Goal: Task Accomplishment & Management: Manage account settings

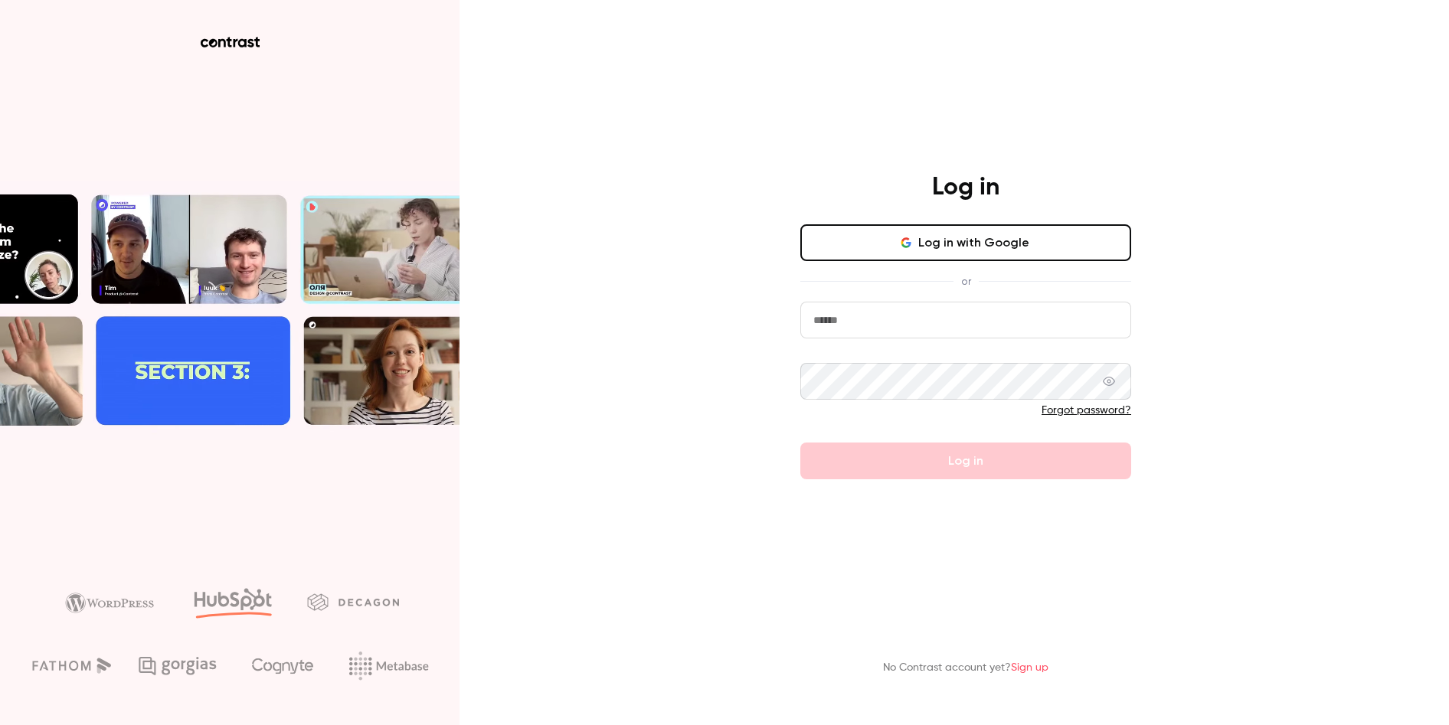
click at [972, 244] on button "Log in with Google" at bounding box center [965, 242] width 331 height 37
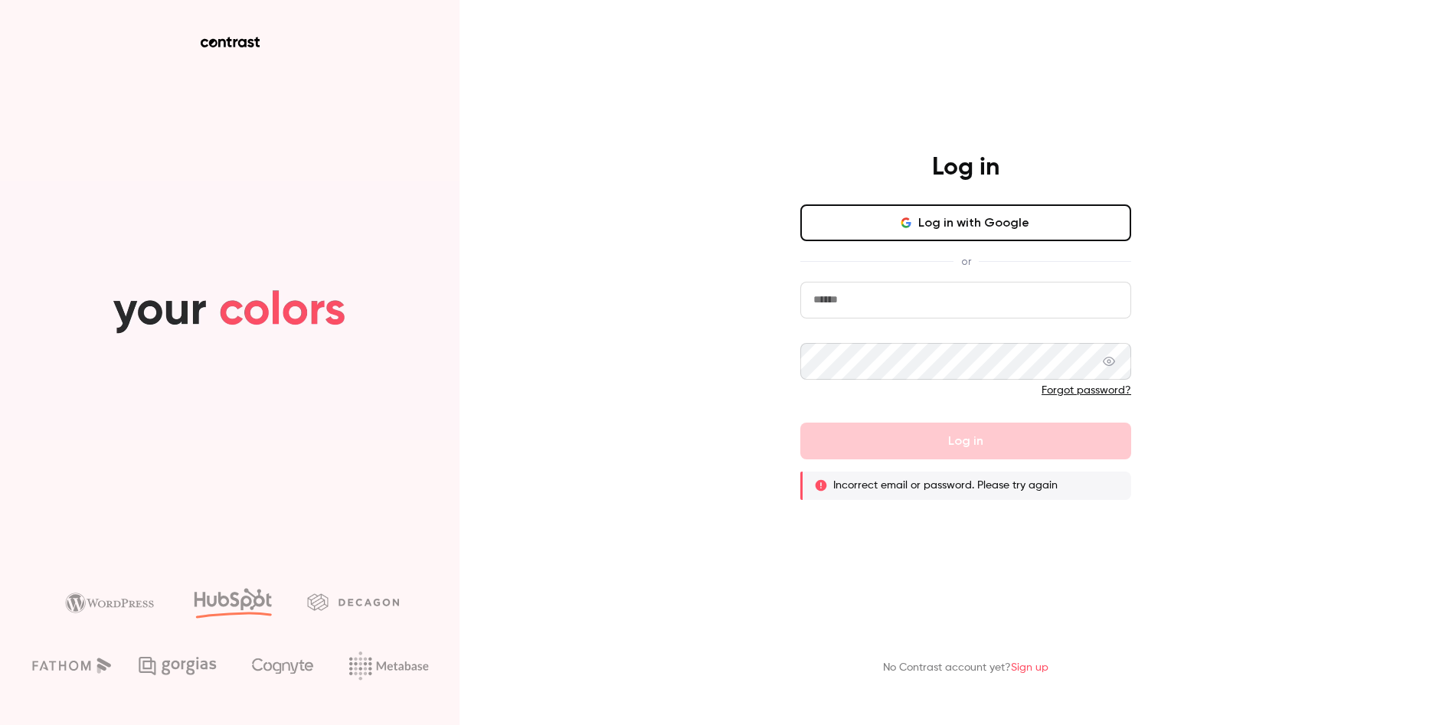
click at [988, 226] on button "Log in with Google" at bounding box center [965, 223] width 331 height 37
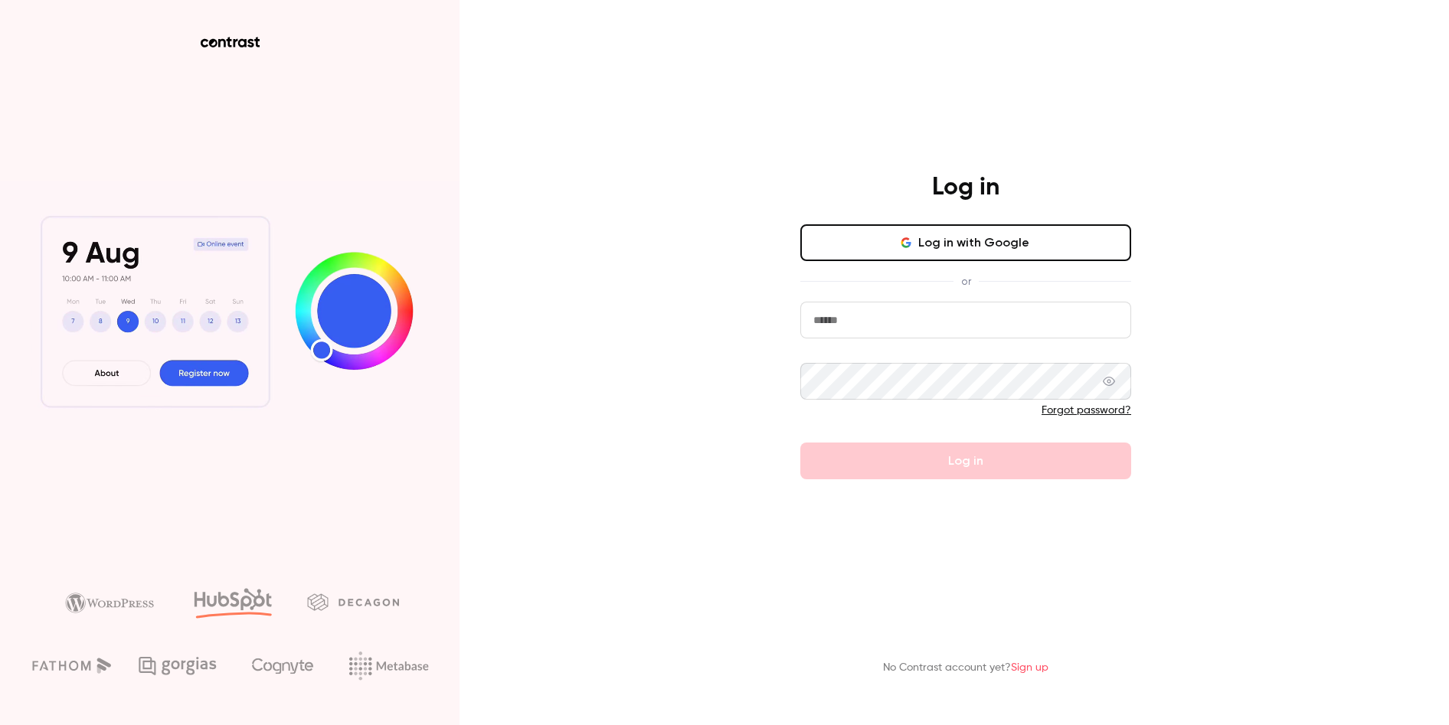
click at [1041, 669] on link "Sign up" at bounding box center [1030, 668] width 38 height 11
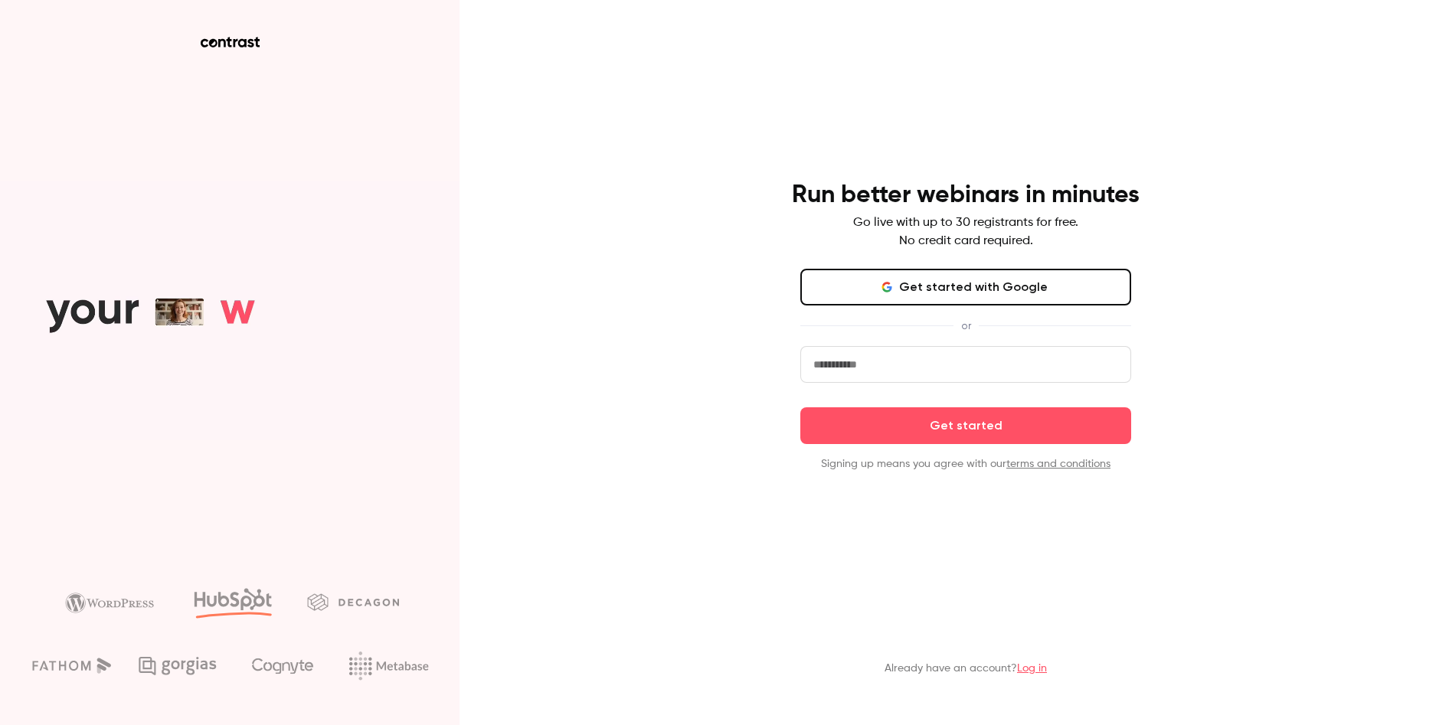
click at [951, 286] on button "Get started with Google" at bounding box center [965, 287] width 331 height 37
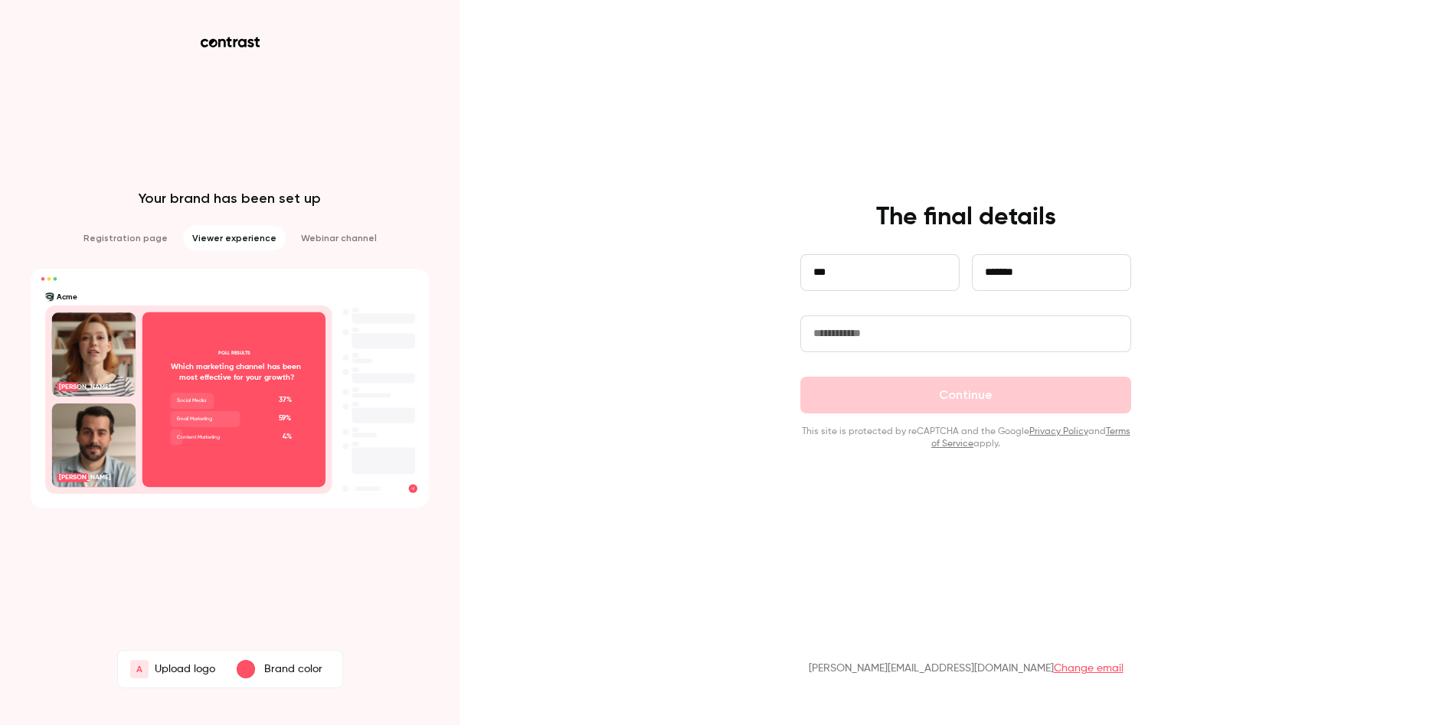
click at [843, 352] on input "text" at bounding box center [965, 334] width 331 height 37
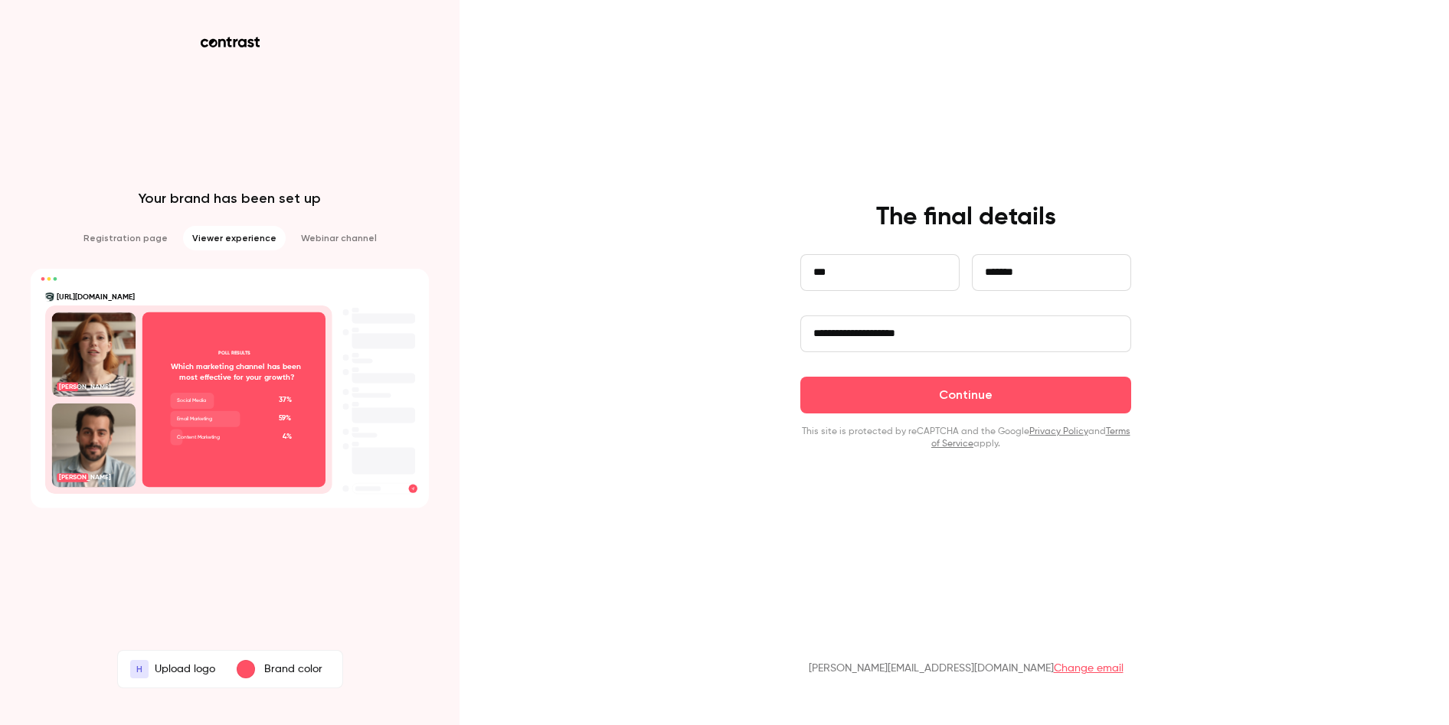
type input "**********"
click at [800, 377] on button "Continue" at bounding box center [965, 395] width 331 height 37
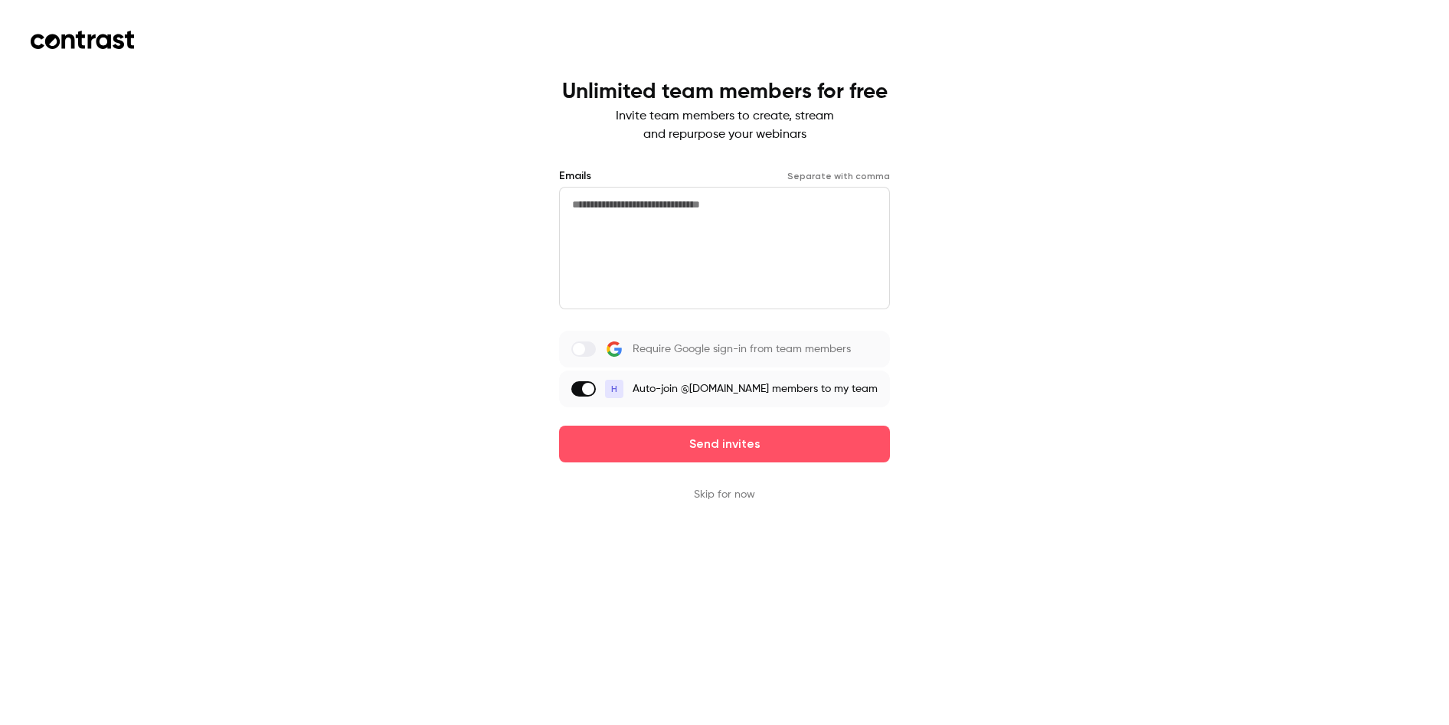
click at [1027, 599] on div "Unlimited team members for free Invite team members to create, stream and repur…" at bounding box center [724, 362] width 1449 height 725
click at [594, 389] on span at bounding box center [588, 389] width 12 height 12
click at [596, 386] on label at bounding box center [583, 388] width 25 height 15
click at [718, 495] on button "Skip for now" at bounding box center [724, 494] width 61 height 15
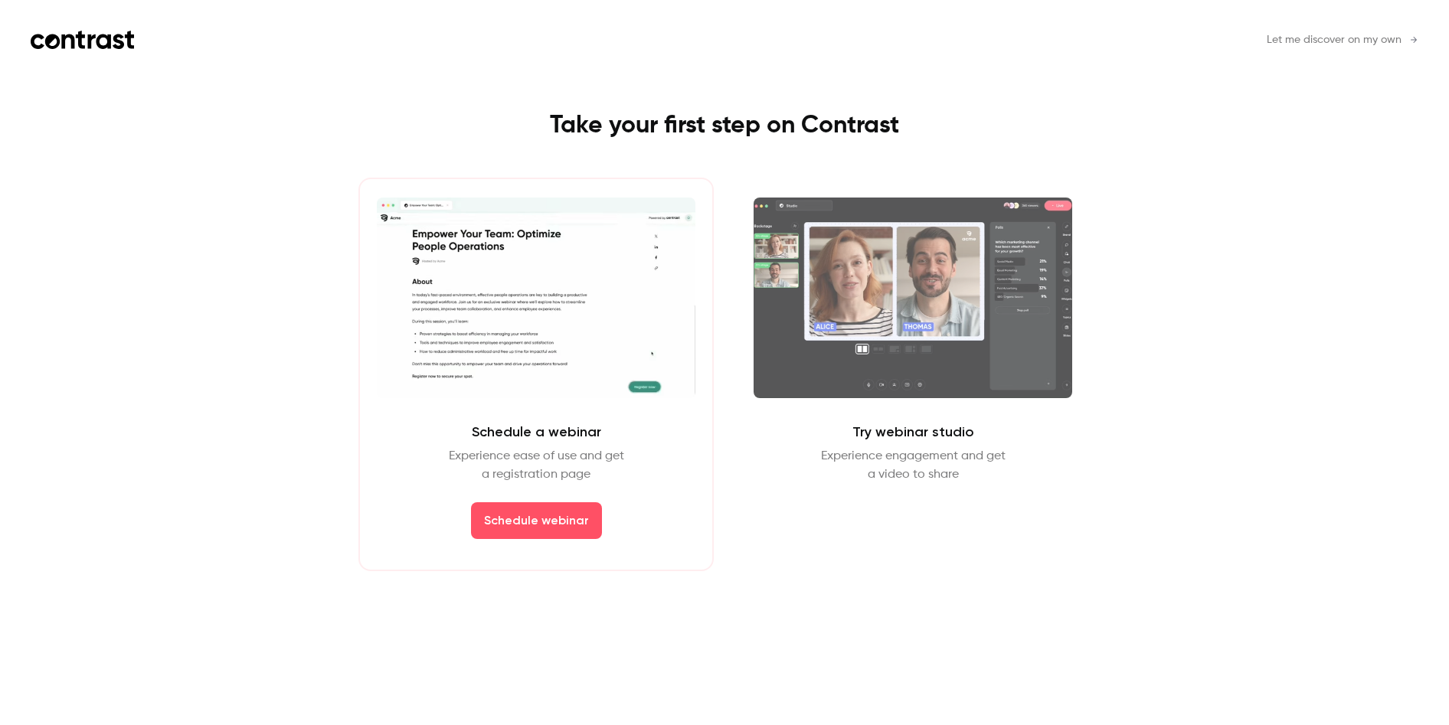
click at [486, 378] on video at bounding box center [536, 298] width 319 height 201
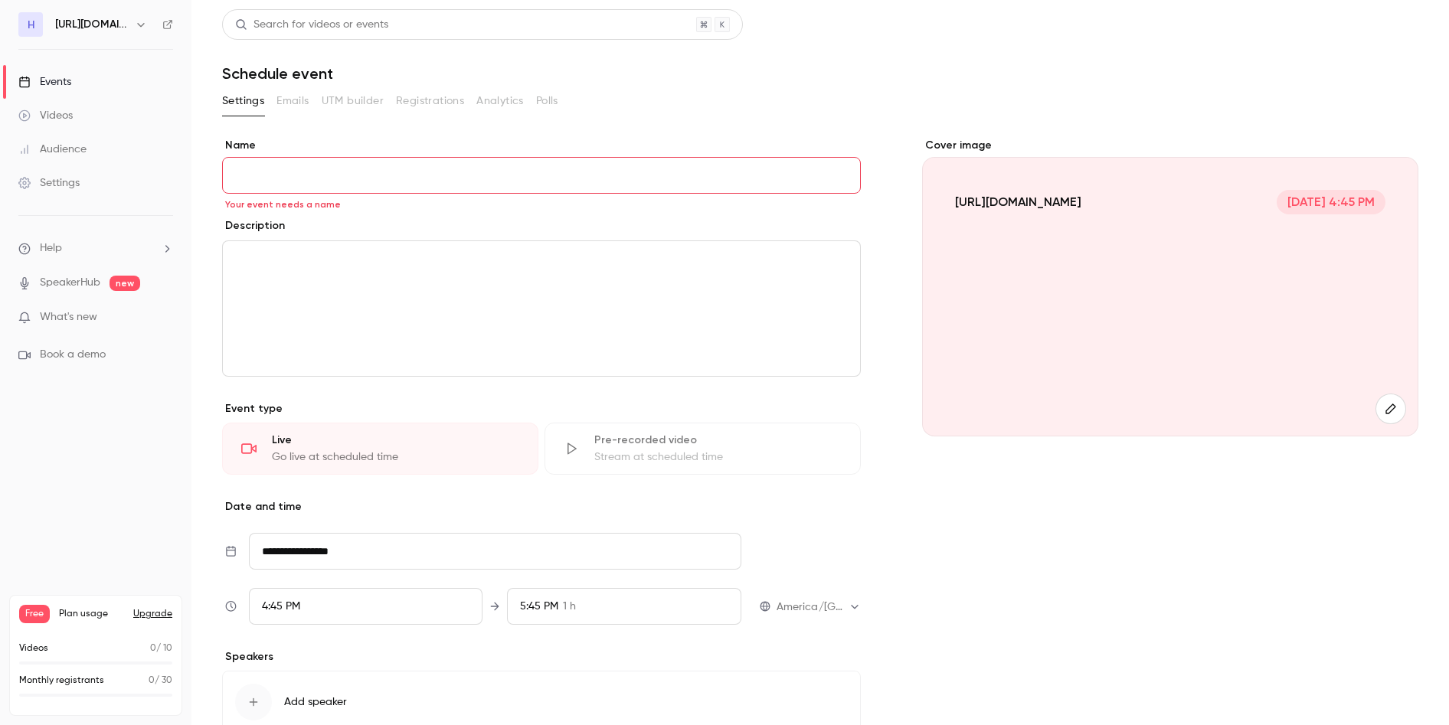
click at [270, 172] on input "Name" at bounding box center [541, 175] width 639 height 37
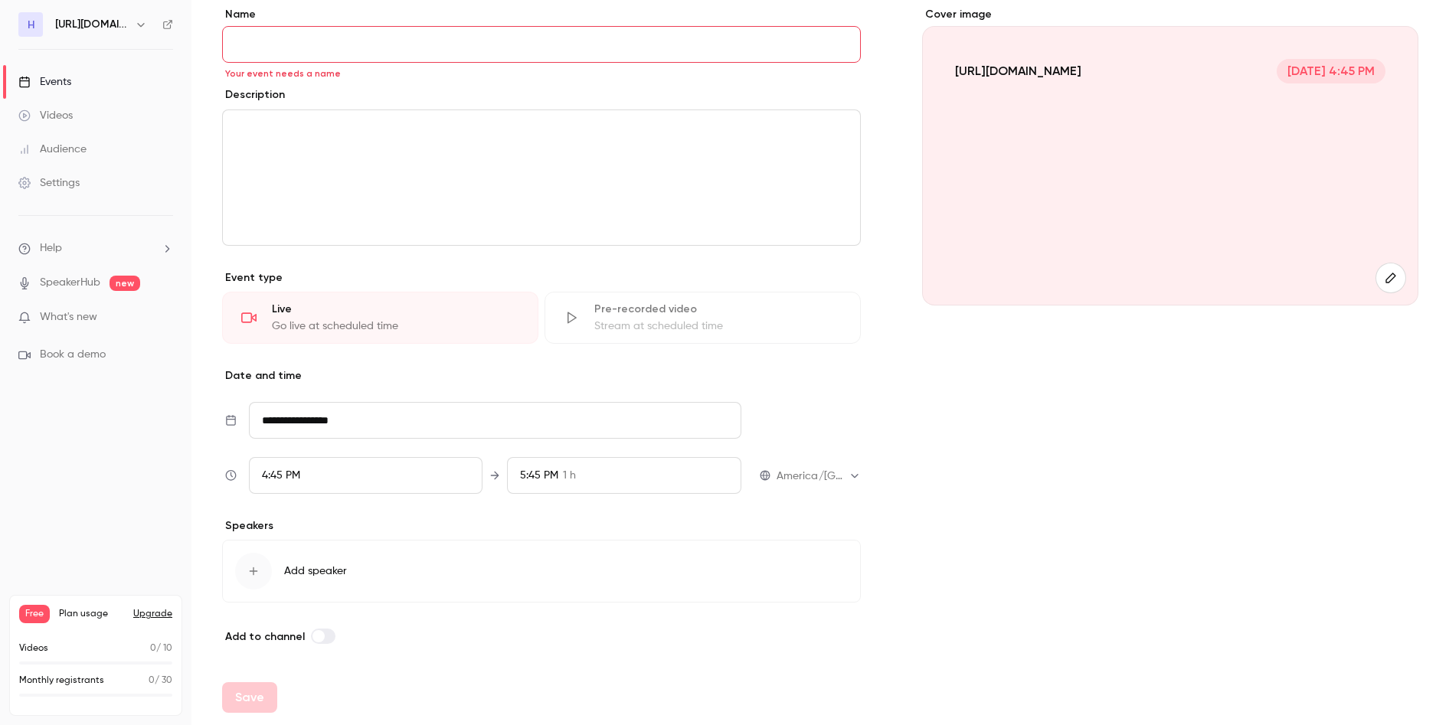
scroll to position [128, 0]
click at [88, 313] on span "What's new" at bounding box center [68, 317] width 57 height 16
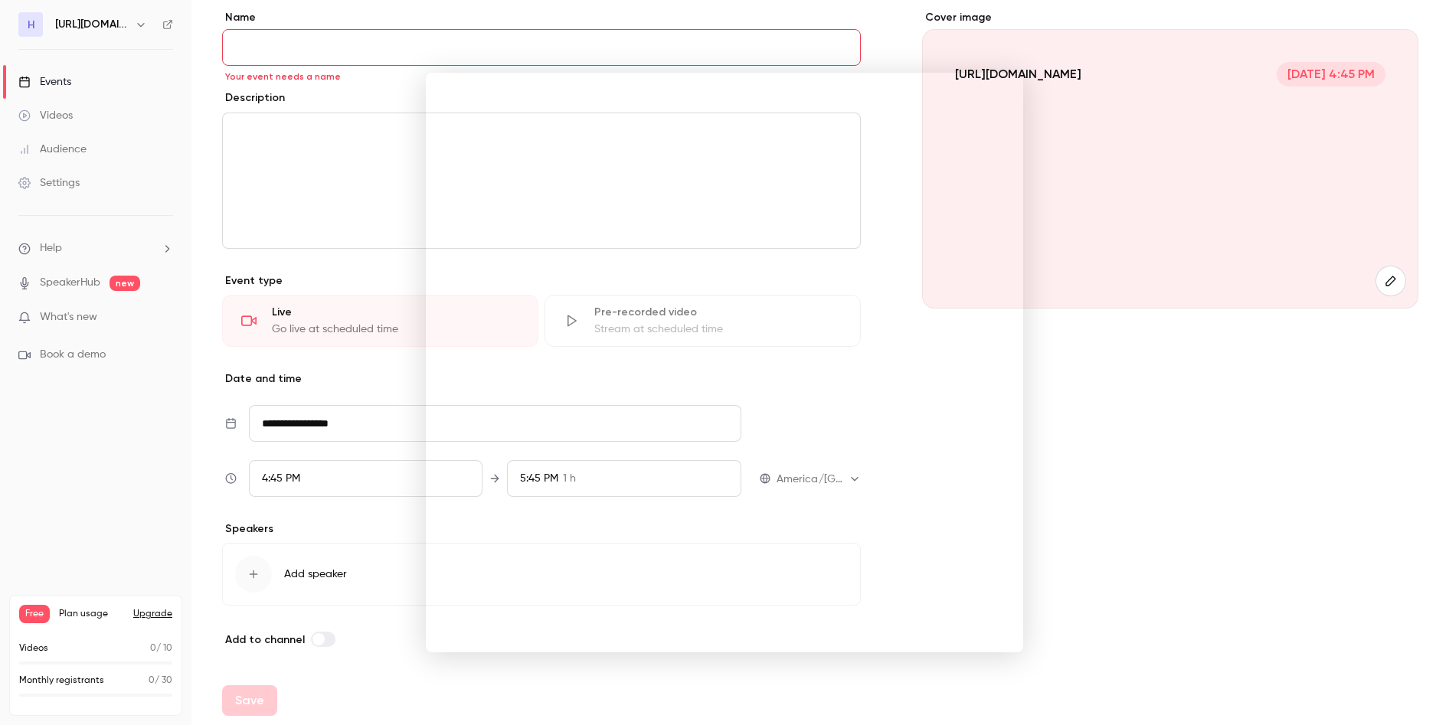
click at [1143, 495] on div at bounding box center [724, 362] width 1449 height 725
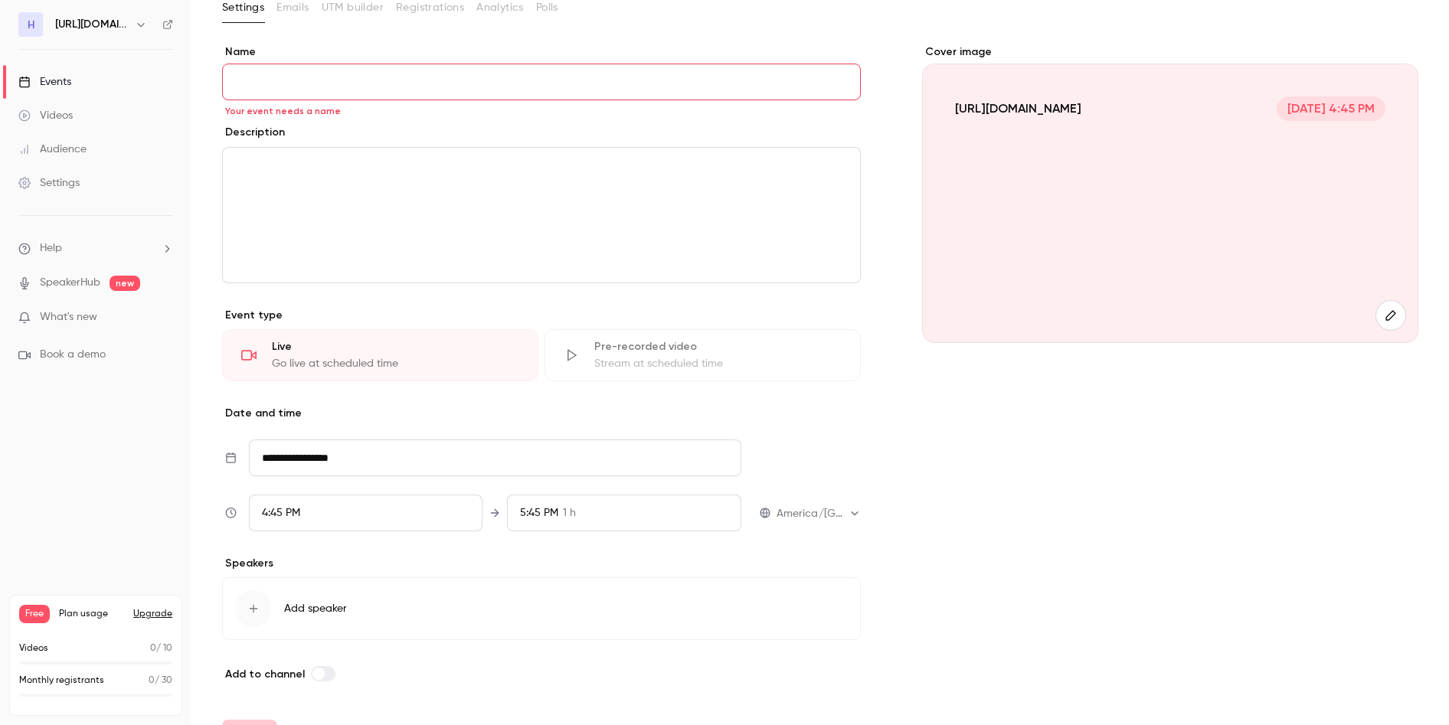
scroll to position [0, 0]
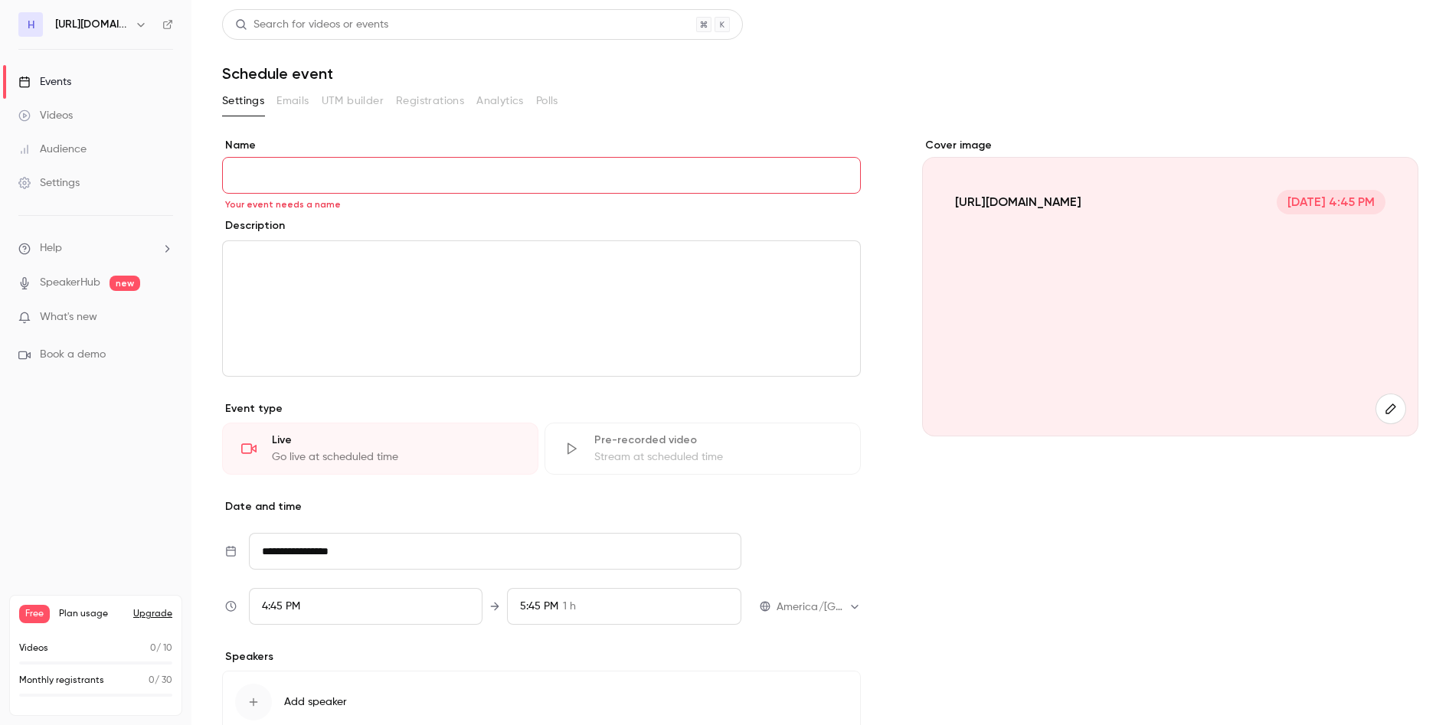
click at [69, 82] on div "Events" at bounding box center [44, 81] width 53 height 15
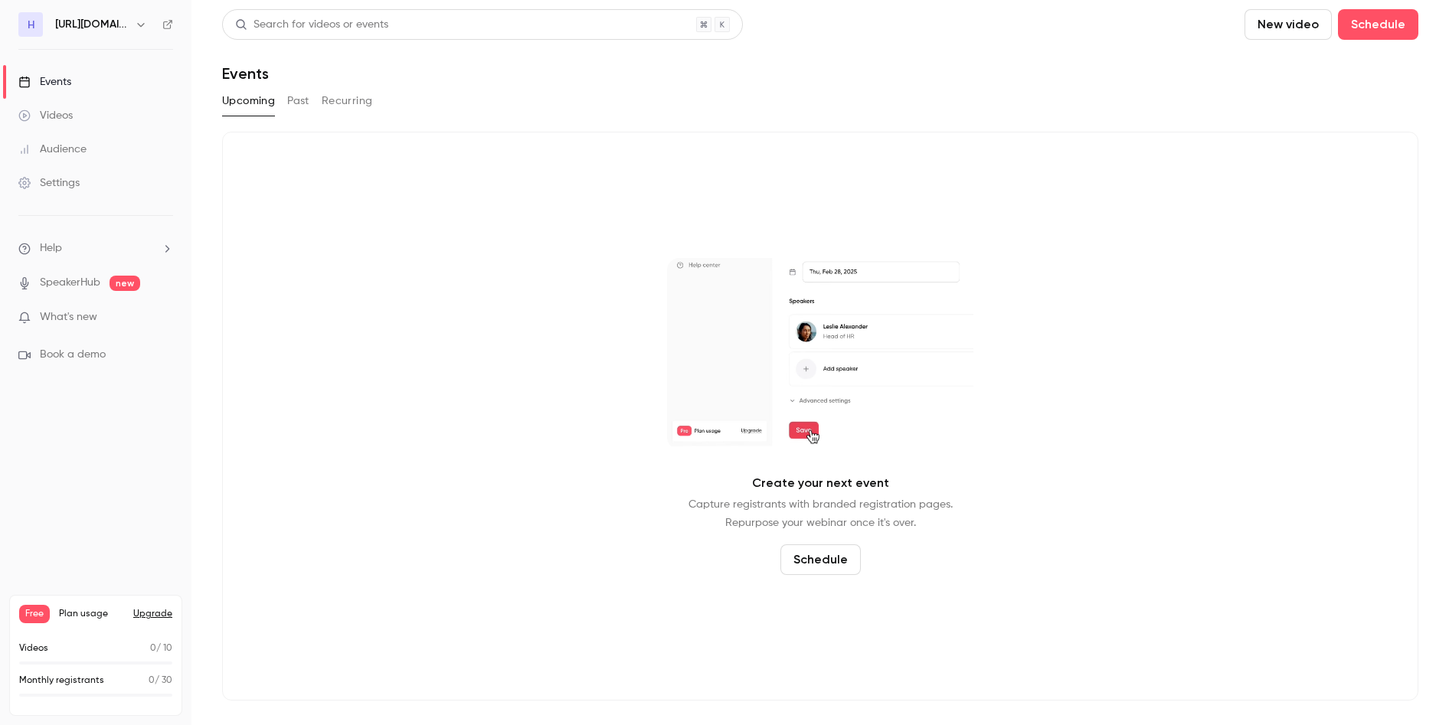
click at [169, 19] on icon at bounding box center [167, 24] width 11 height 11
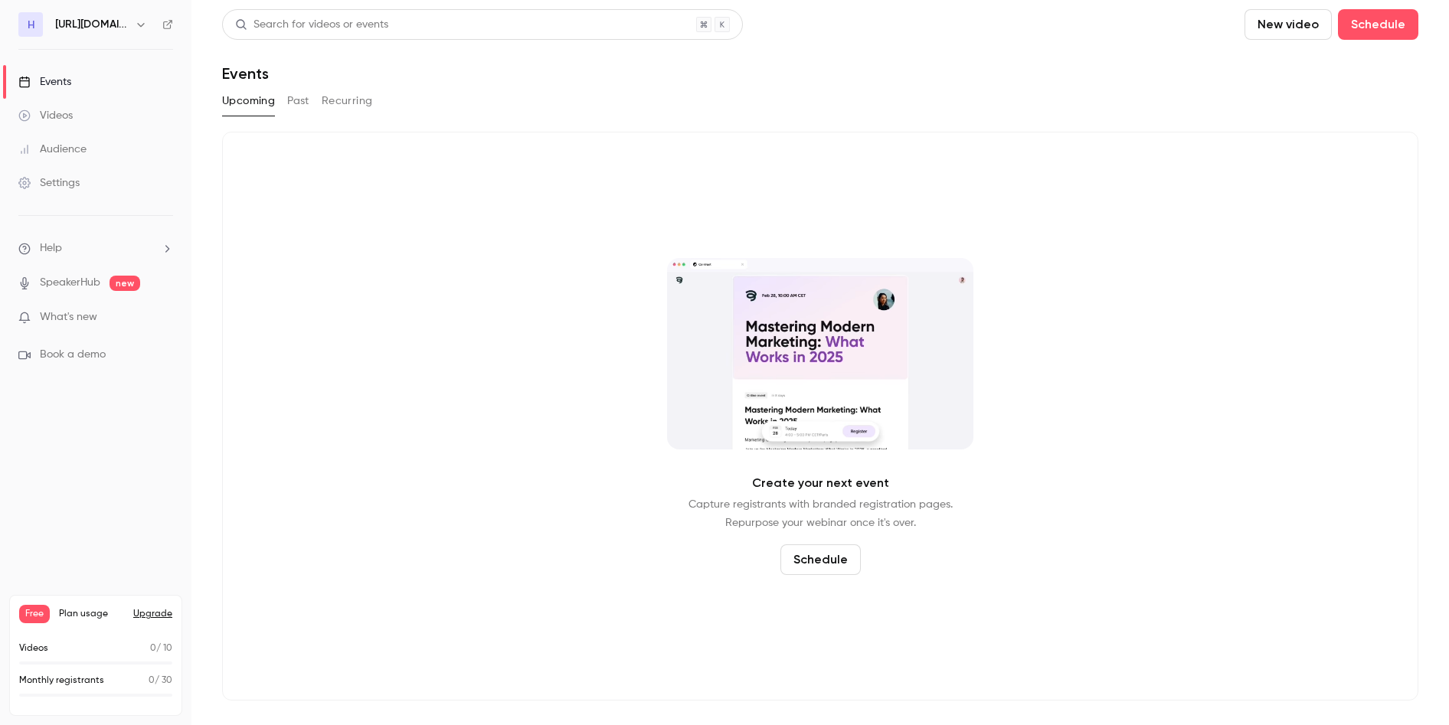
click at [824, 564] on button "Schedule" at bounding box center [821, 560] width 80 height 31
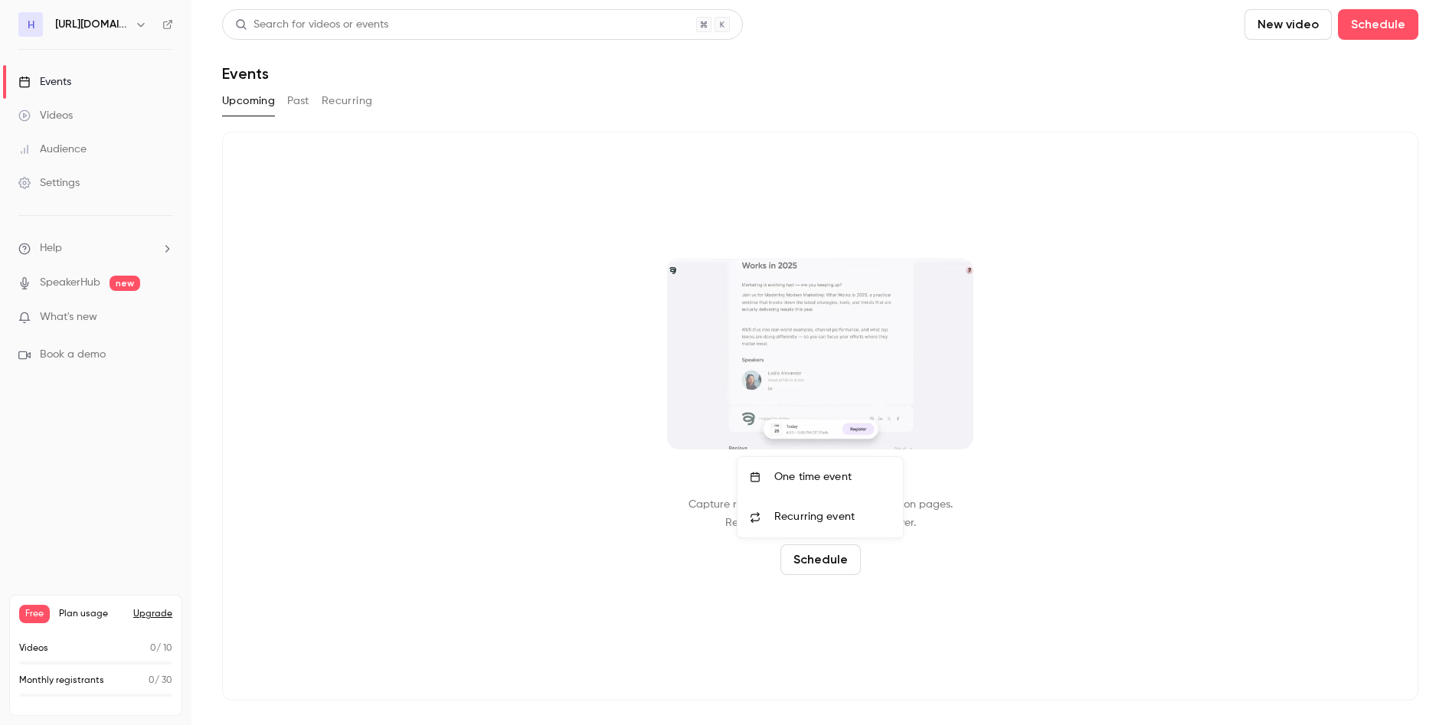
click at [813, 518] on span "Recurring event" at bounding box center [814, 517] width 80 height 16
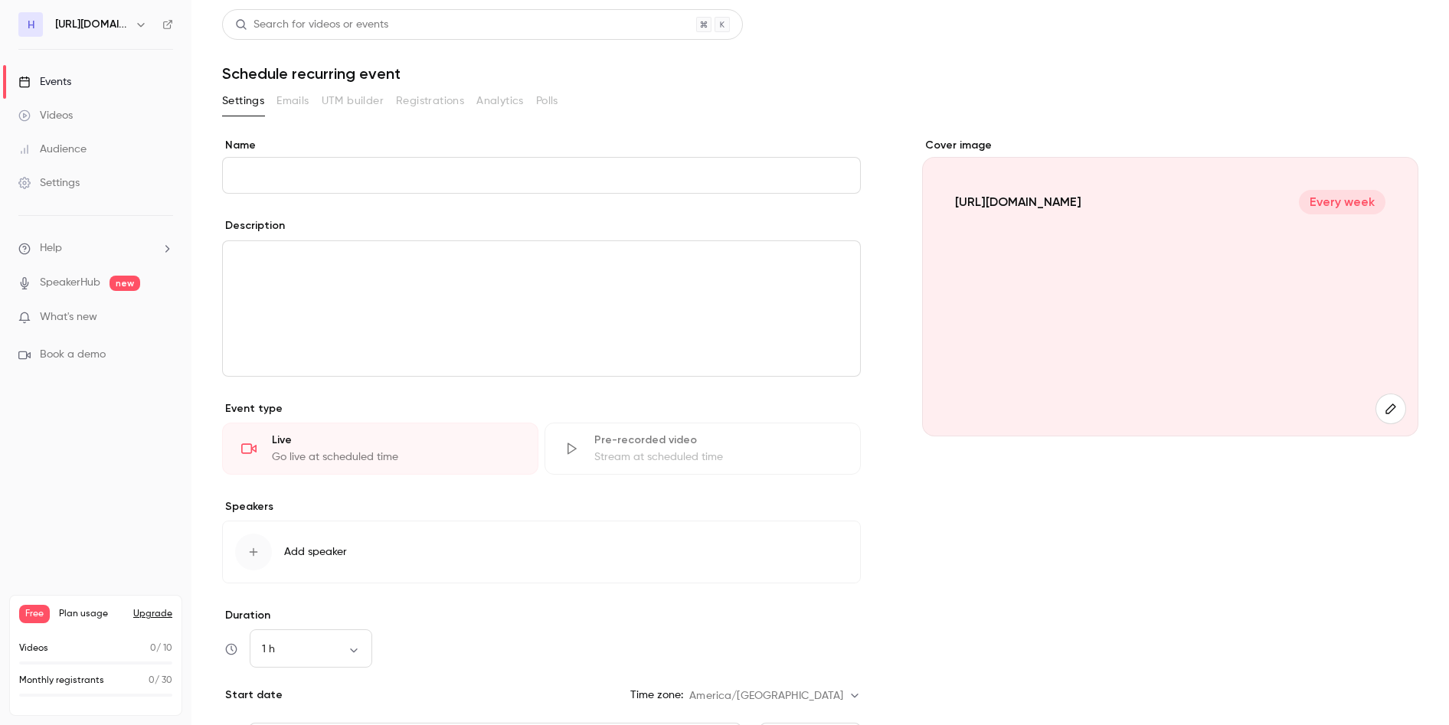
click at [427, 161] on input "Name" at bounding box center [541, 175] width 639 height 37
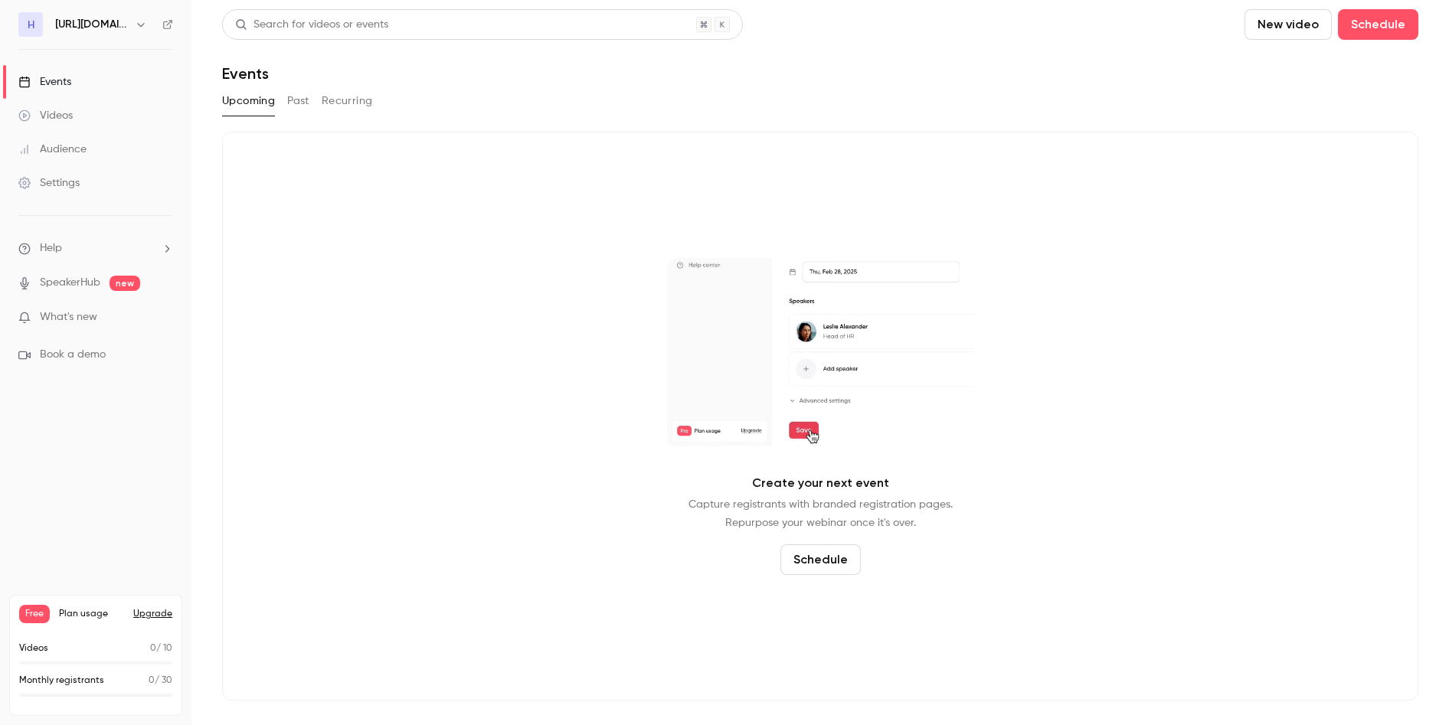
click at [834, 568] on button "Schedule" at bounding box center [821, 560] width 80 height 31
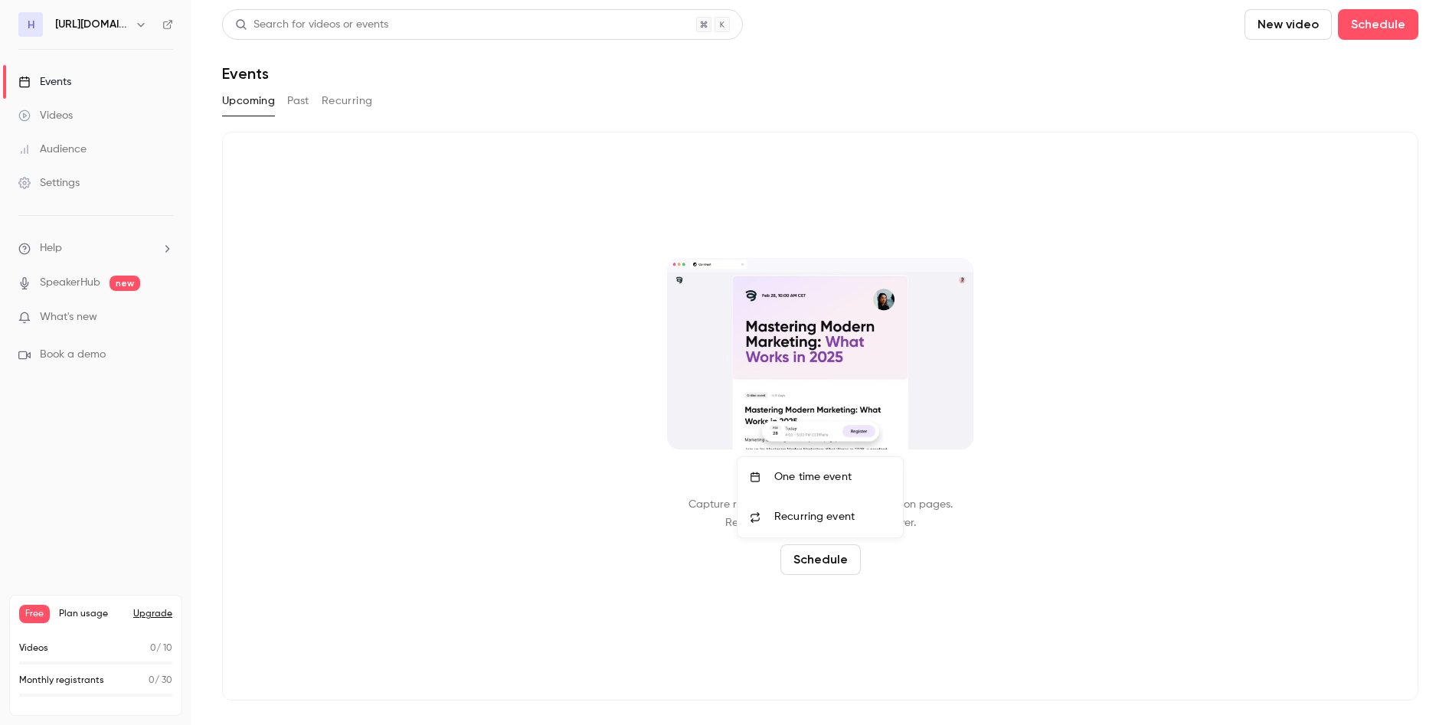
click at [804, 482] on div "One time event" at bounding box center [832, 477] width 116 height 15
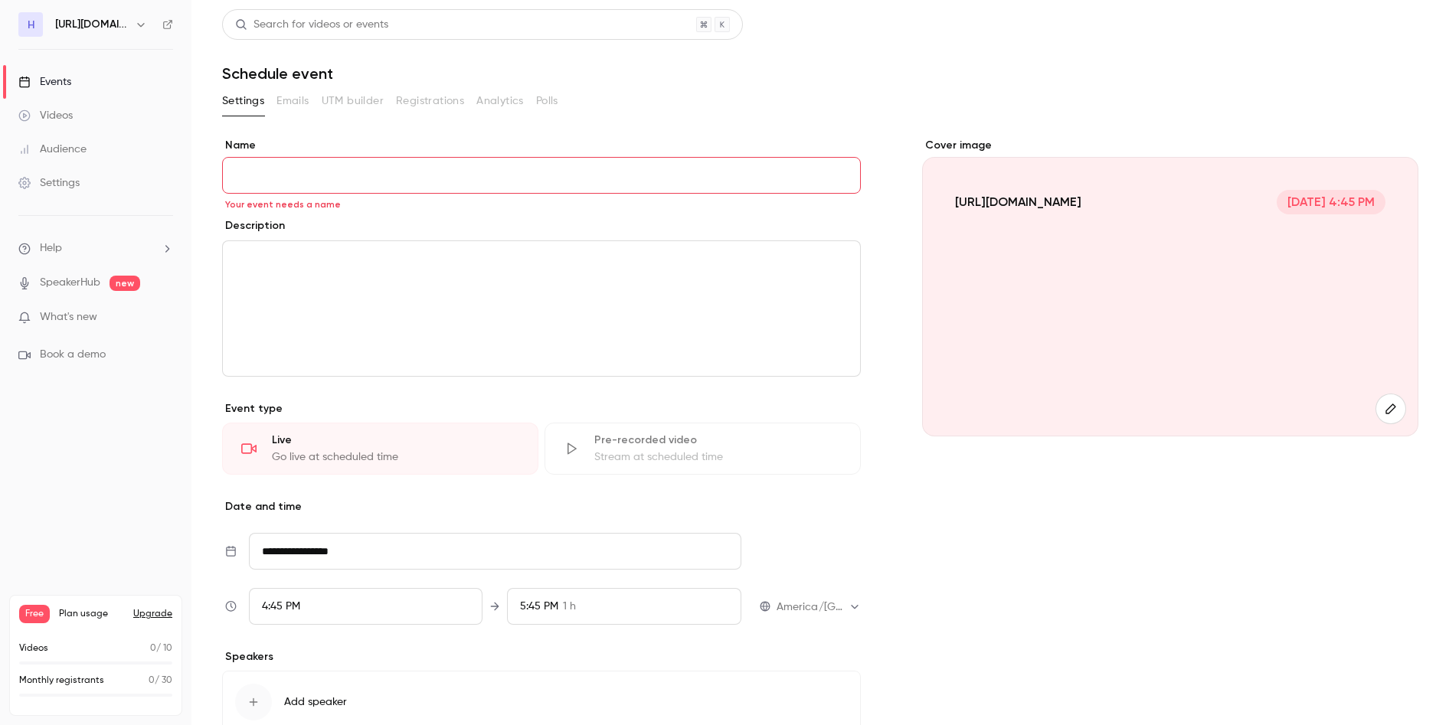
drag, startPoint x: 80, startPoint y: 499, endPoint x: 83, endPoint y: 545, distance: 46.1
click at [79, 502] on nav "h [URL][DOMAIN_NAME] Events Videos Audience Settings Help SpeakerHub new What's…" at bounding box center [96, 362] width 192 height 725
click at [77, 241] on li "Help" at bounding box center [95, 249] width 155 height 16
click at [259, 279] on span "Help center" at bounding box center [240, 278] width 58 height 16
click at [349, 173] on input "Name" at bounding box center [541, 175] width 639 height 37
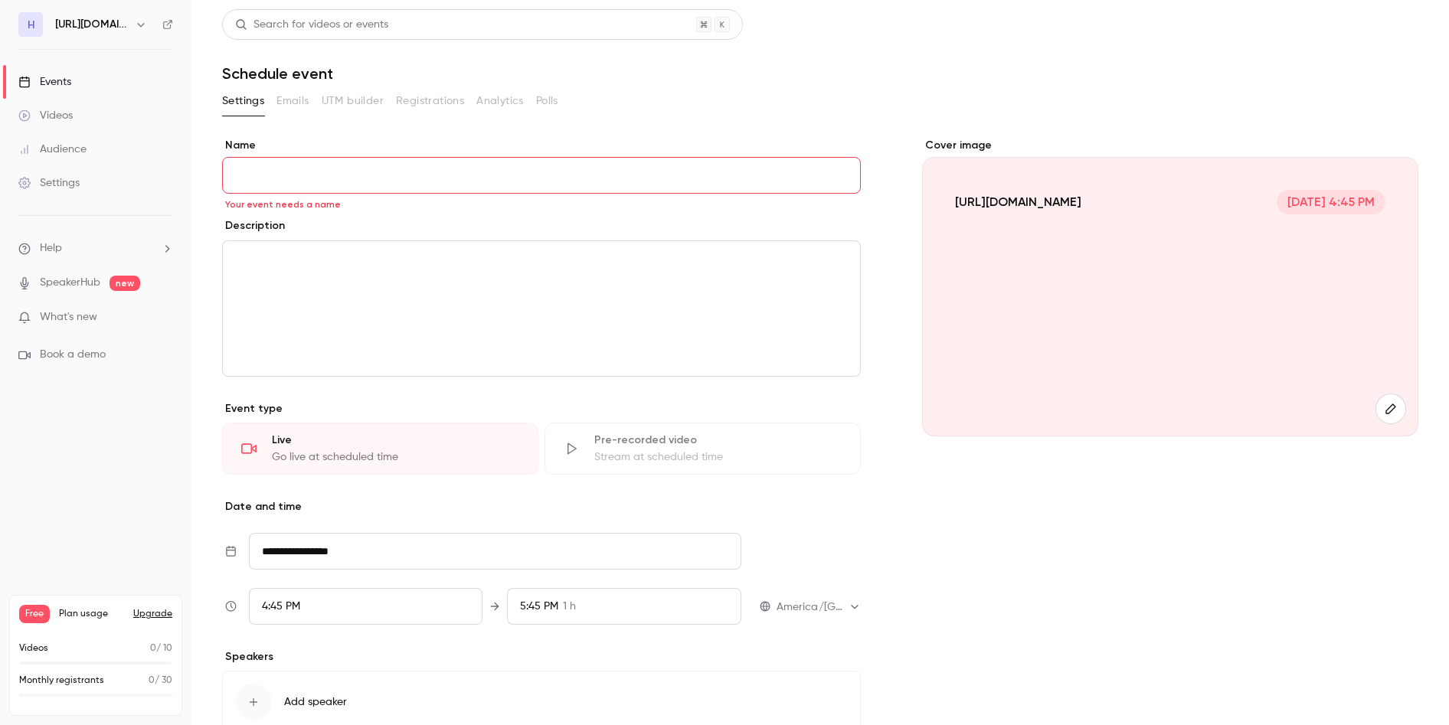
paste input "**********"
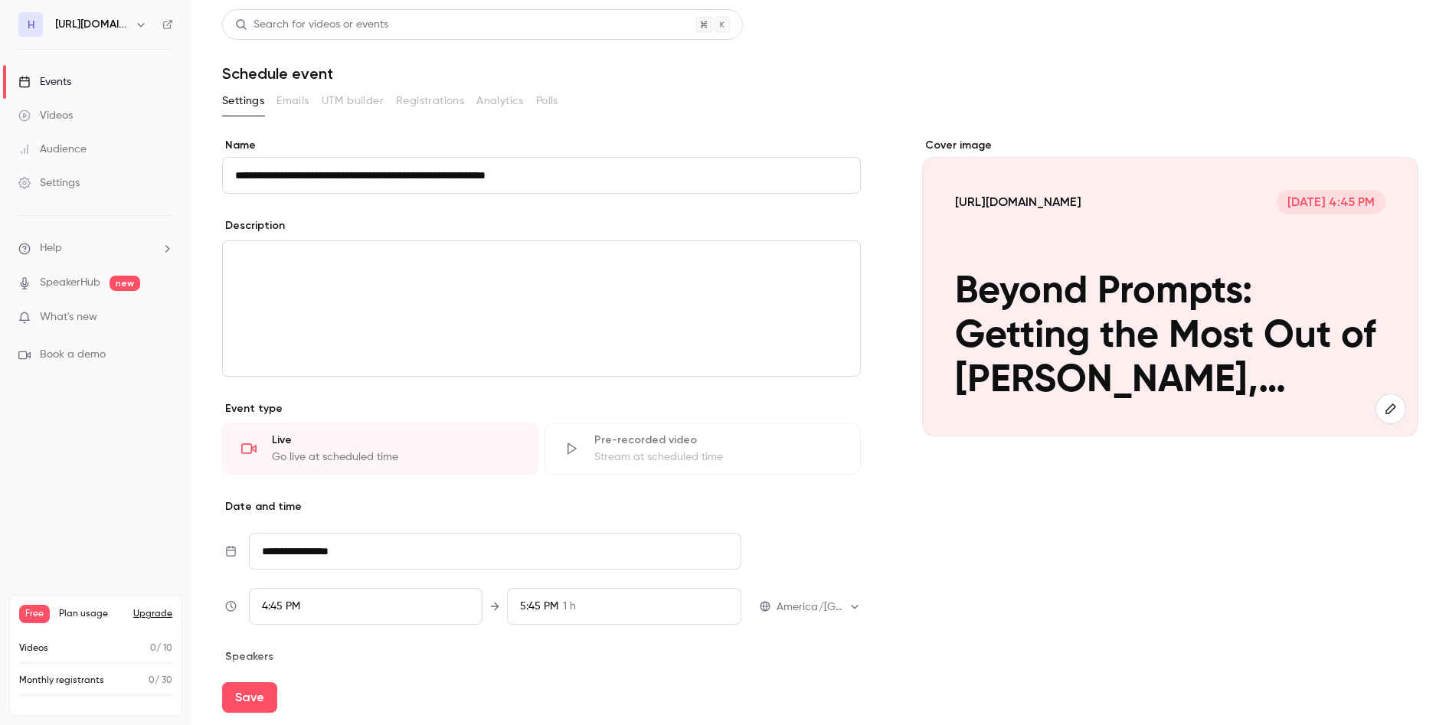
click at [658, 284] on div "editor" at bounding box center [541, 308] width 637 height 135
click at [57, 181] on div "Settings" at bounding box center [48, 182] width 61 height 15
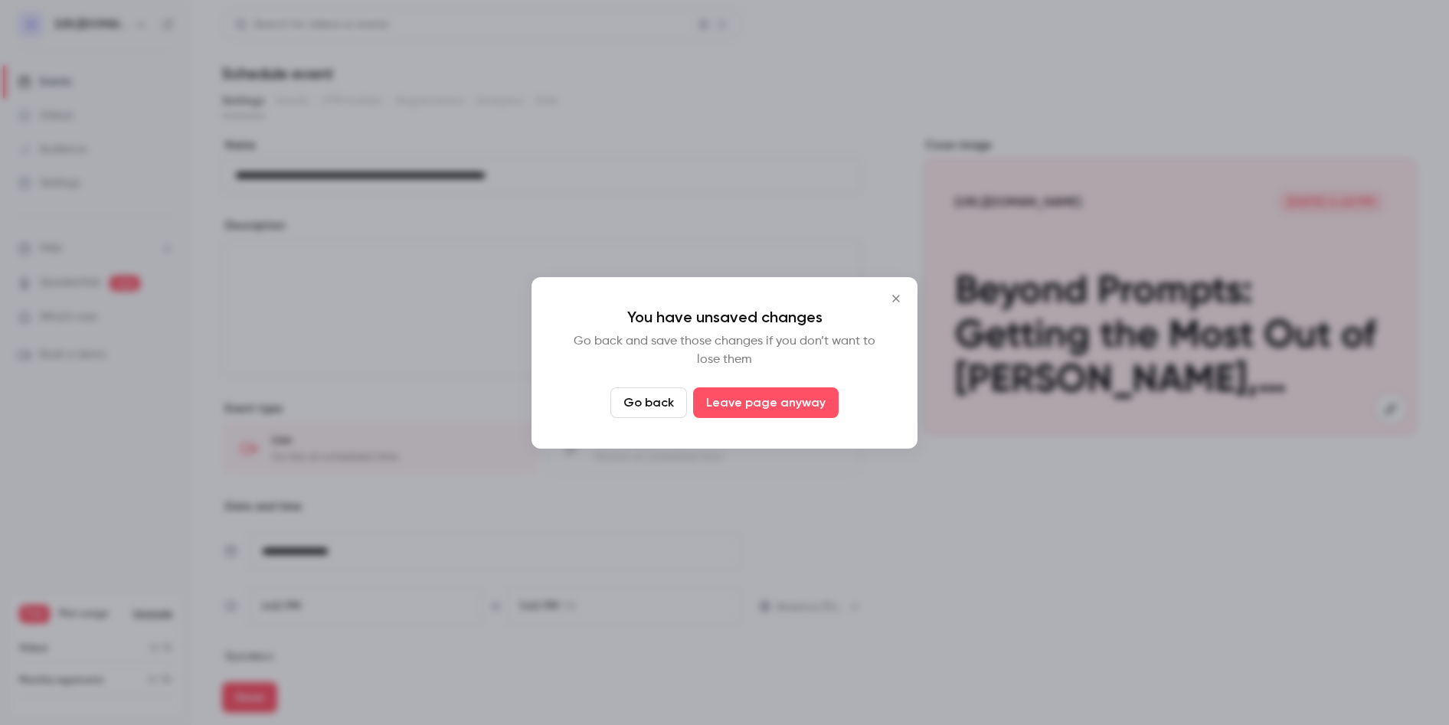
click at [626, 401] on button "Go back" at bounding box center [649, 403] width 77 height 31
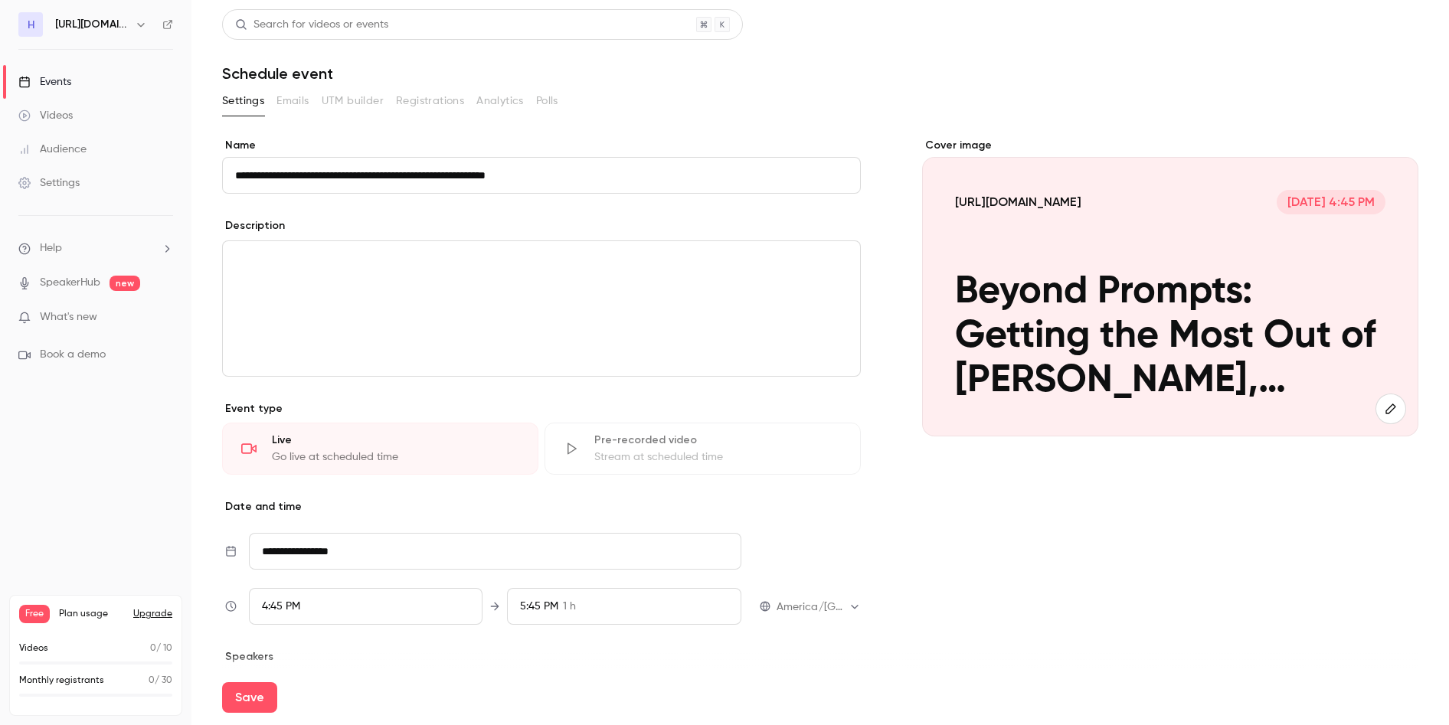
click at [329, 314] on div "editor" at bounding box center [541, 308] width 637 height 135
click at [694, 169] on input "**********" at bounding box center [541, 175] width 639 height 37
click at [689, 168] on input "**********" at bounding box center [541, 175] width 639 height 37
click at [286, 175] on input "**********" at bounding box center [541, 175] width 639 height 37
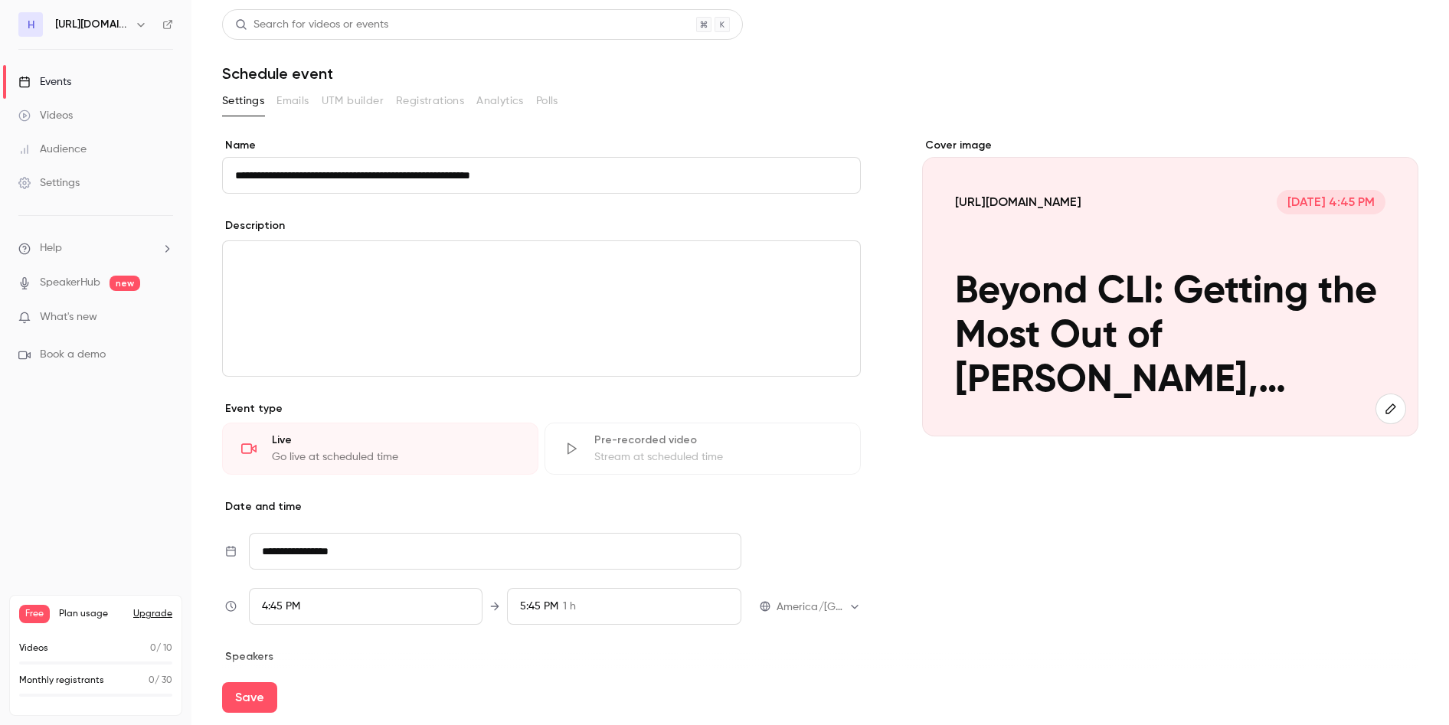
type input "**********"
drag, startPoint x: 423, startPoint y: 342, endPoint x: 441, endPoint y: 334, distance: 20.2
click at [424, 342] on div "editor" at bounding box center [541, 308] width 637 height 135
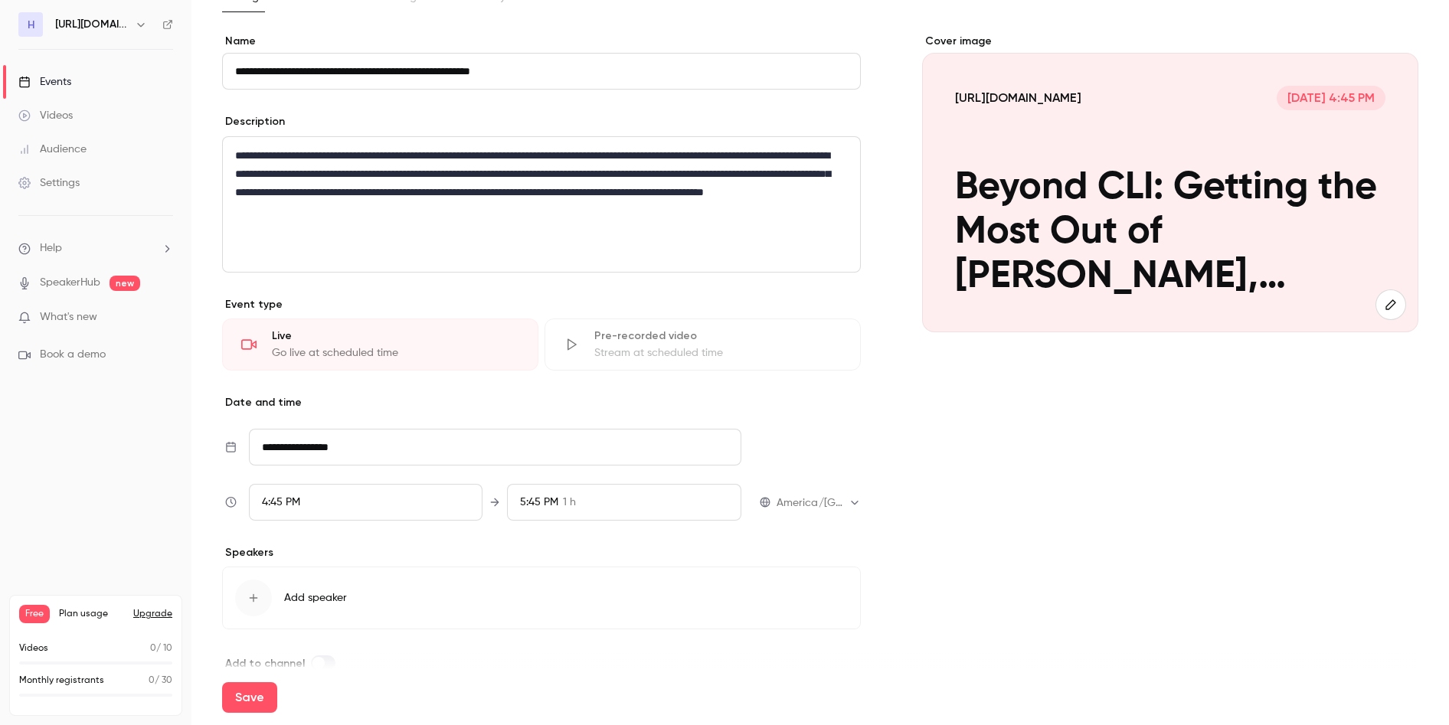
scroll to position [131, 0]
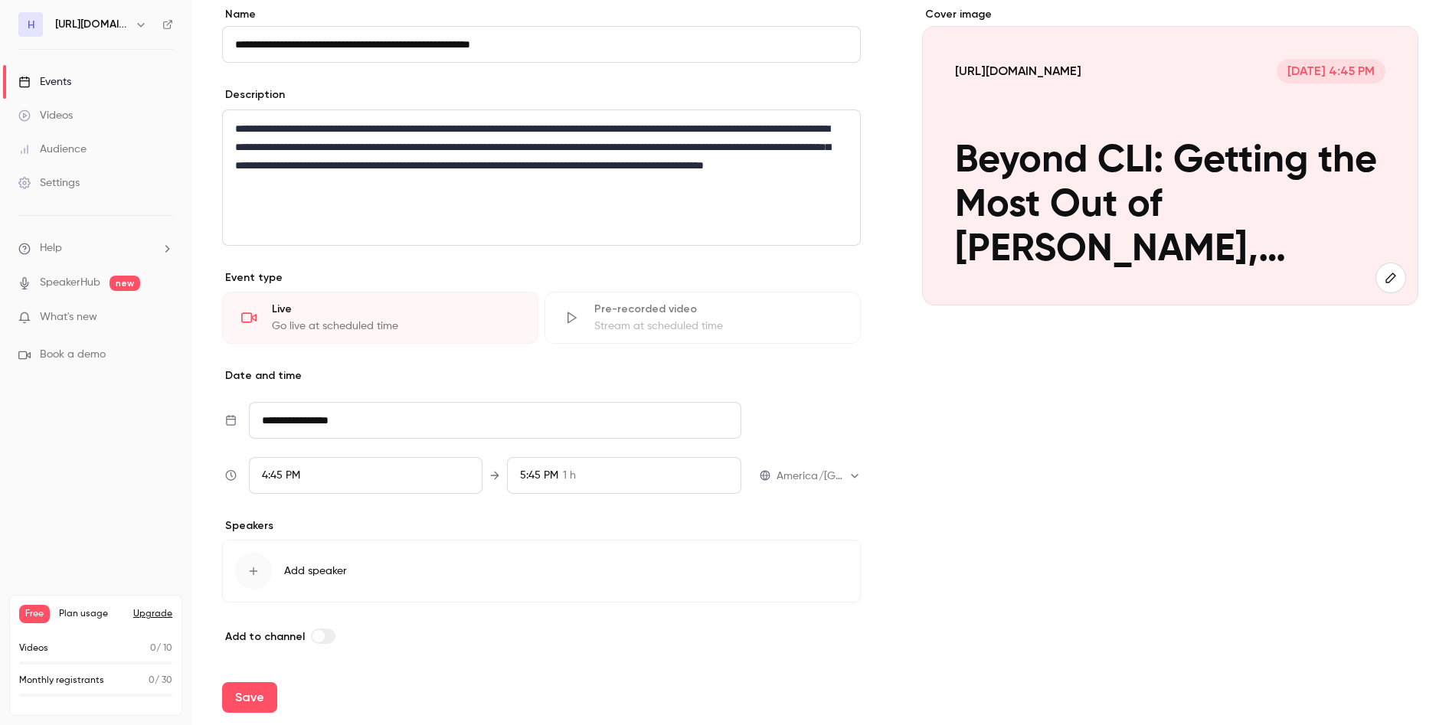
click at [472, 429] on input "**********" at bounding box center [495, 420] width 492 height 37
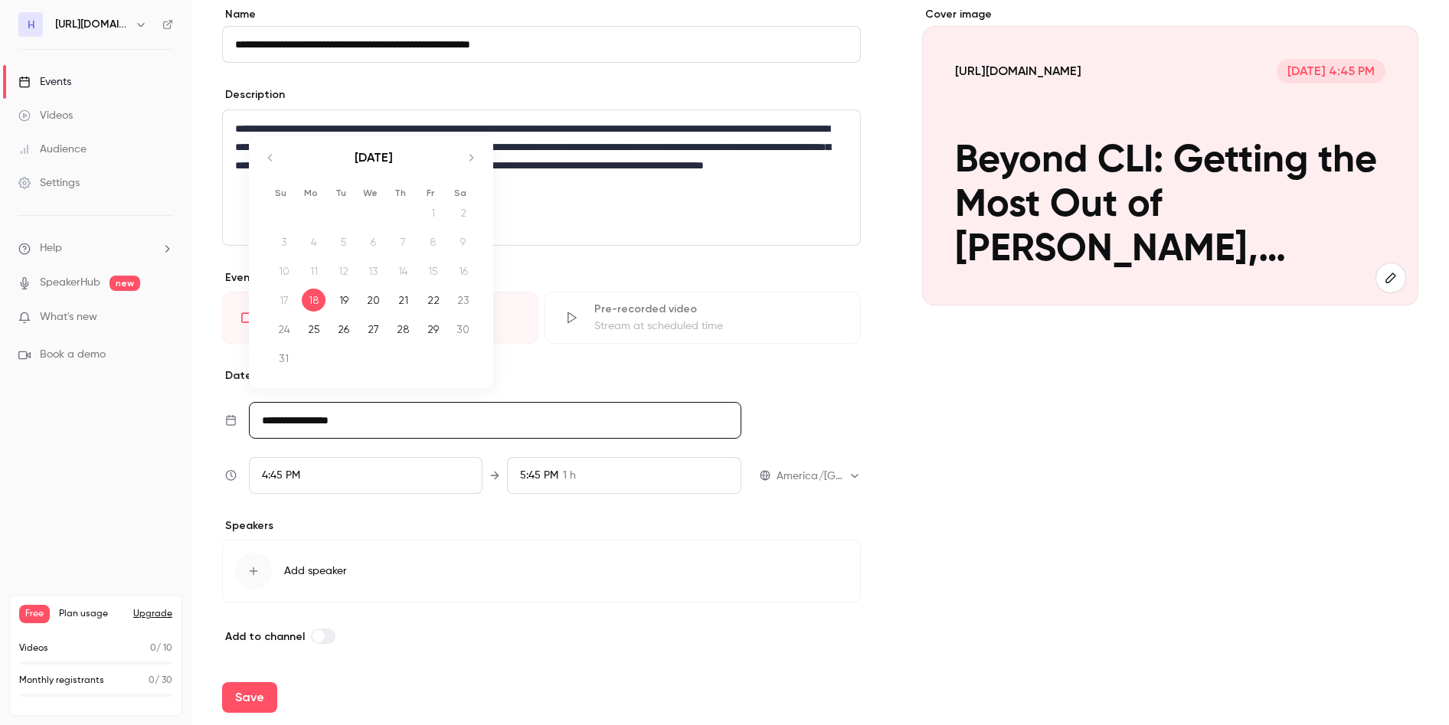
click at [434, 306] on div "22" at bounding box center [433, 300] width 24 height 23
type input "**********"
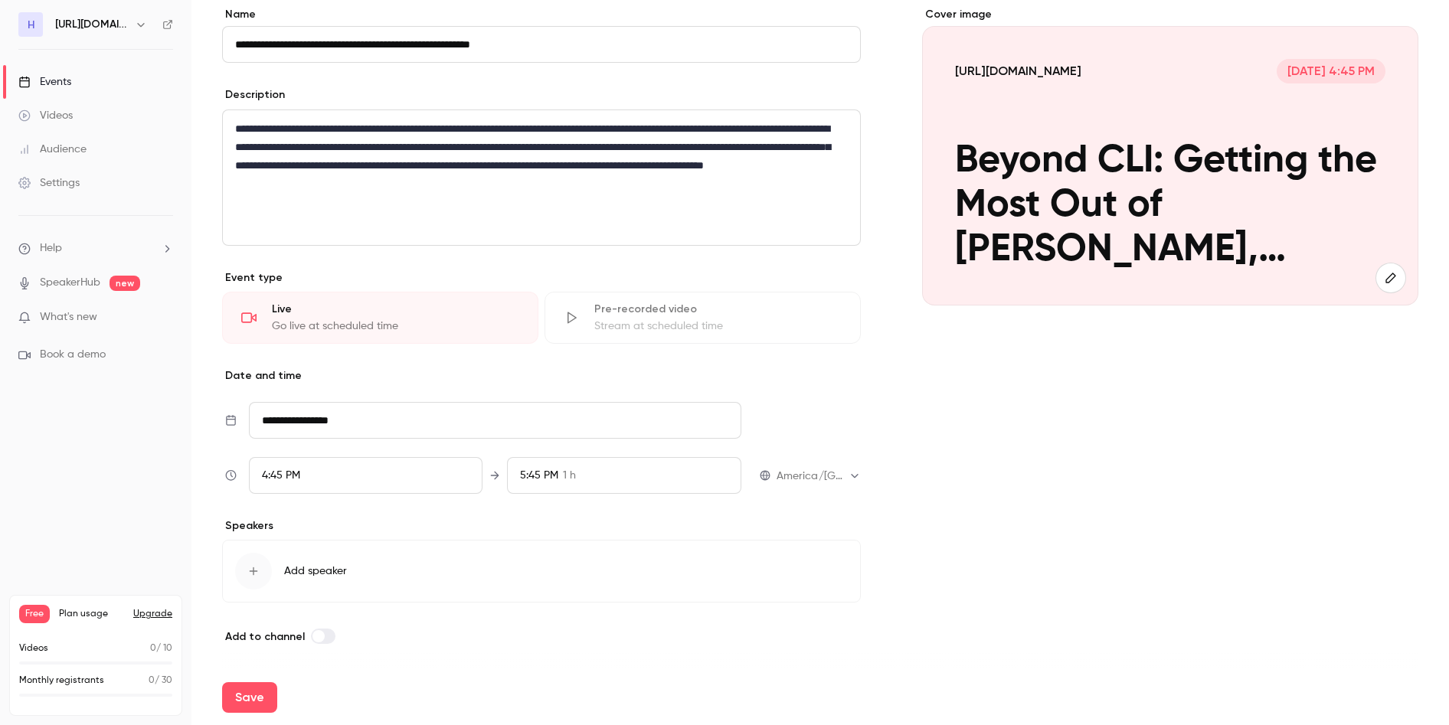
click at [323, 471] on div "4:45 PM" at bounding box center [366, 475] width 234 height 37
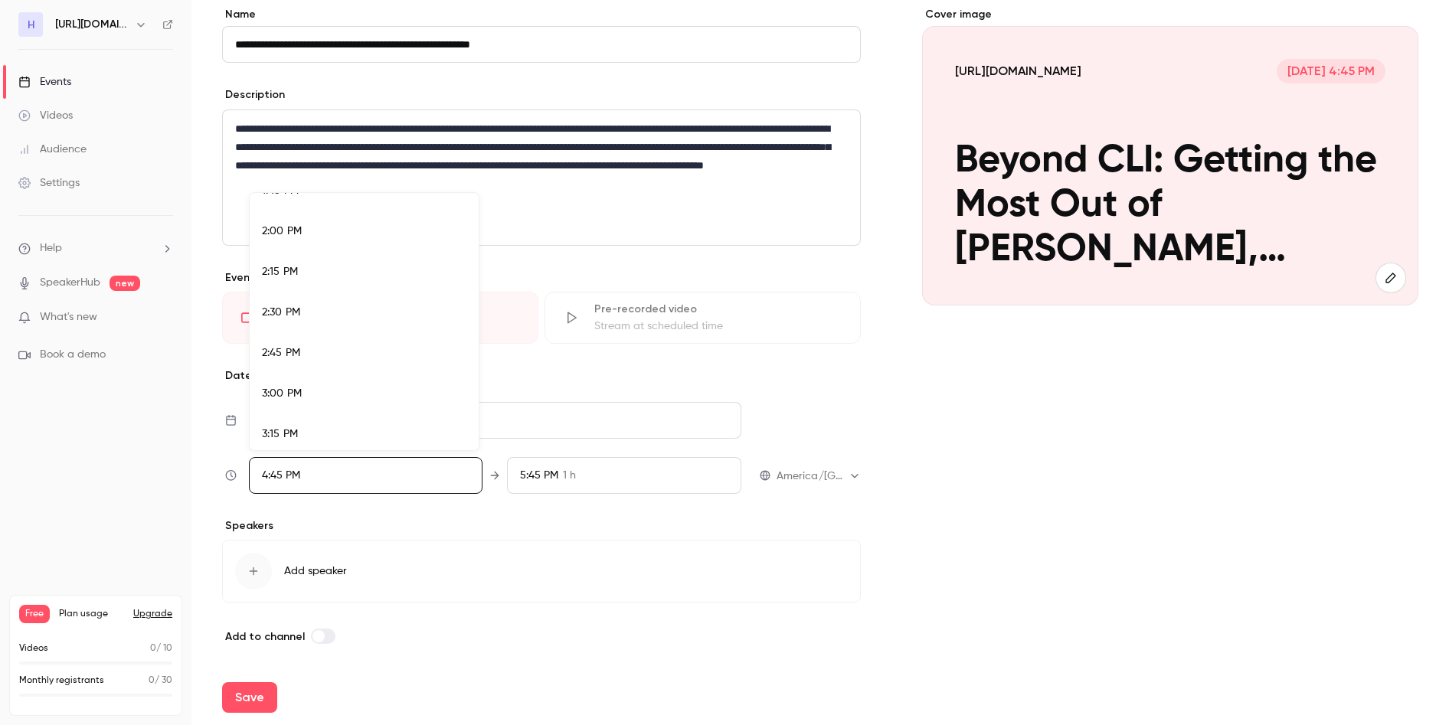
scroll to position [2252, 0]
click at [294, 237] on span "2:00 PM" at bounding box center [282, 234] width 40 height 11
click at [1015, 469] on div at bounding box center [724, 362] width 1449 height 725
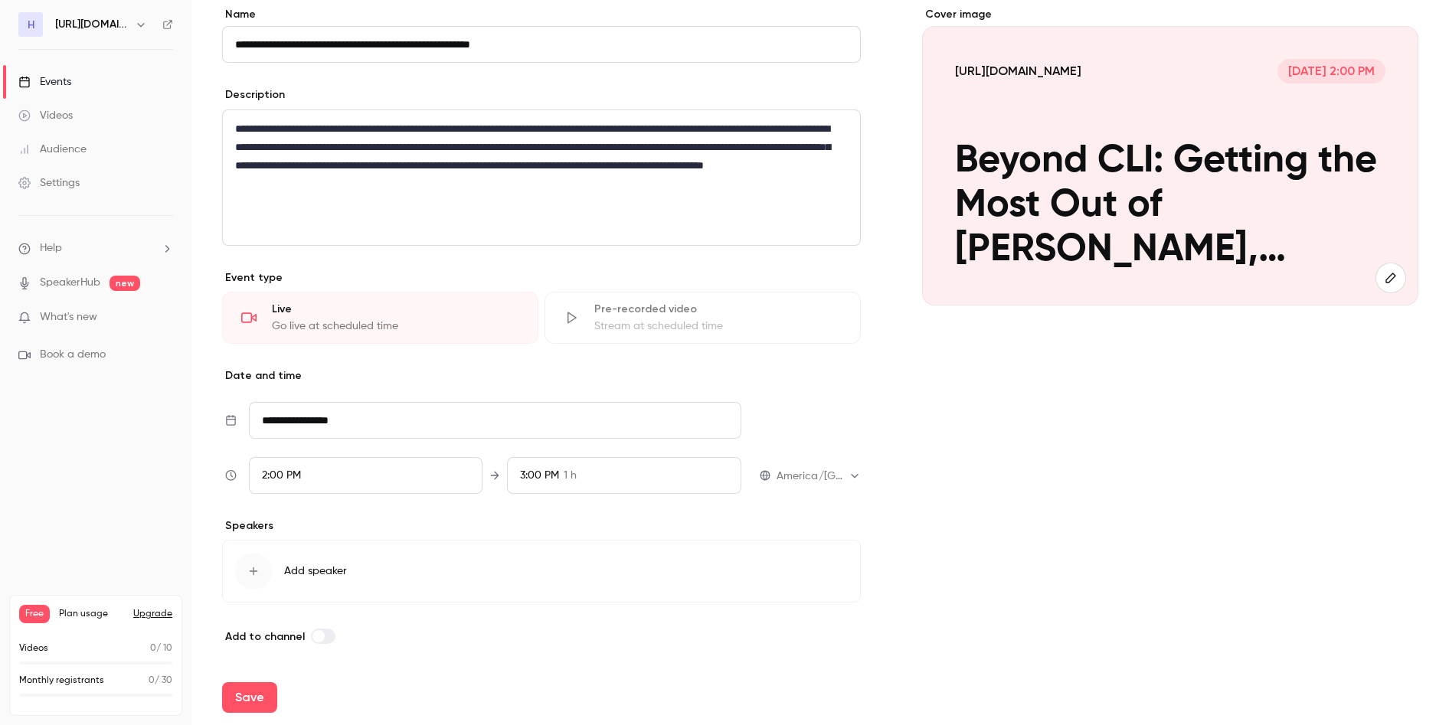
scroll to position [2612, 0]
click at [598, 476] on div "3:00 PM 1 h" at bounding box center [624, 475] width 234 height 37
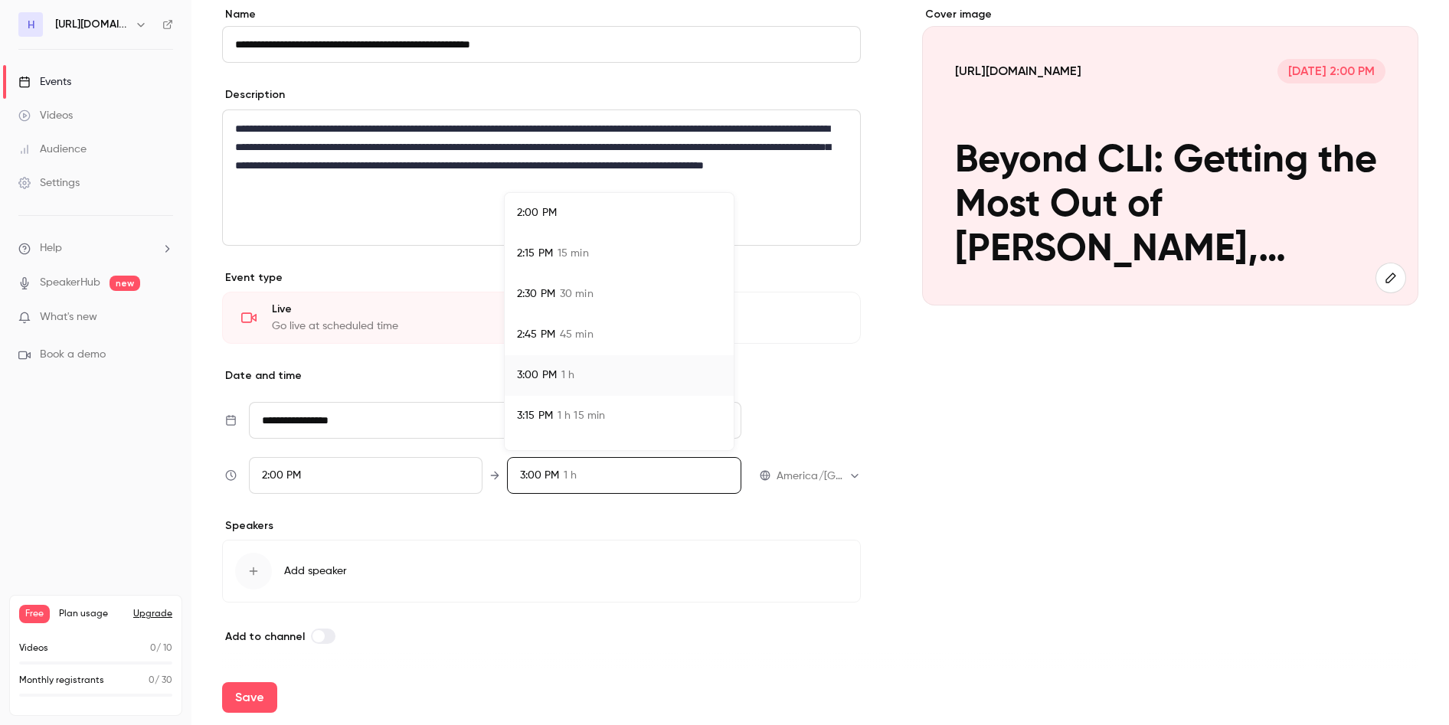
click at [579, 336] on span "45 min" at bounding box center [577, 335] width 34 height 16
click at [1239, 476] on div at bounding box center [724, 362] width 1449 height 725
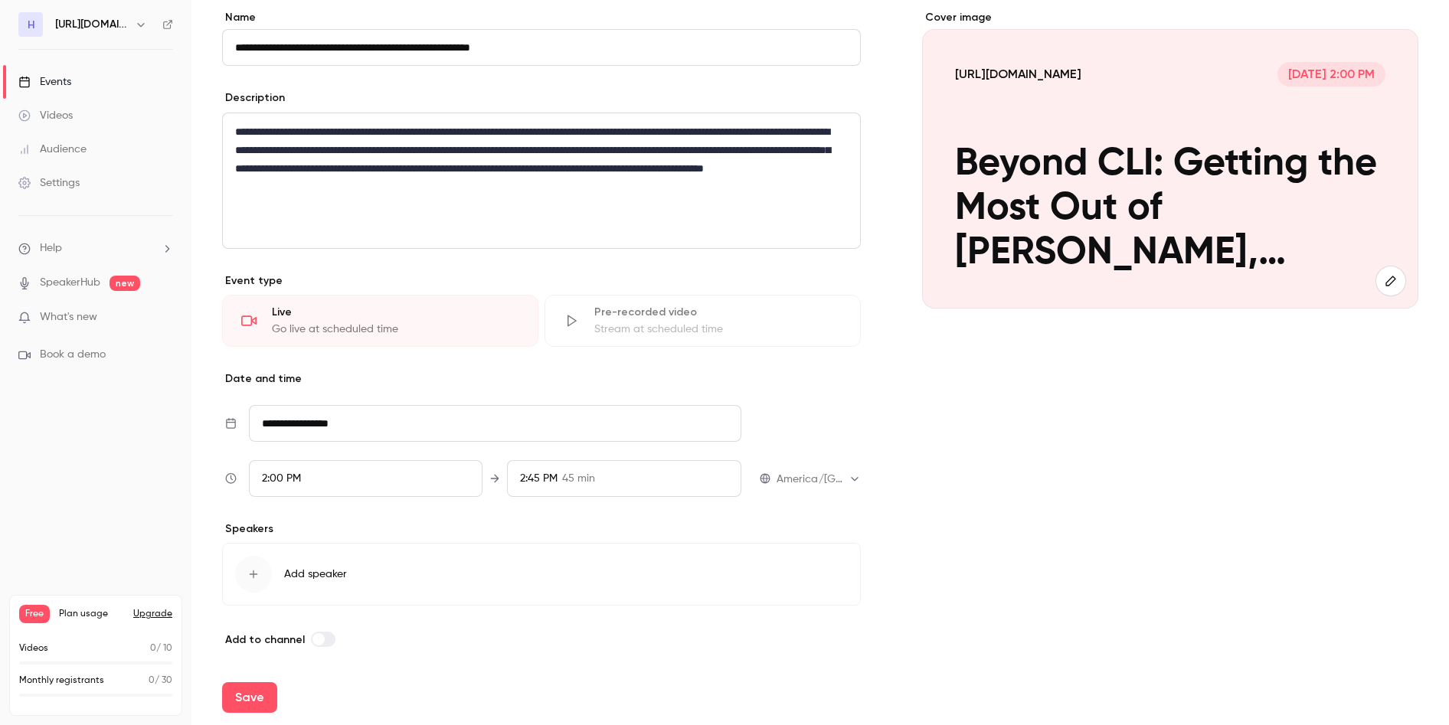
scroll to position [131, 0]
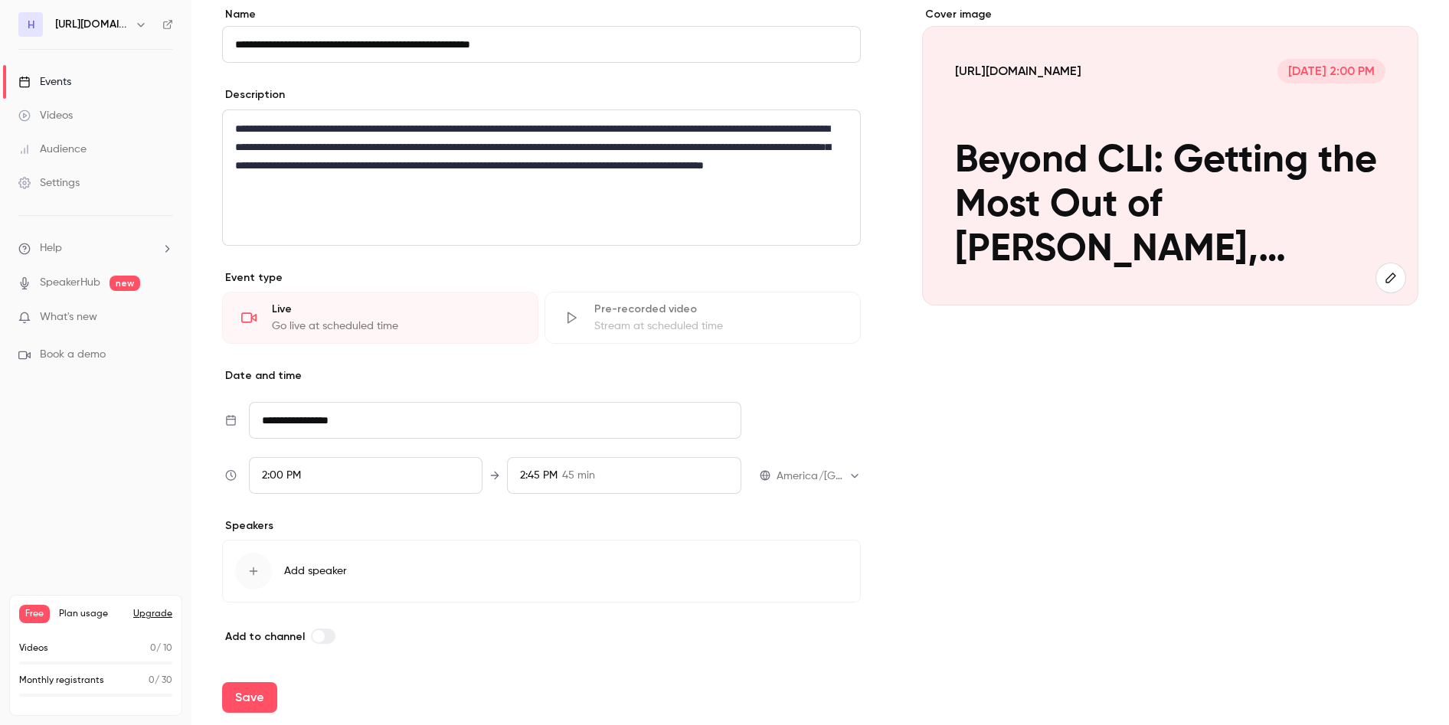
click at [604, 175] on p "**********" at bounding box center [538, 156] width 606 height 74
click at [685, 192] on p "**********" at bounding box center [538, 156] width 606 height 74
click at [253, 698] on button "Save" at bounding box center [249, 698] width 55 height 31
type input "**********"
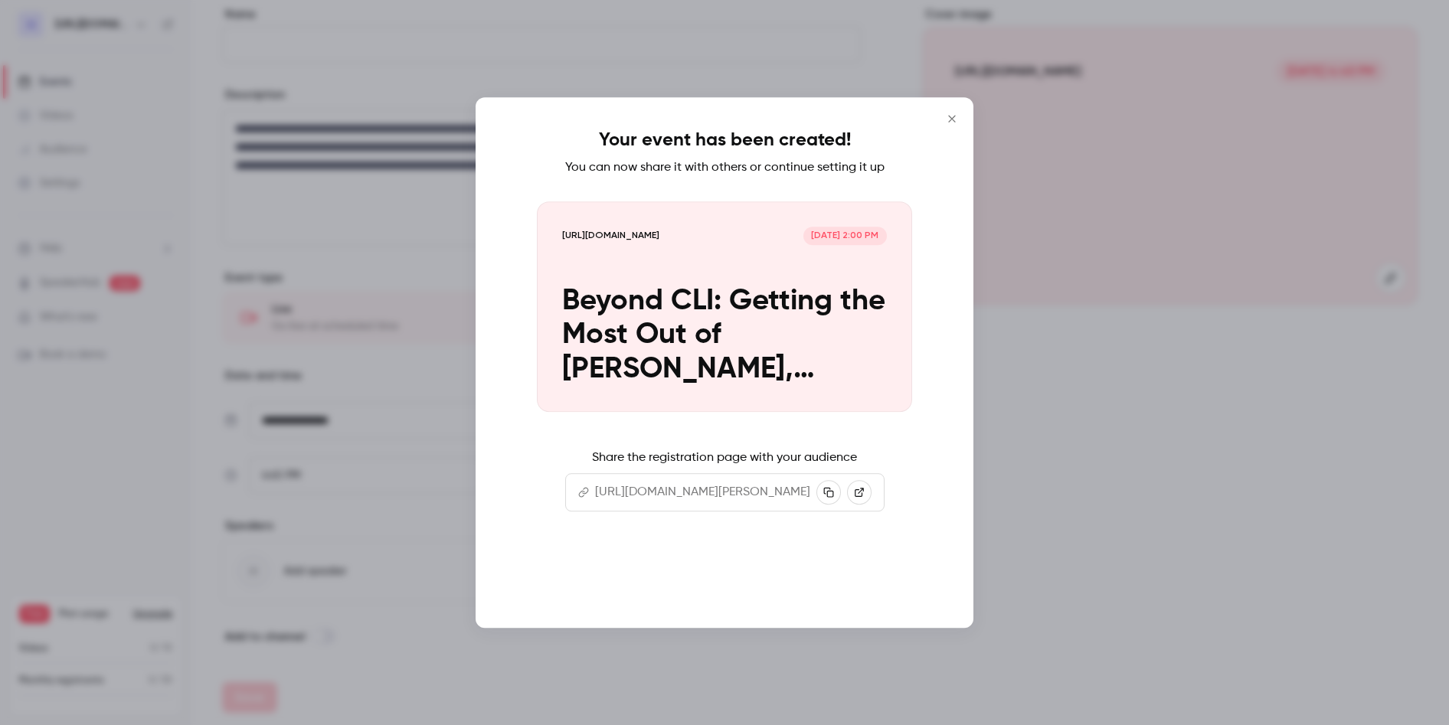
click at [725, 586] on button "Continue" at bounding box center [724, 579] width 153 height 37
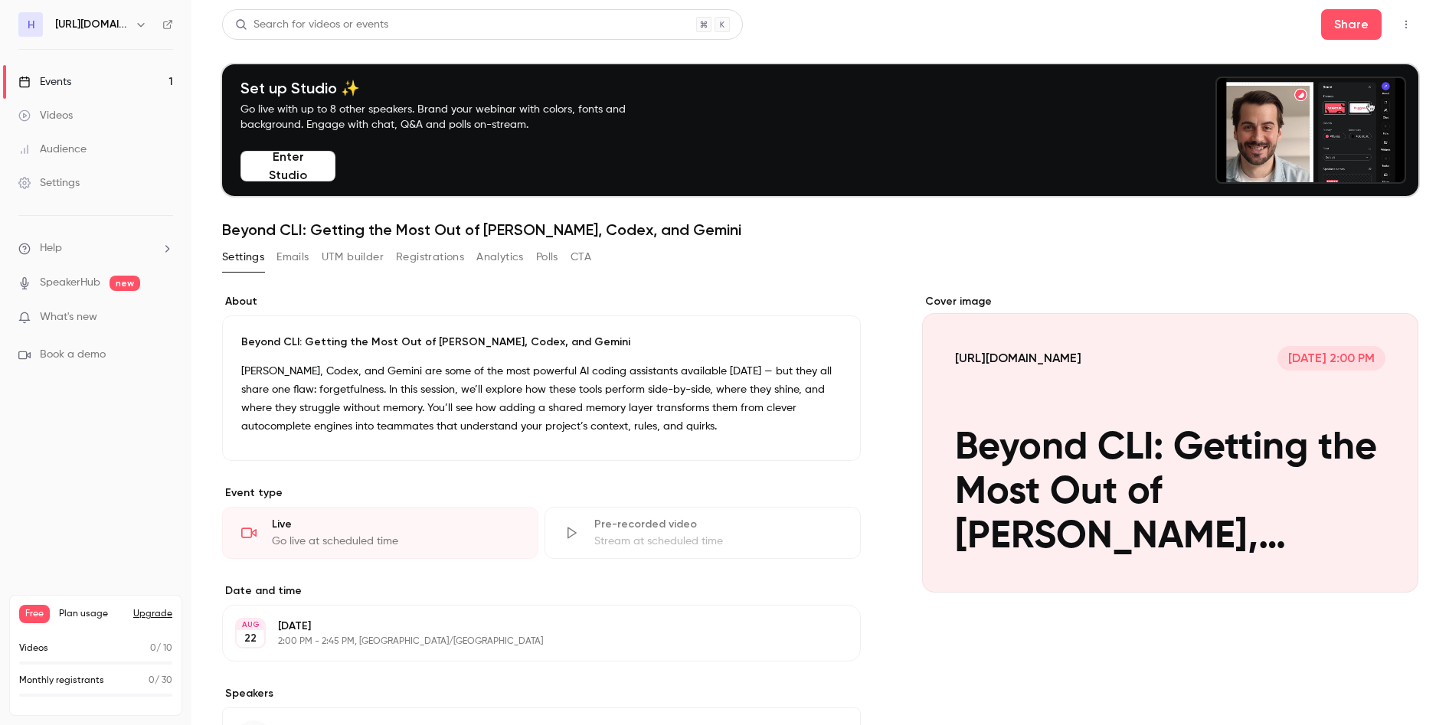
click at [87, 181] on link "Settings" at bounding box center [96, 183] width 192 height 34
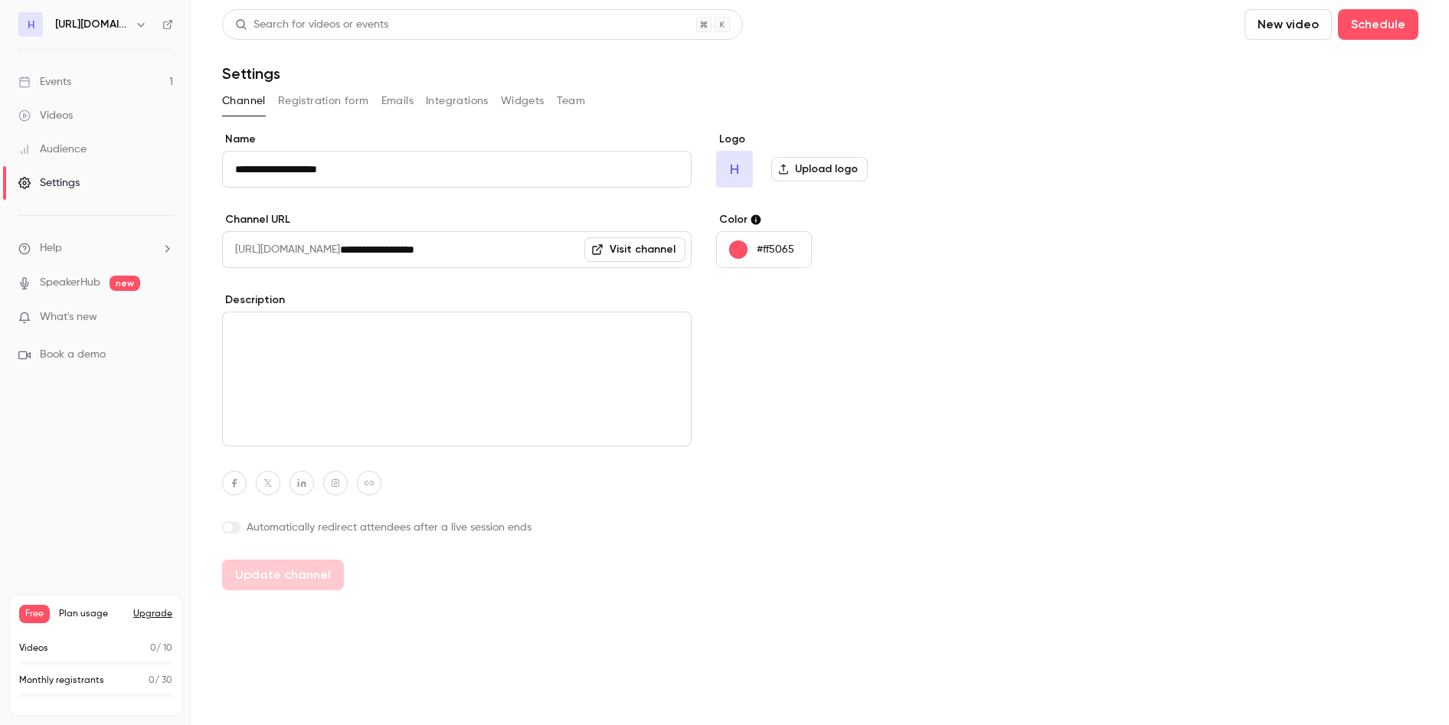
click at [759, 242] on button "#ff5065" at bounding box center [764, 249] width 96 height 37
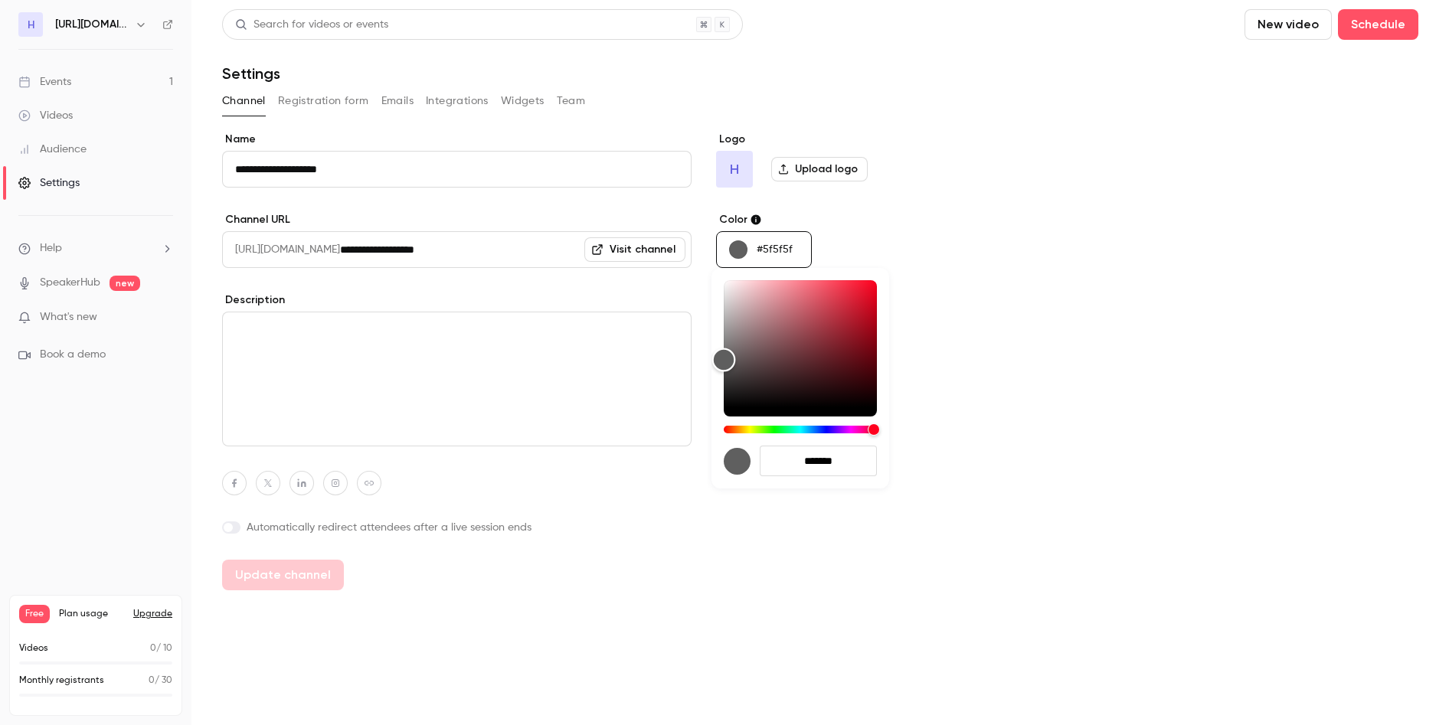
type input "*******"
drag, startPoint x: 764, startPoint y: 309, endPoint x: 611, endPoint y: 452, distance: 208.7
click at [611, 452] on div "*******" at bounding box center [724, 362] width 1449 height 725
click at [755, 633] on div at bounding box center [724, 362] width 1449 height 725
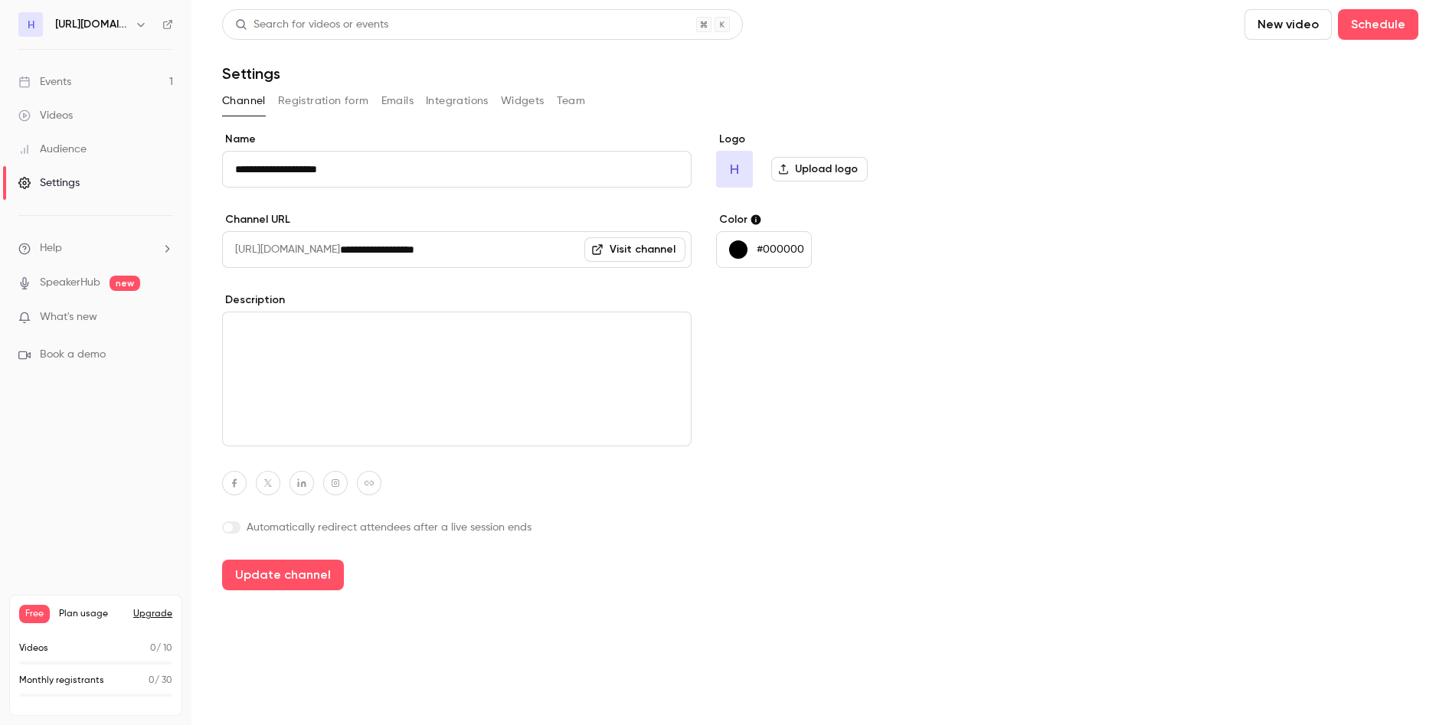
click at [378, 384] on textarea at bounding box center [457, 379] width 470 height 135
click at [265, 575] on button "Update channel" at bounding box center [283, 575] width 122 height 31
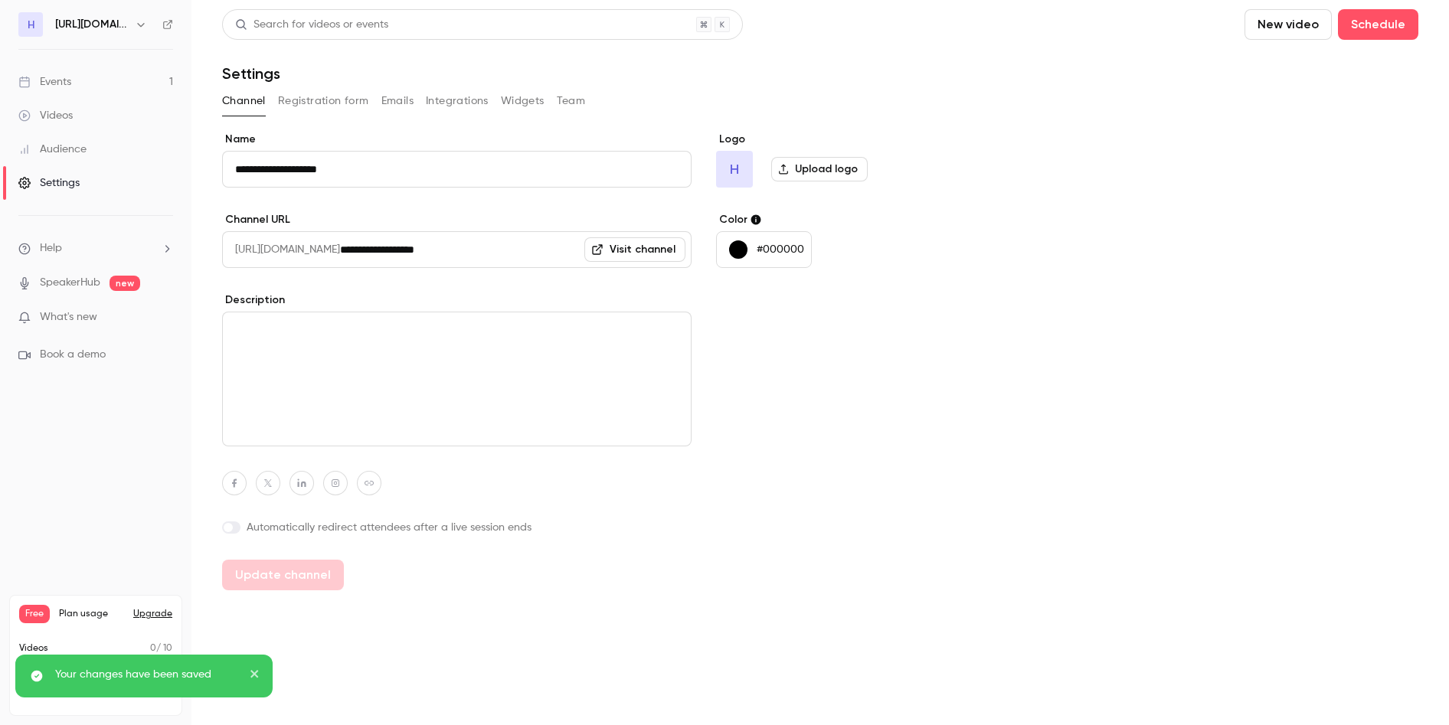
click at [81, 73] on link "Events 1" at bounding box center [96, 82] width 192 height 34
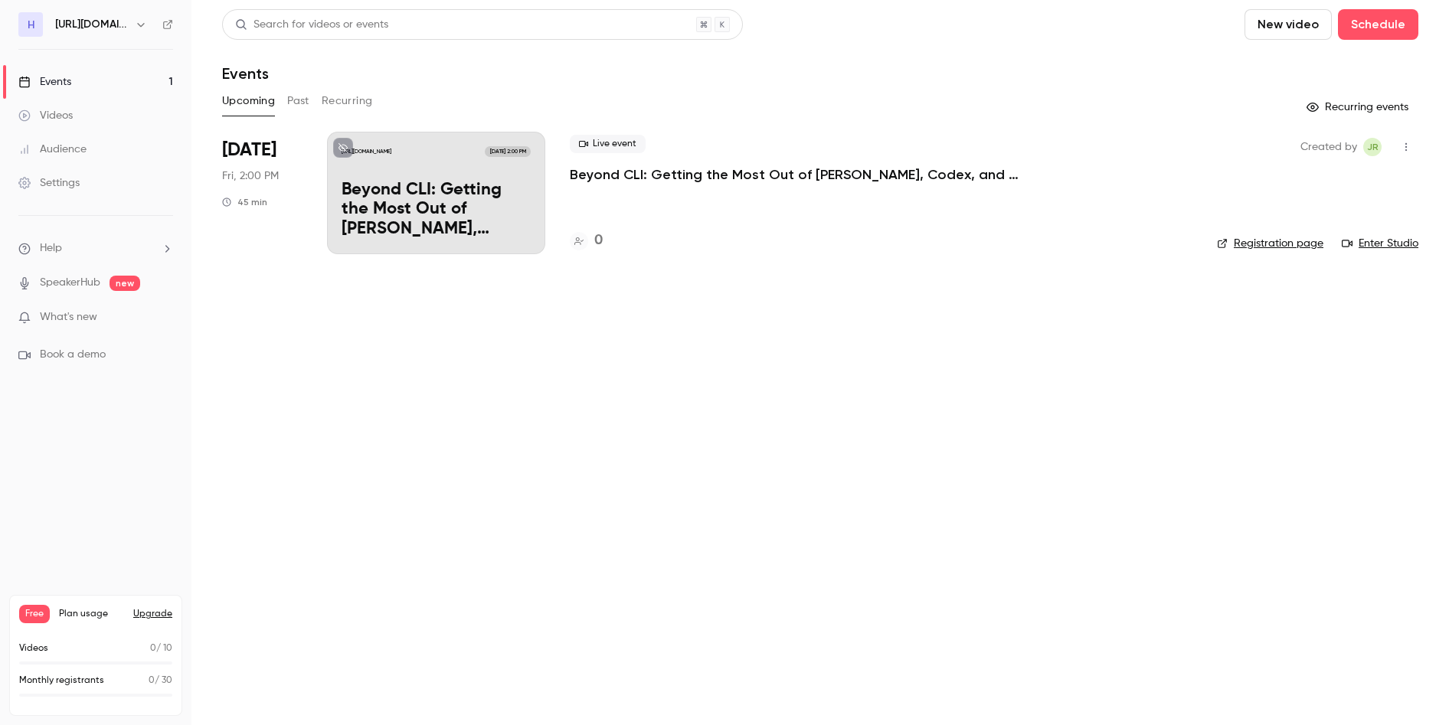
click at [743, 173] on p "Beyond CLI: Getting the Most Out of [PERSON_NAME], Codex, and Gemini" at bounding box center [800, 174] width 460 height 18
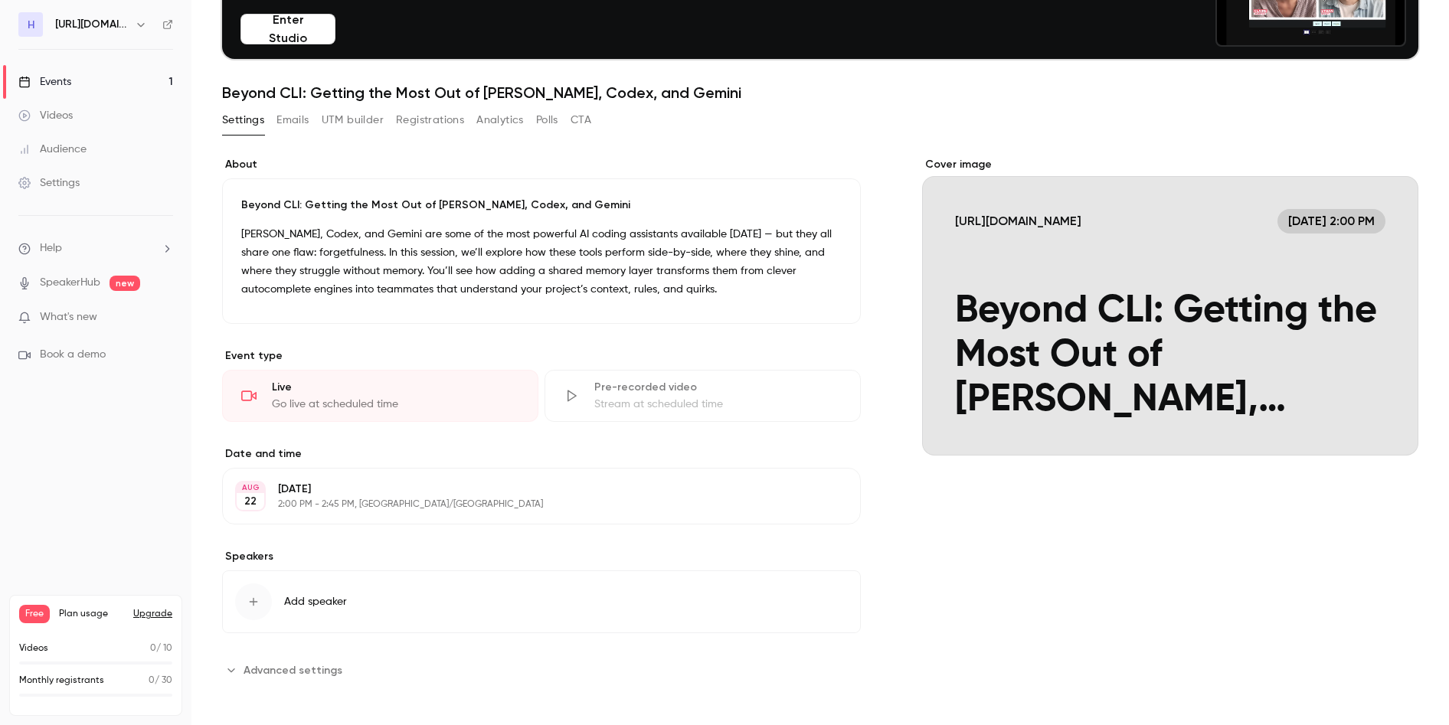
scroll to position [140, 0]
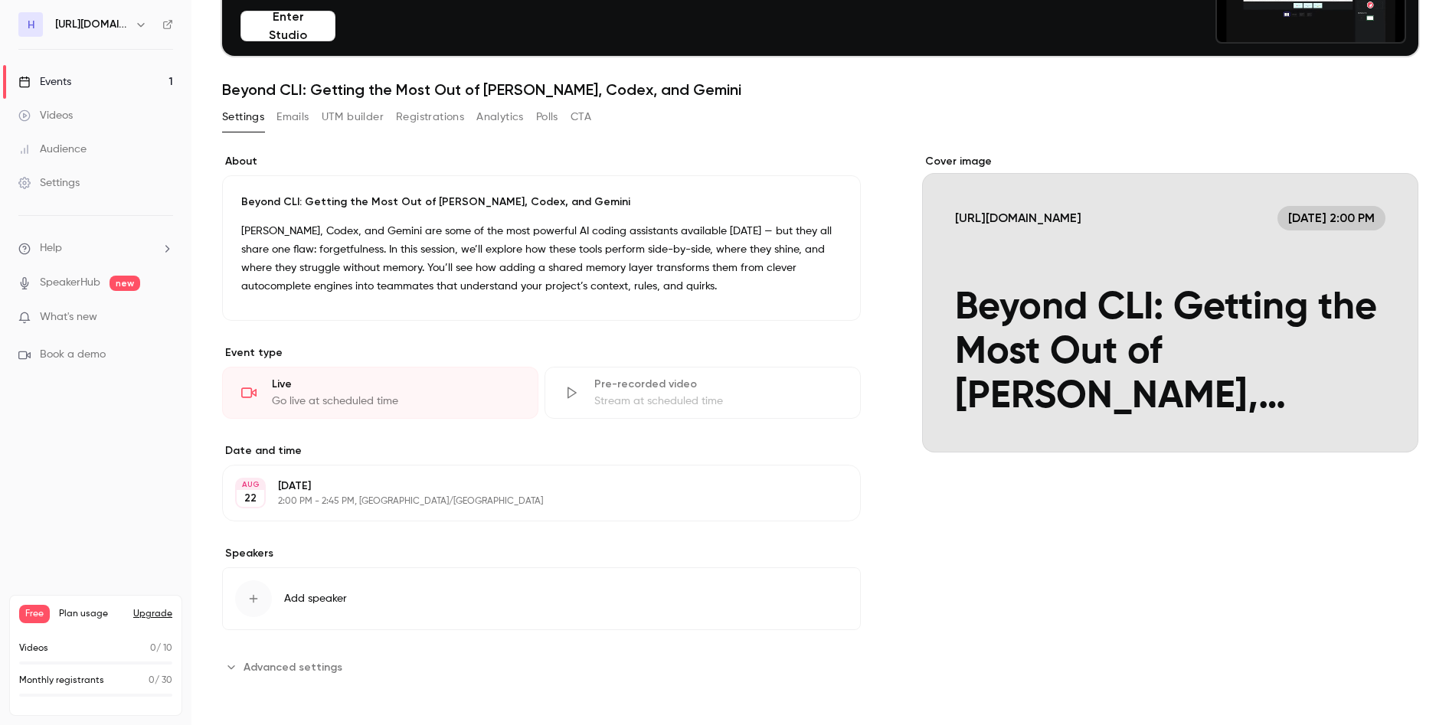
click at [53, 183] on div "Settings" at bounding box center [48, 182] width 61 height 15
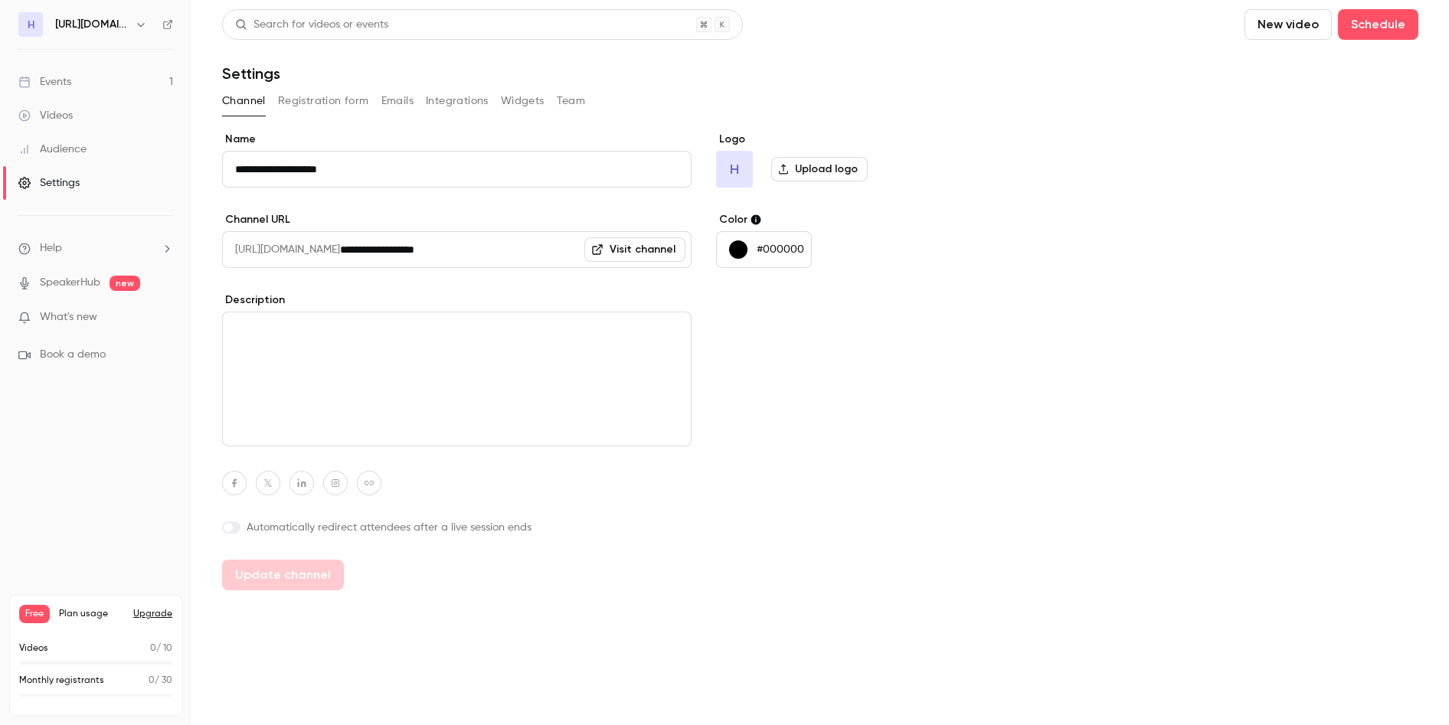
click at [802, 242] on p "#000000" at bounding box center [780, 249] width 47 height 15
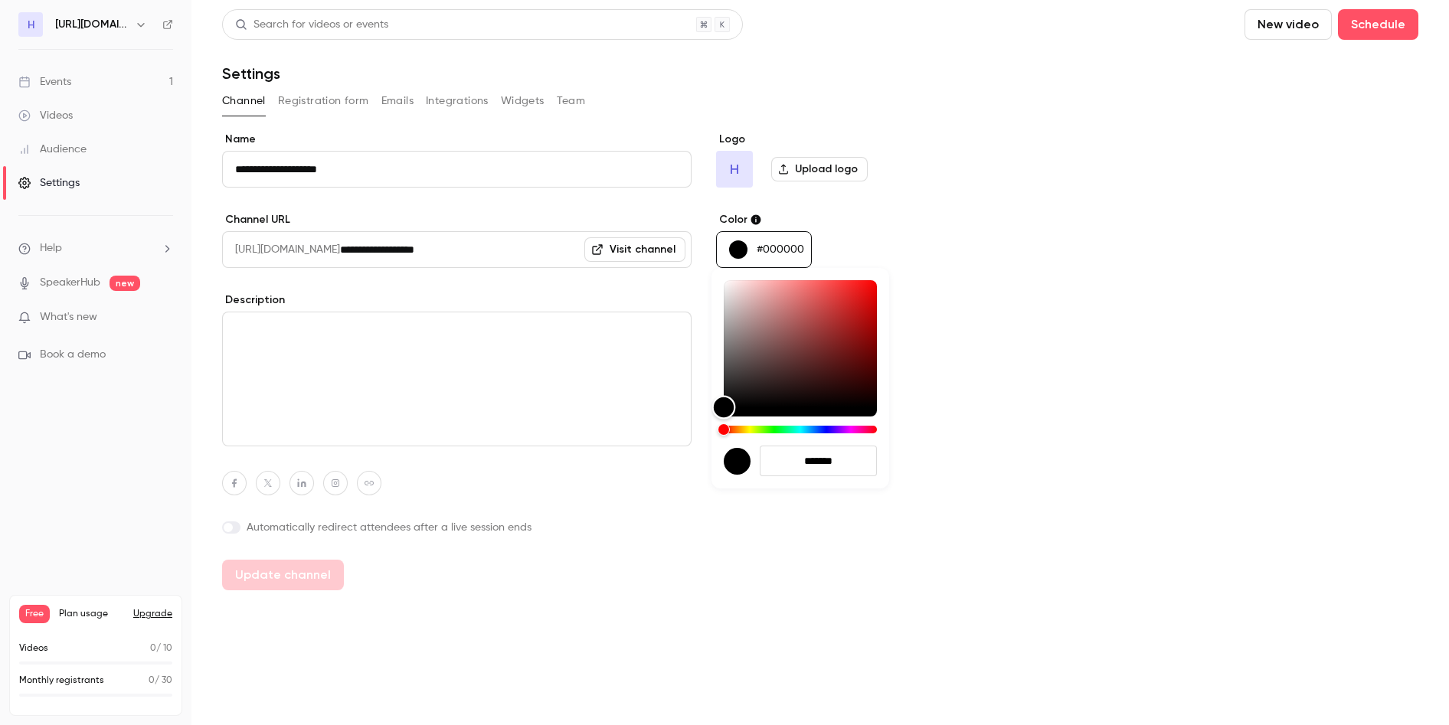
type input "*******"
drag, startPoint x: 736, startPoint y: 352, endPoint x: 674, endPoint y: 219, distance: 147.0
click at [674, 219] on div "*******" at bounding box center [724, 362] width 1449 height 725
click at [549, 599] on div at bounding box center [724, 362] width 1449 height 725
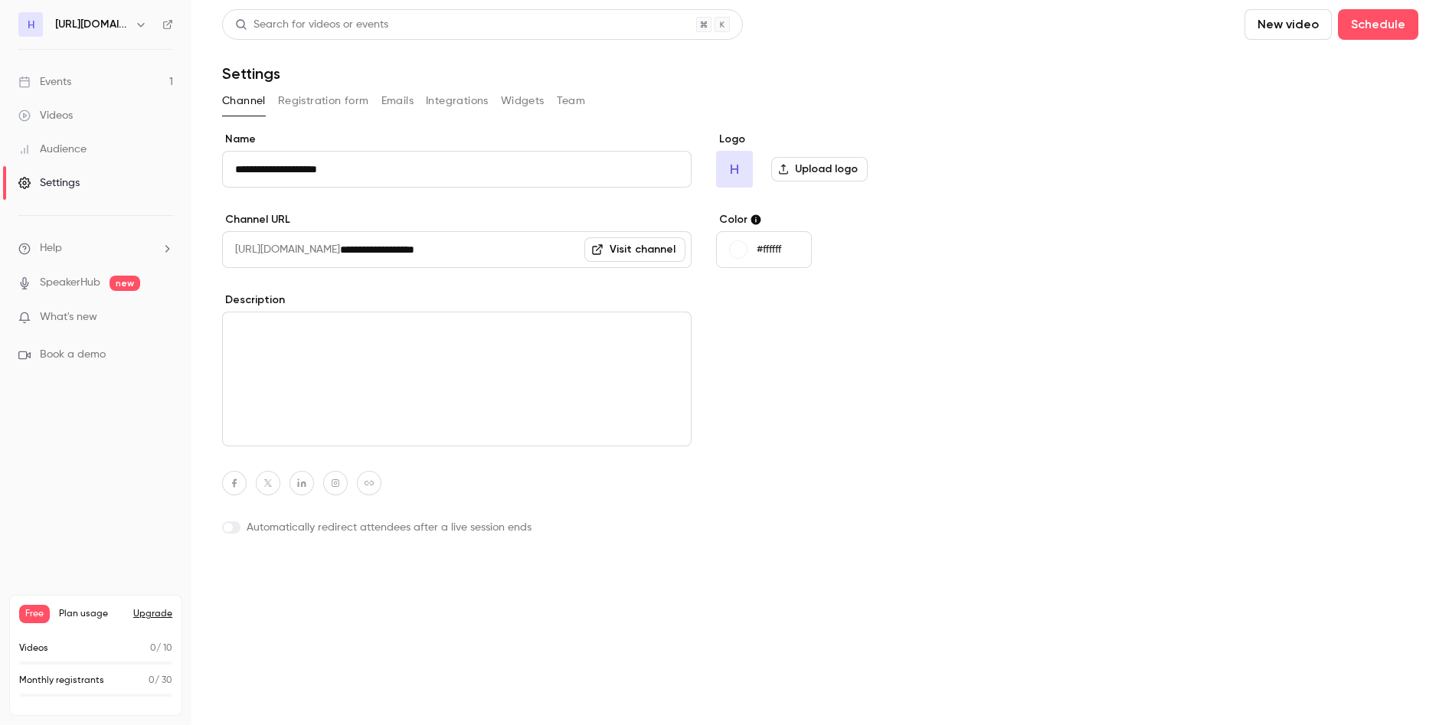
click at [292, 578] on button "Update channel" at bounding box center [283, 575] width 122 height 31
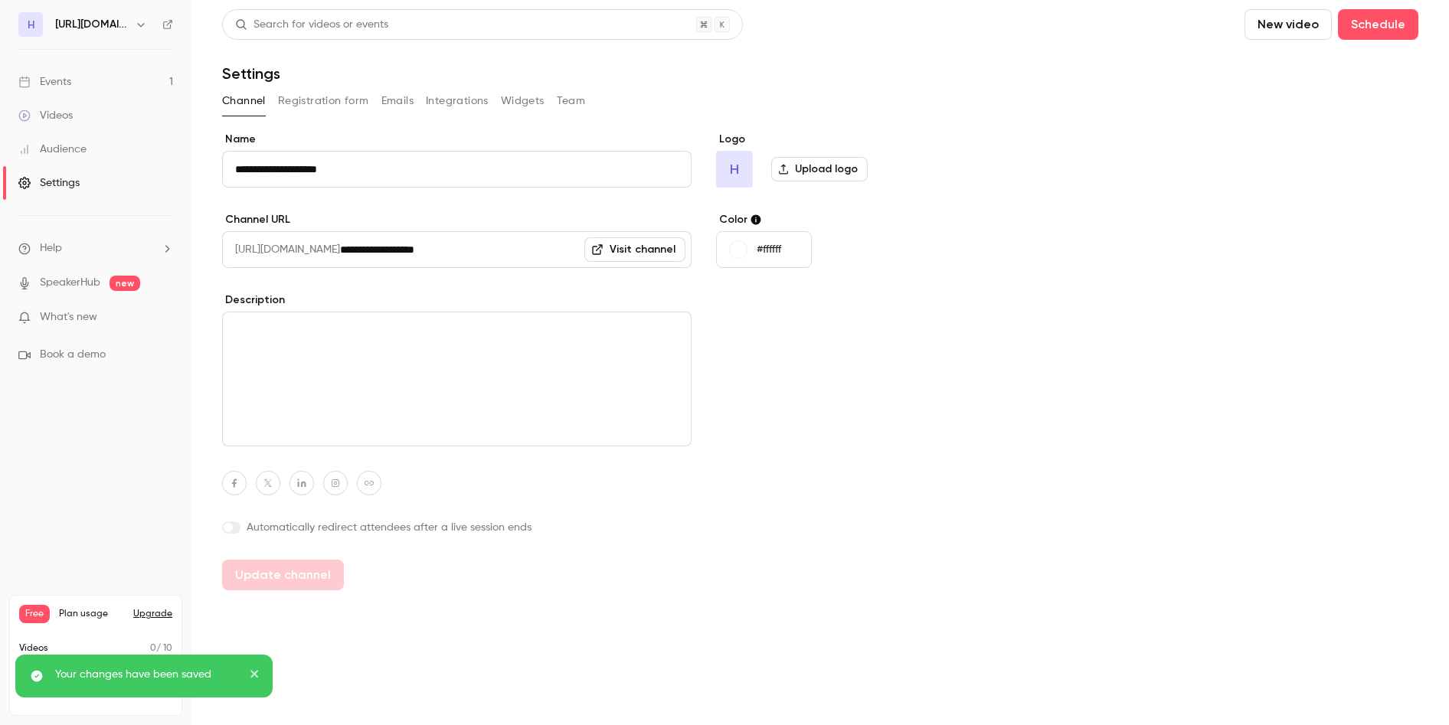
click at [54, 75] on div "Events" at bounding box center [44, 81] width 53 height 15
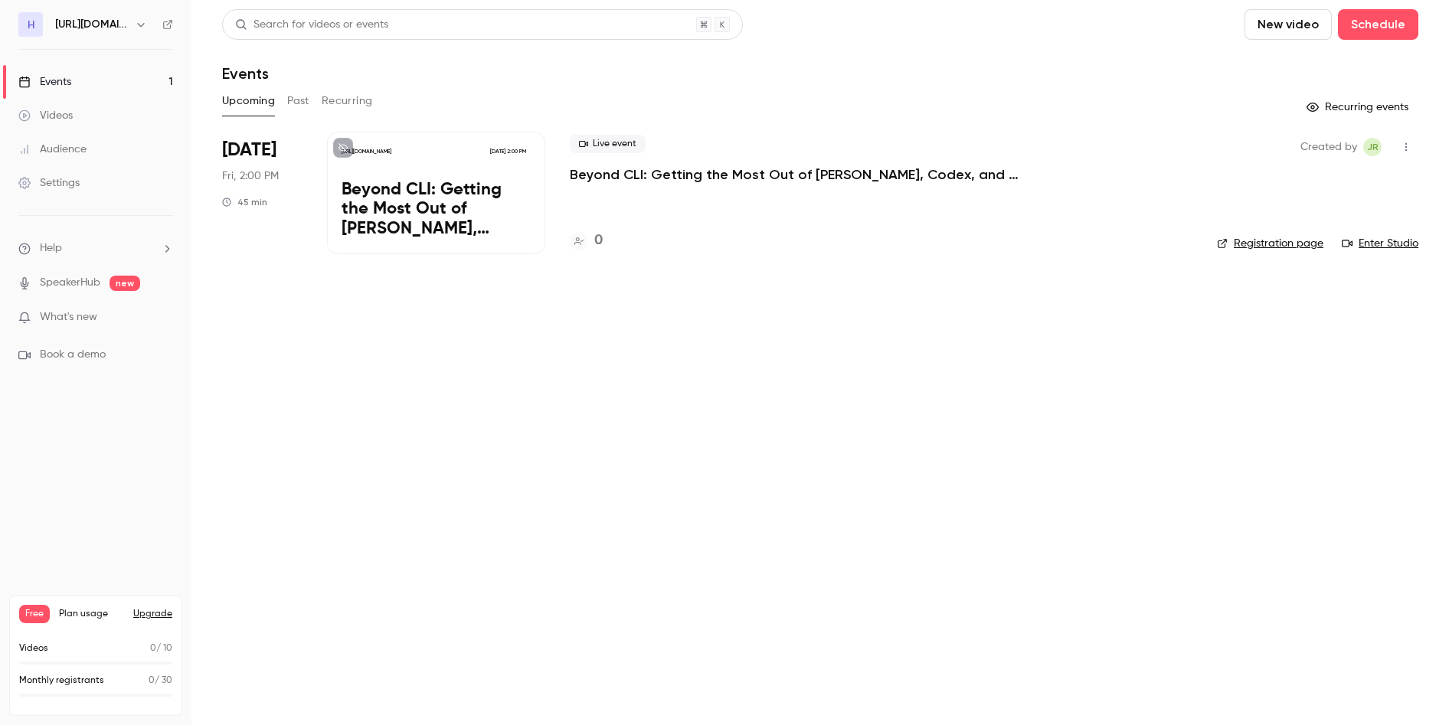
click at [695, 174] on p "Beyond CLI: Getting the Most Out of [PERSON_NAME], Codex, and Gemini" at bounding box center [800, 174] width 460 height 18
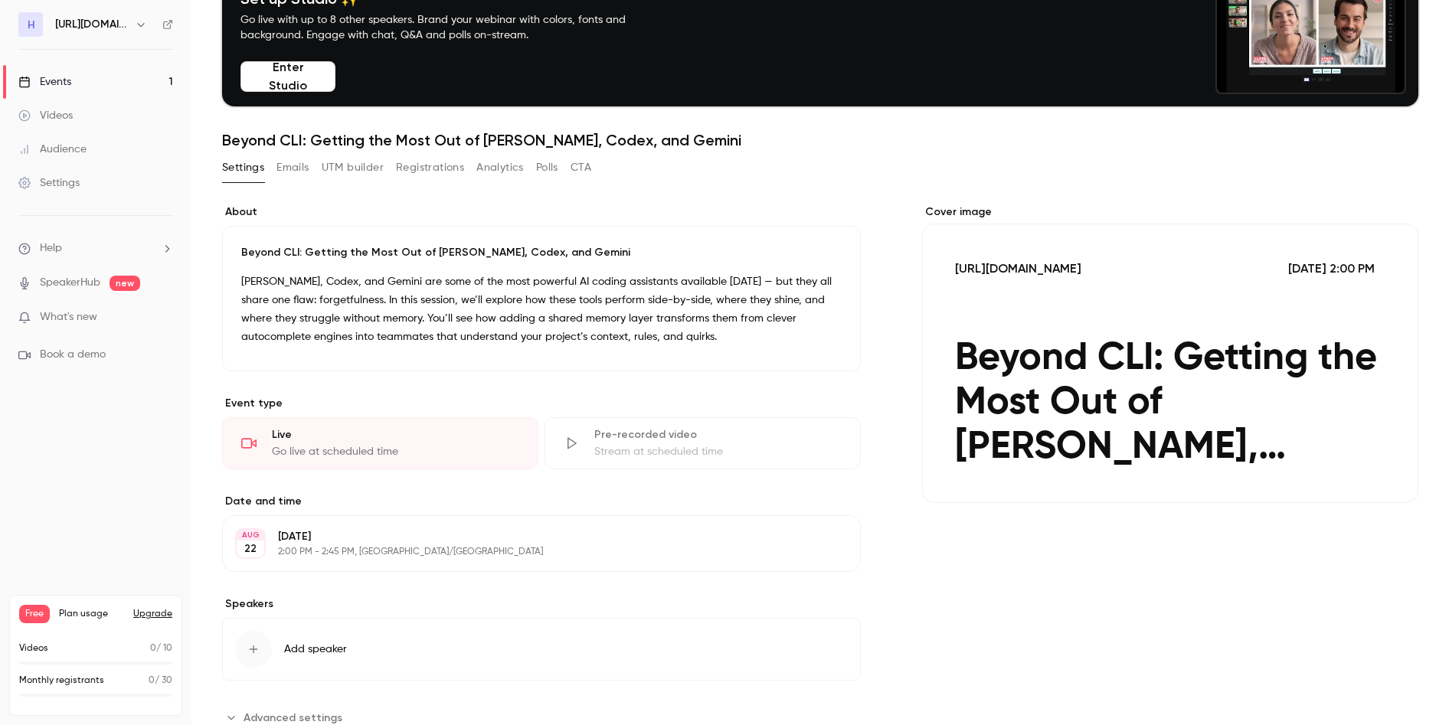
scroll to position [140, 0]
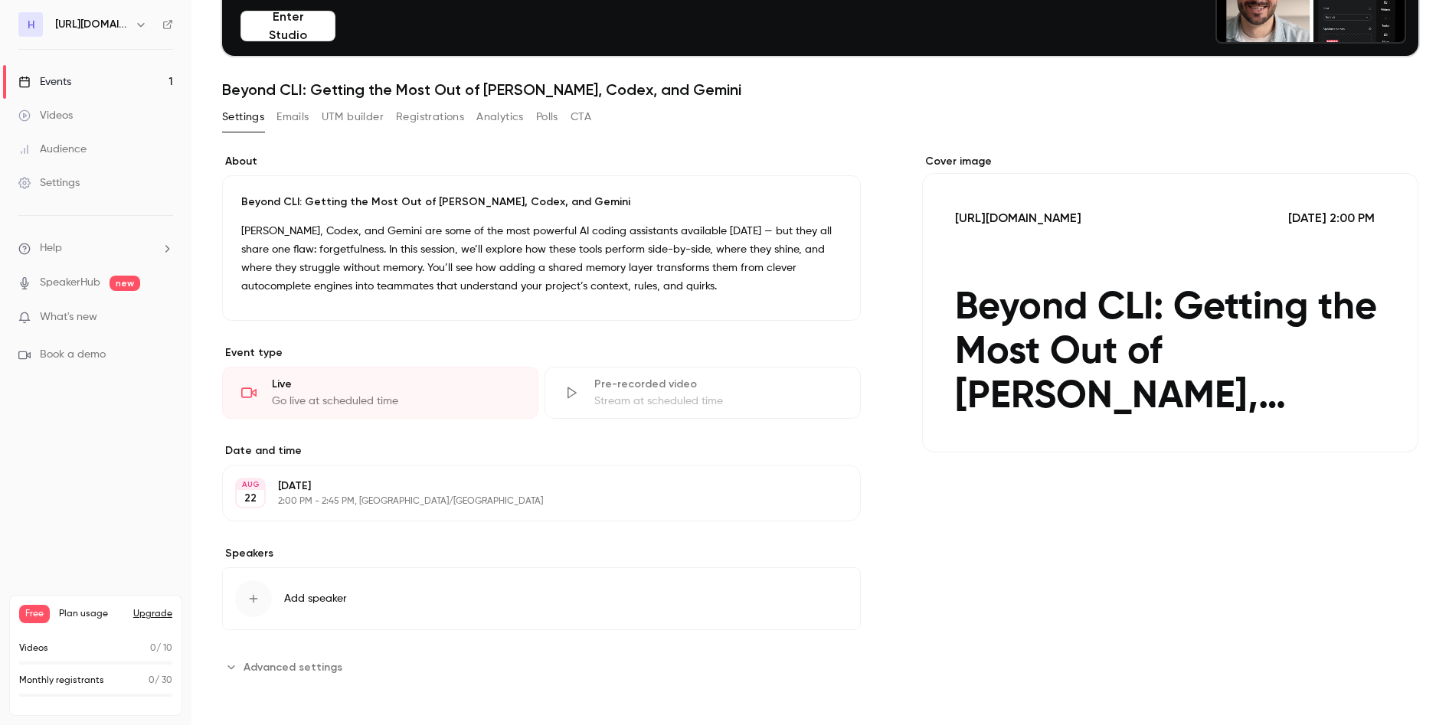
click at [386, 248] on p "[PERSON_NAME], Codex, and Gemini are some of the most powerful AI coding assist…" at bounding box center [541, 259] width 601 height 74
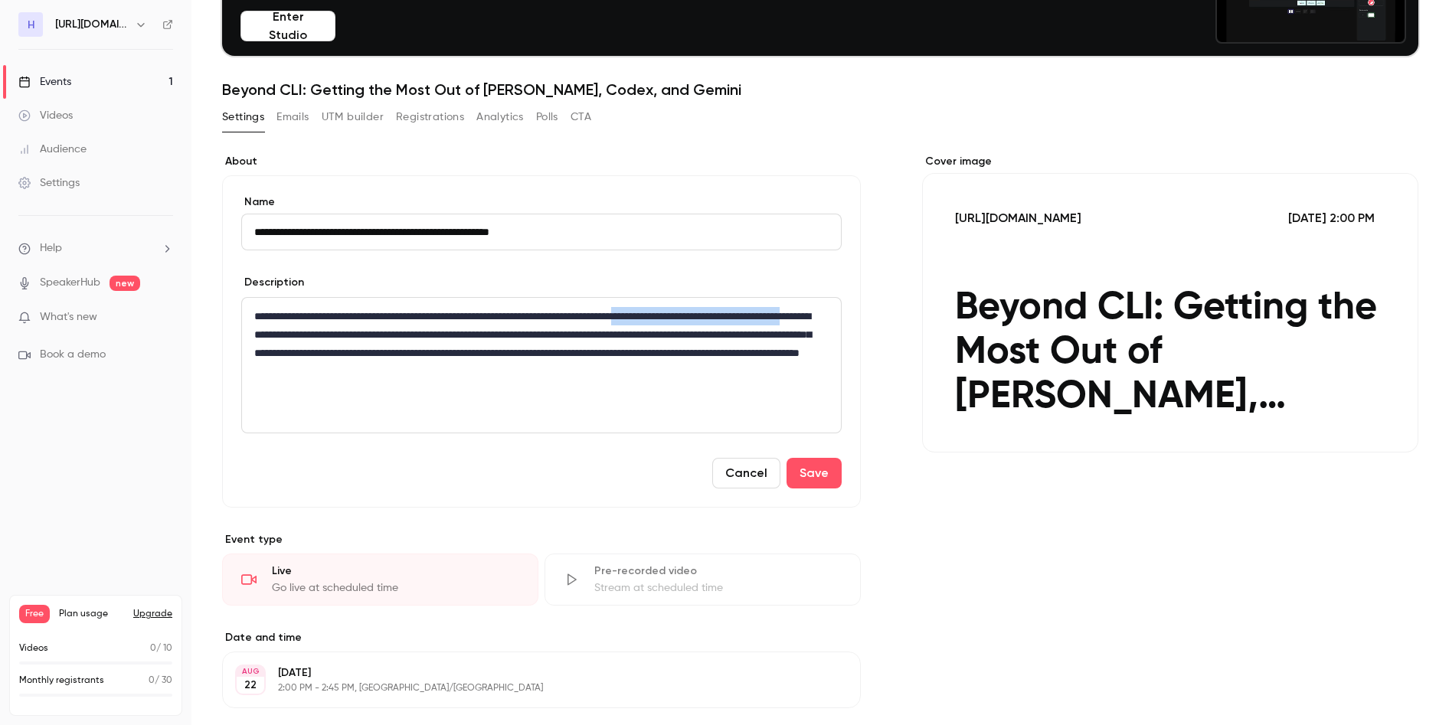
drag, startPoint x: 727, startPoint y: 315, endPoint x: 365, endPoint y: 336, distance: 362.9
click at [365, 336] on p "**********" at bounding box center [538, 344] width 568 height 74
click at [660, 376] on p "**********" at bounding box center [538, 344] width 568 height 74
click at [754, 333] on p "**********" at bounding box center [538, 344] width 568 height 74
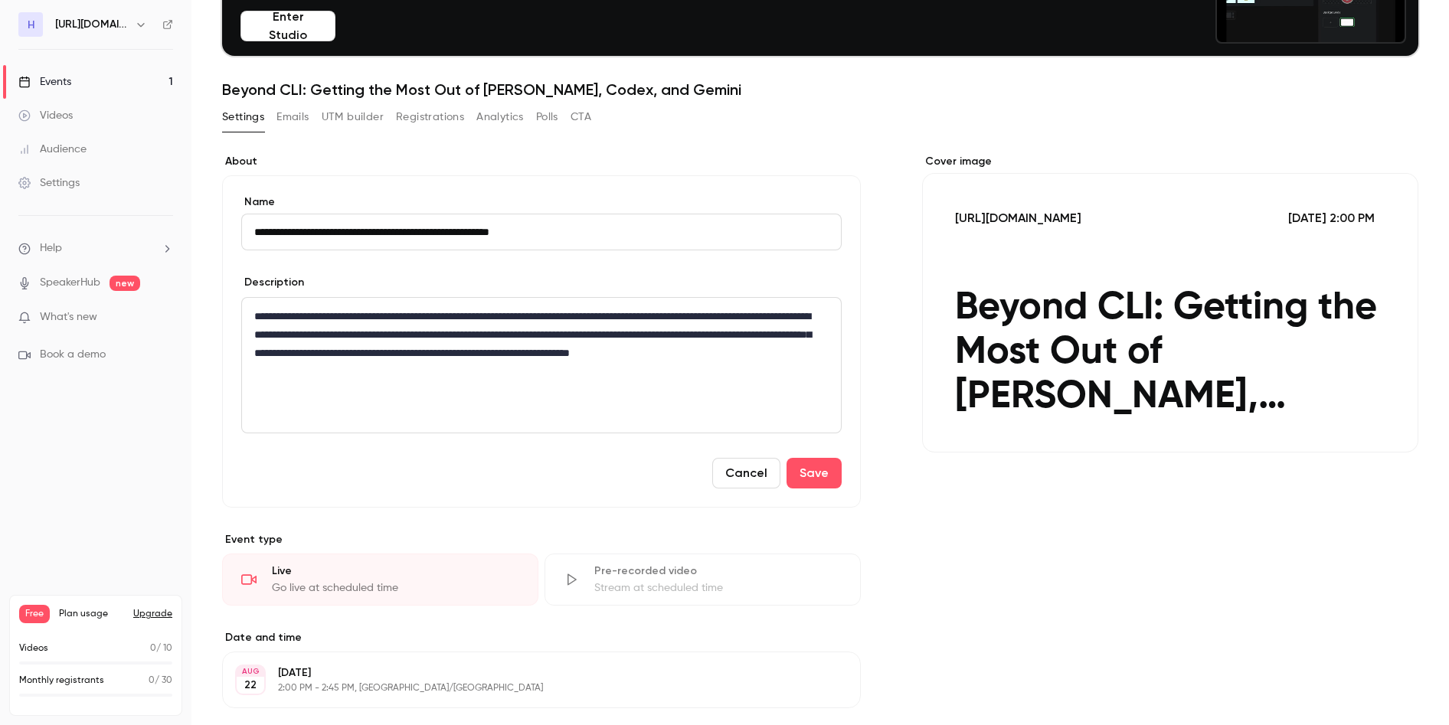
click at [656, 371] on p "**********" at bounding box center [538, 344] width 568 height 74
click at [688, 332] on p "**********" at bounding box center [538, 344] width 568 height 74
click at [408, 357] on p "**********" at bounding box center [538, 344] width 568 height 74
click at [512, 385] on div "**********" at bounding box center [541, 365] width 599 height 135
click at [516, 398] on div "**********" at bounding box center [541, 365] width 599 height 135
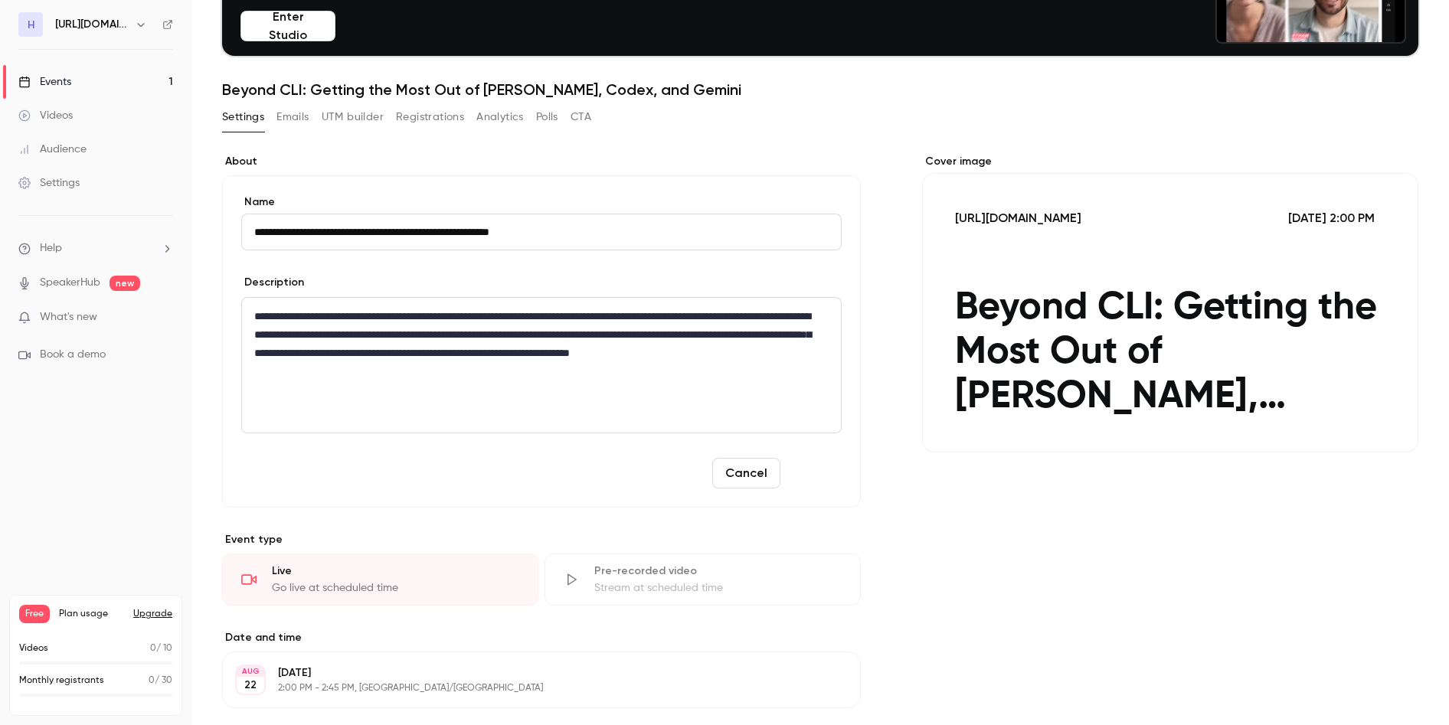
click at [814, 473] on button "Save" at bounding box center [814, 473] width 55 height 31
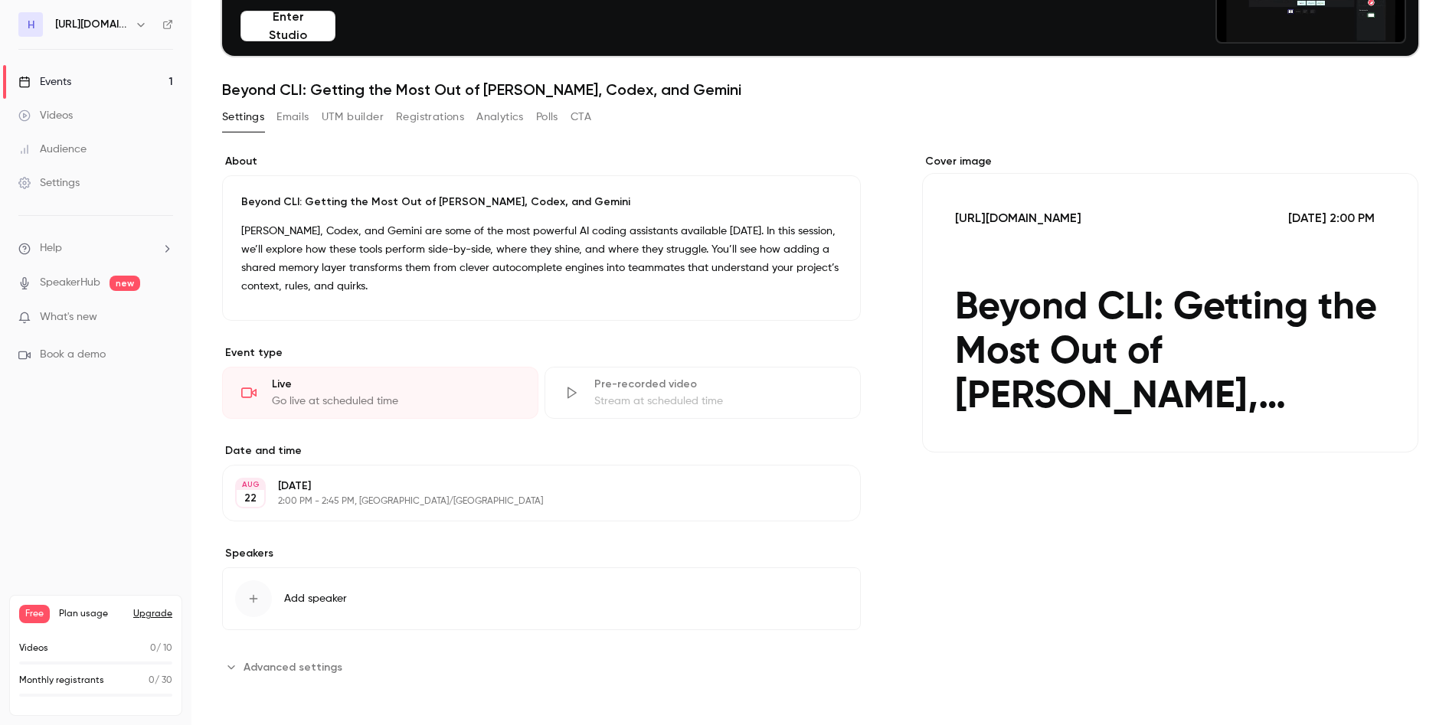
click at [82, 276] on link "SpeakerHub" at bounding box center [70, 283] width 61 height 16
click at [300, 650] on div "**********" at bounding box center [541, 416] width 639 height 525
click at [297, 659] on button "Advanced settings" at bounding box center [286, 667] width 129 height 25
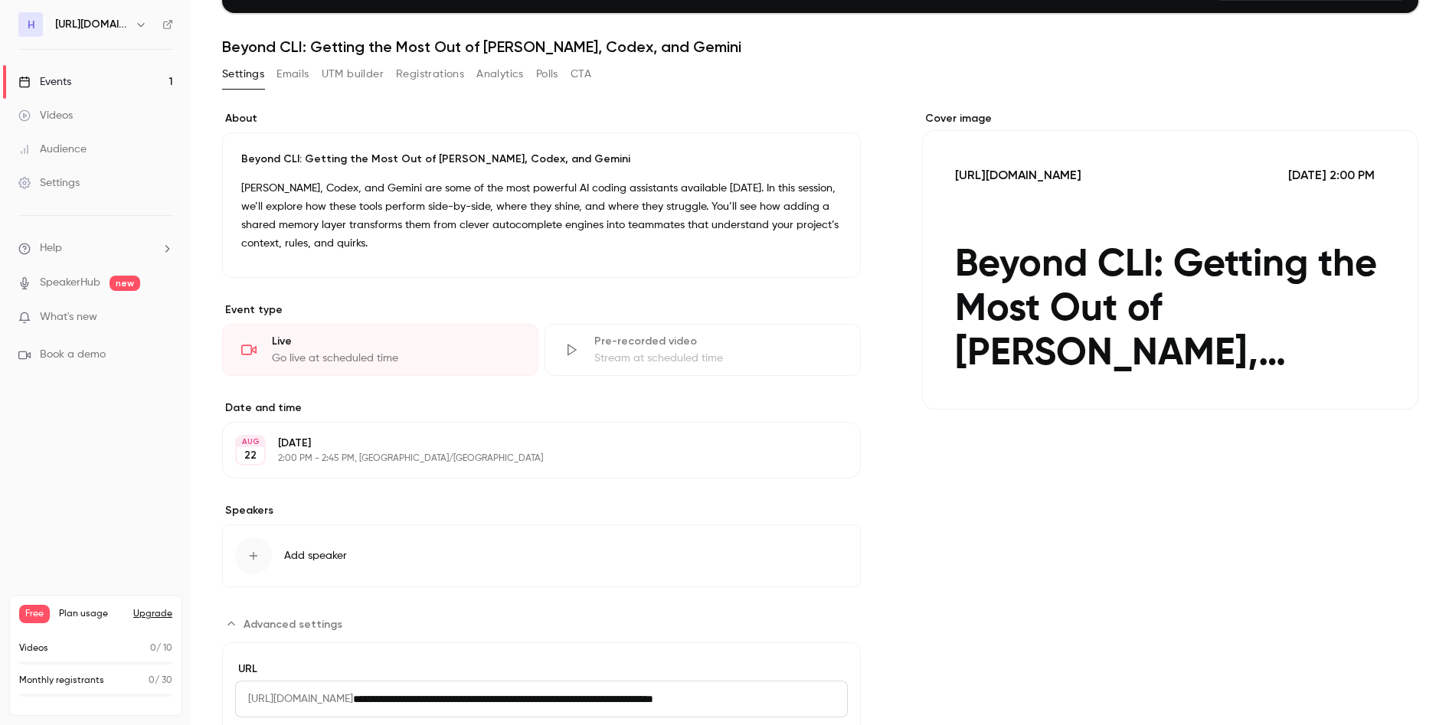
scroll to position [0, 0]
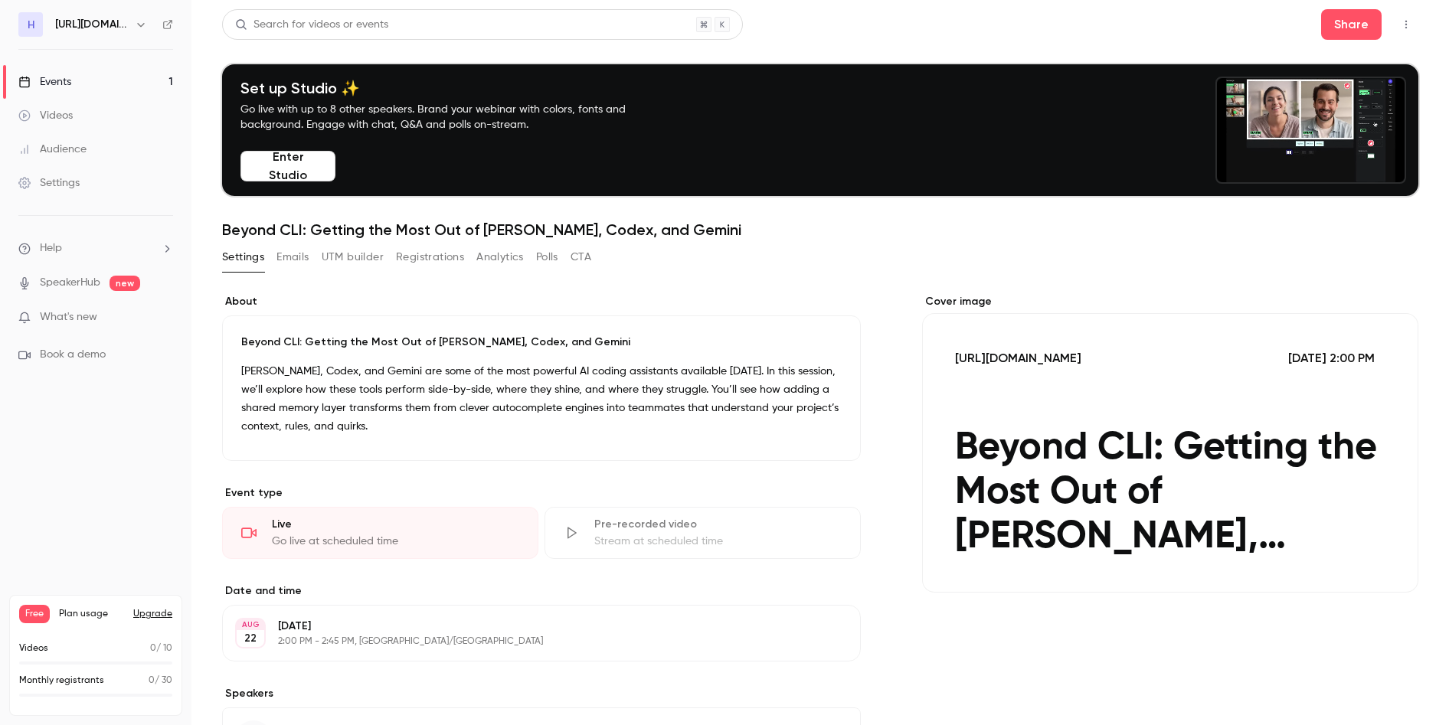
click at [61, 125] on link "Videos" at bounding box center [96, 116] width 192 height 34
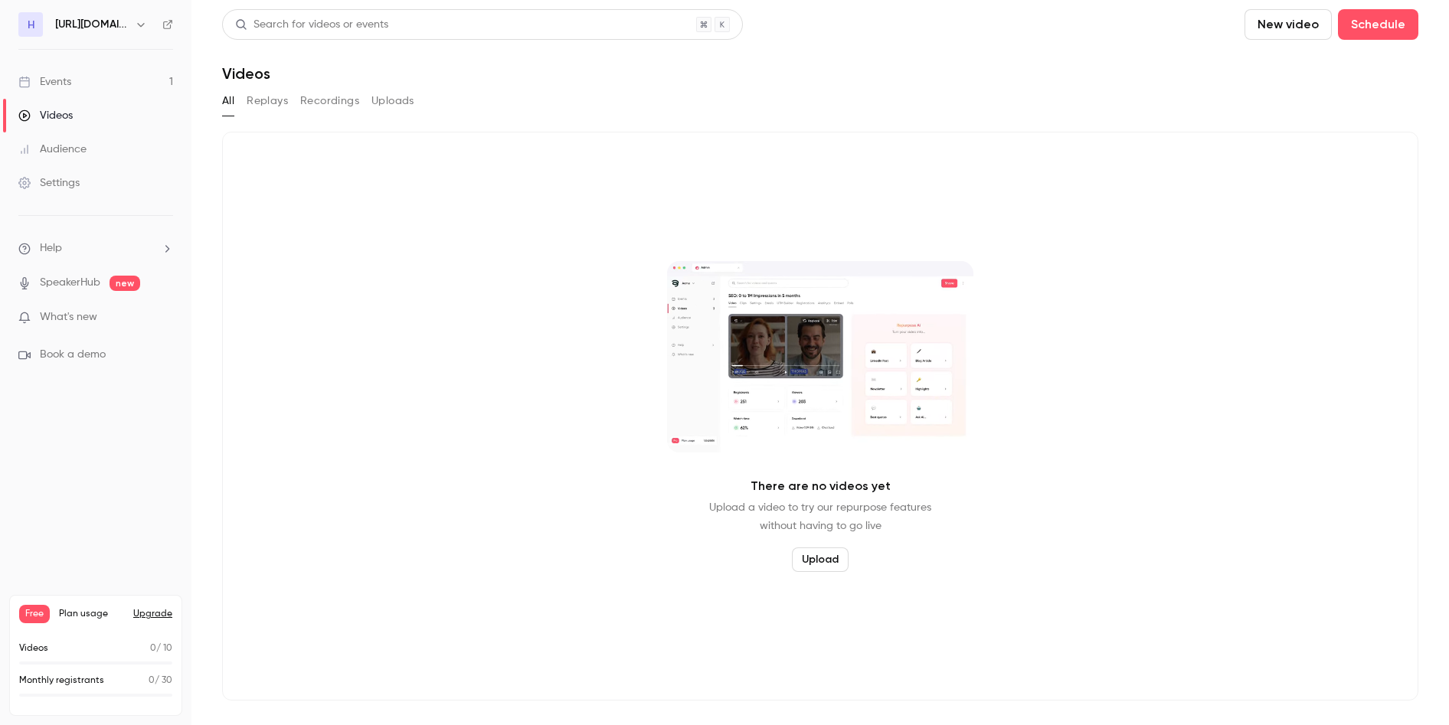
click at [67, 80] on div "Events" at bounding box center [44, 81] width 53 height 15
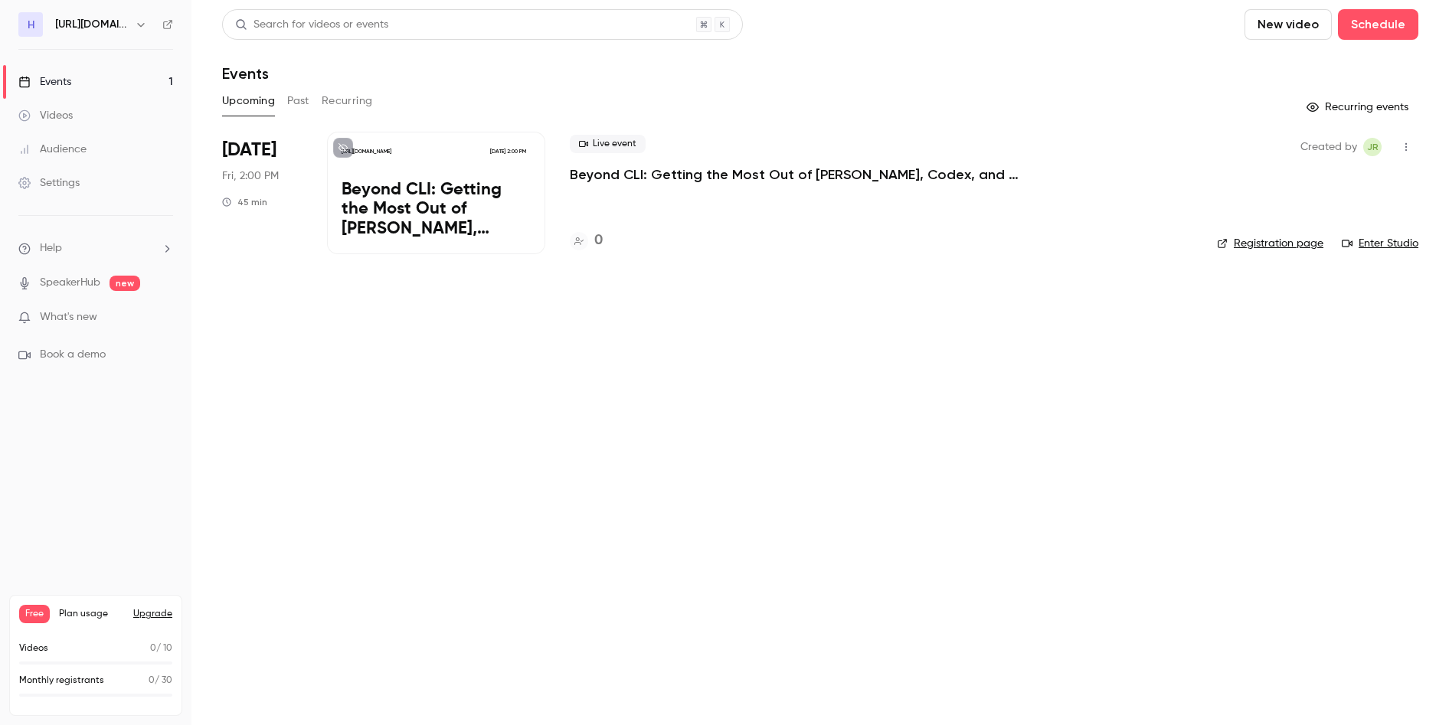
click at [1266, 241] on link "Registration page" at bounding box center [1270, 243] width 106 height 15
click at [409, 204] on p "Beyond CLI: Getting the Most Out of [PERSON_NAME], Codex, and Gemini" at bounding box center [436, 210] width 189 height 59
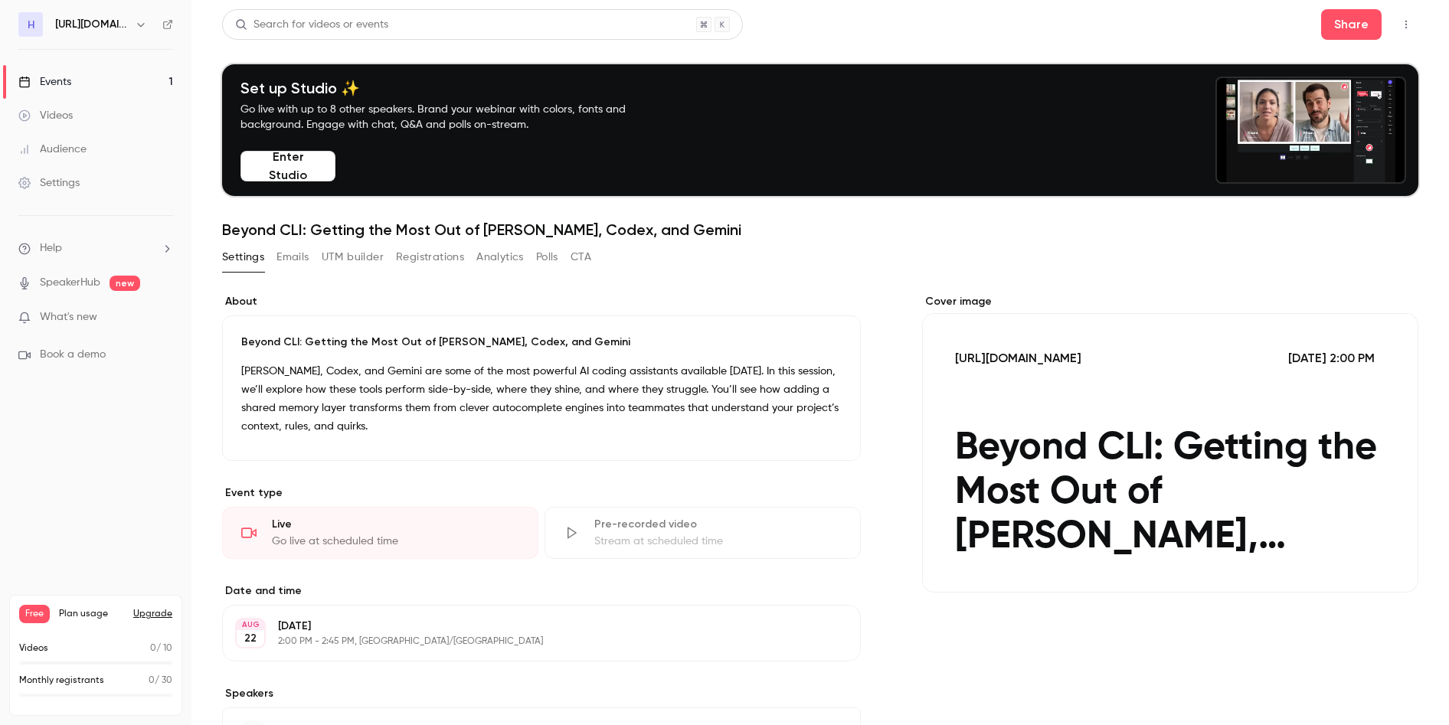
click at [72, 192] on link "Settings" at bounding box center [96, 183] width 192 height 34
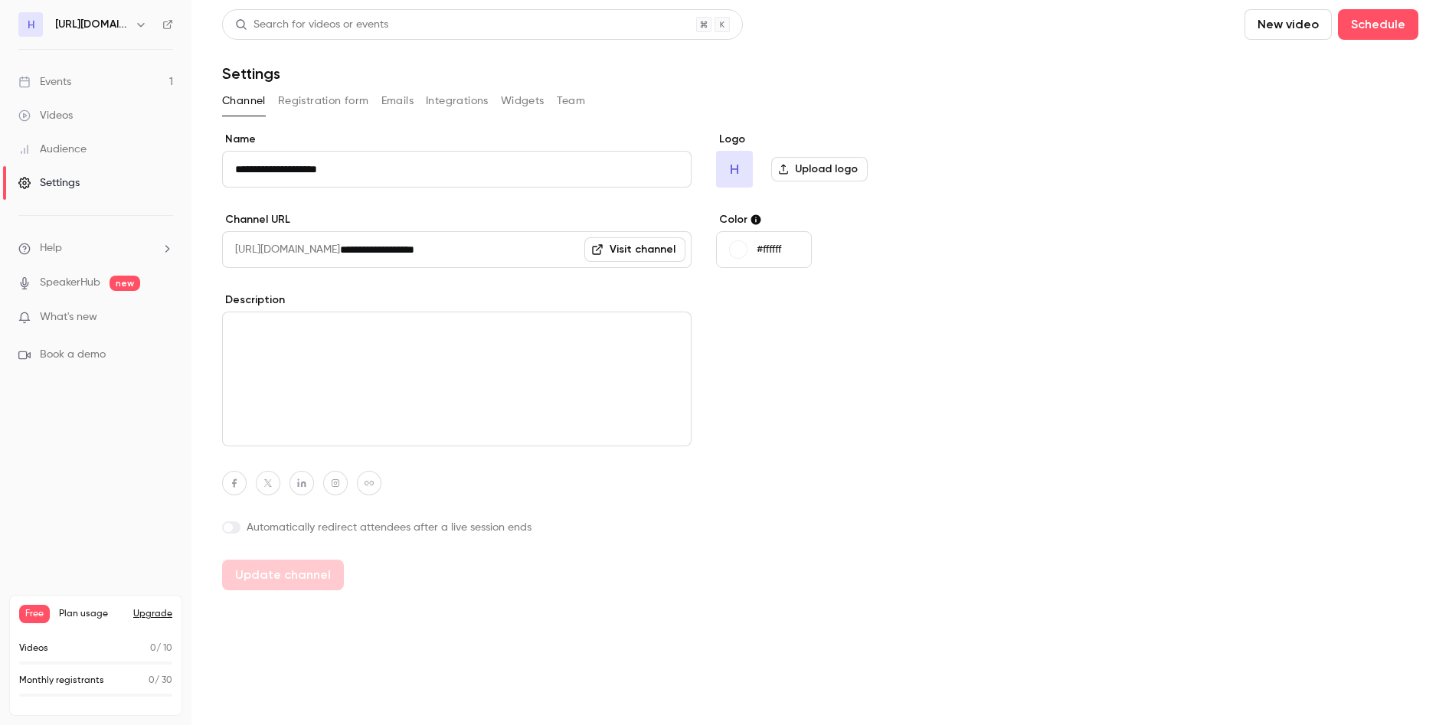
click at [70, 80] on div "Events" at bounding box center [44, 81] width 53 height 15
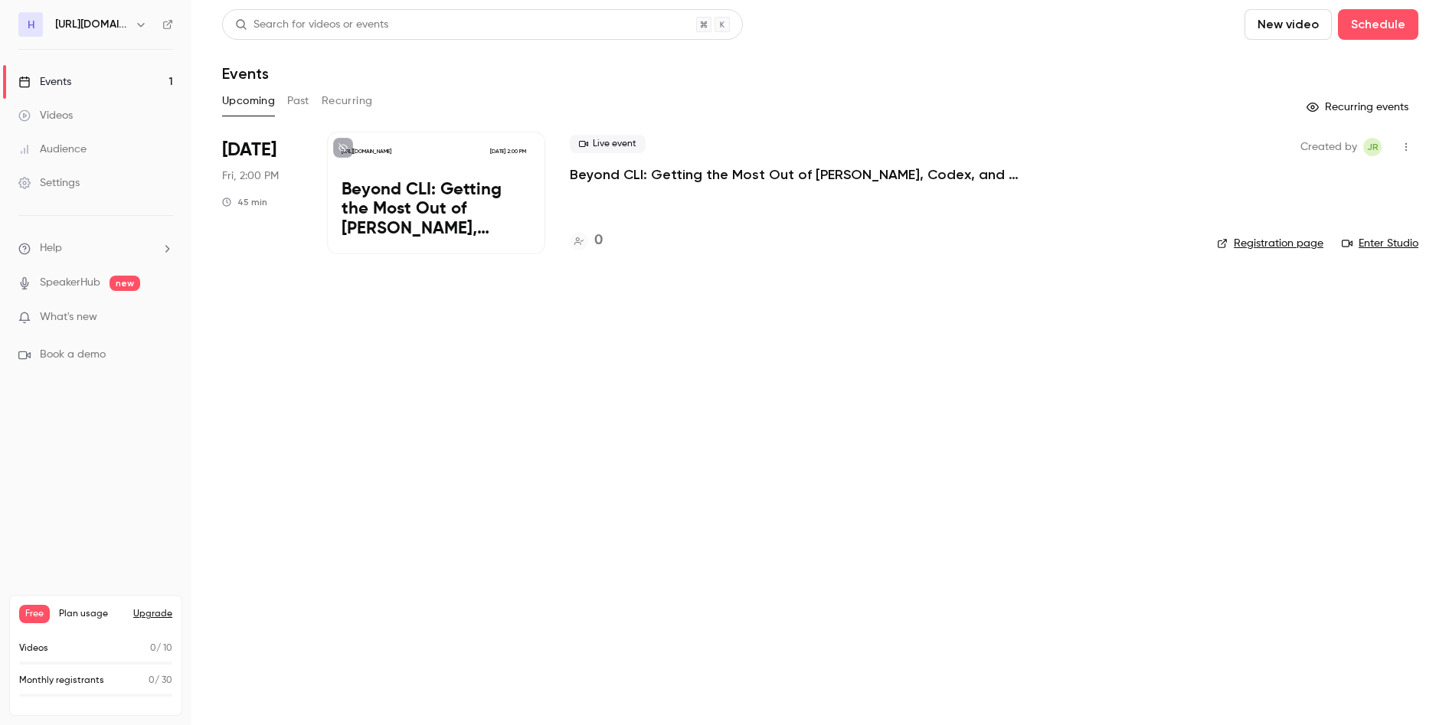
click at [699, 172] on p "Beyond CLI: Getting the Most Out of [PERSON_NAME], Codex, and Gemini" at bounding box center [800, 174] width 460 height 18
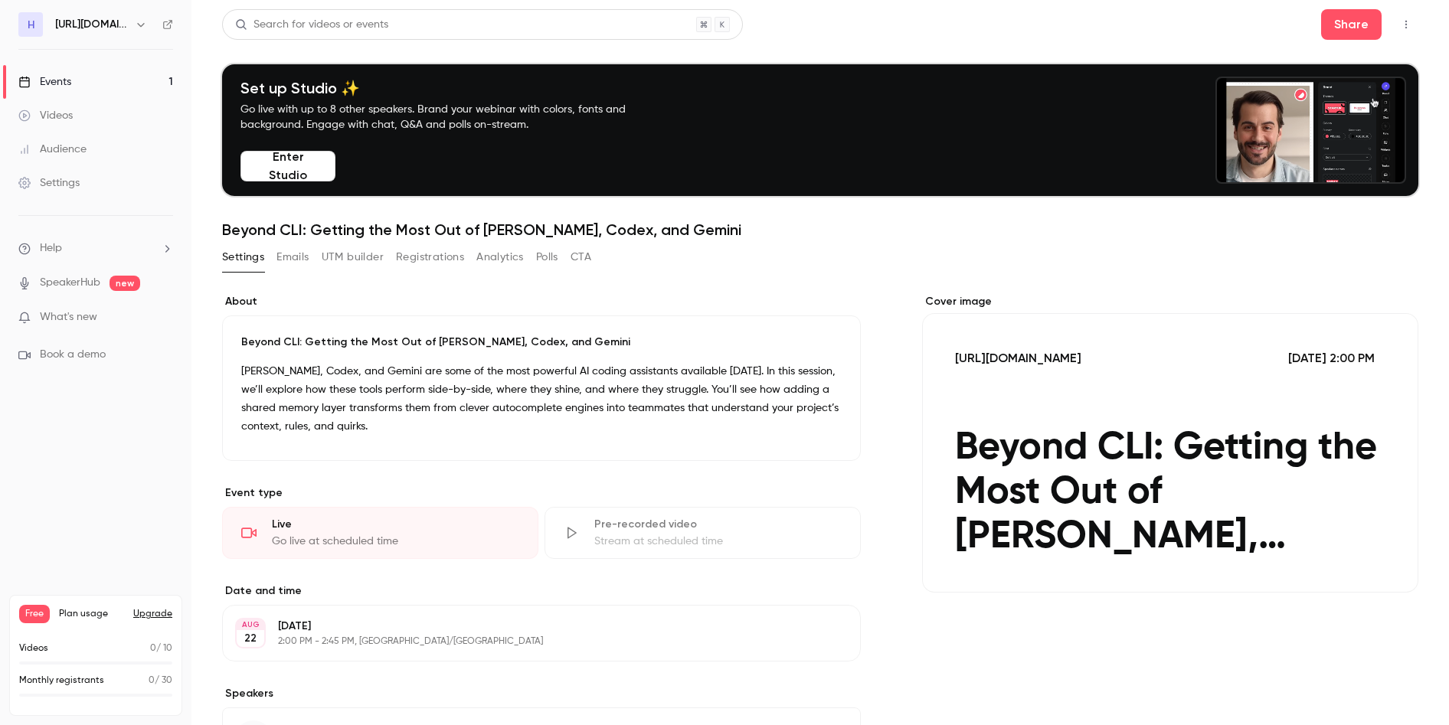
click at [1402, 25] on button "button" at bounding box center [1406, 24] width 25 height 25
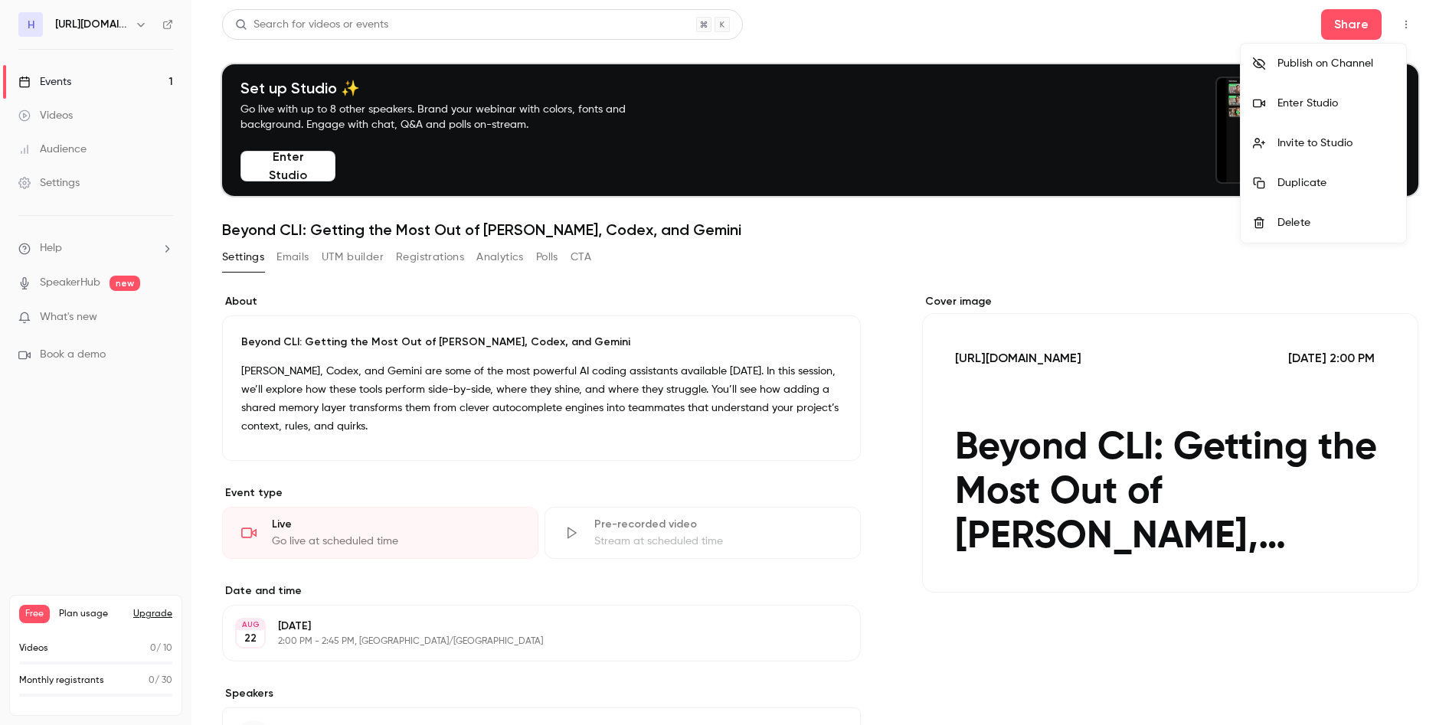
click at [954, 239] on div at bounding box center [724, 362] width 1449 height 725
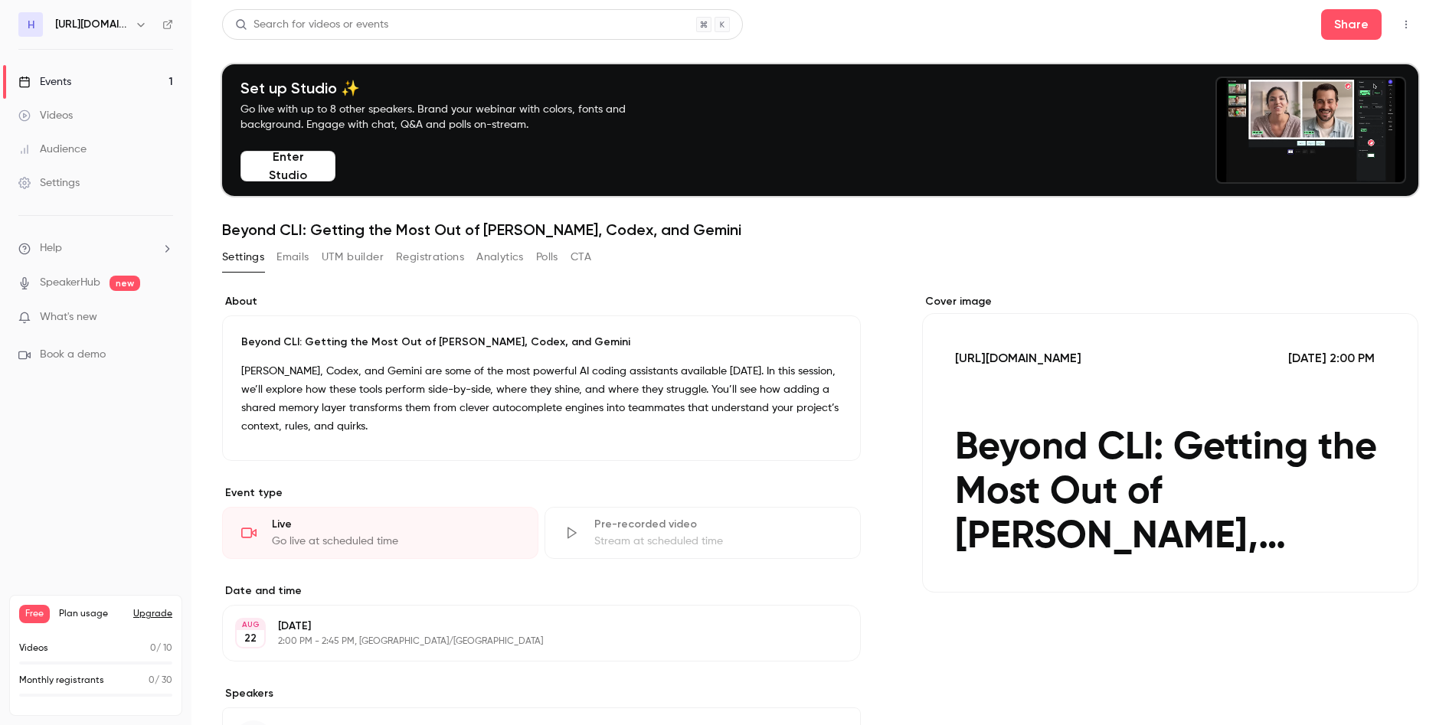
click at [814, 630] on button "Edit" at bounding box center [820, 633] width 56 height 25
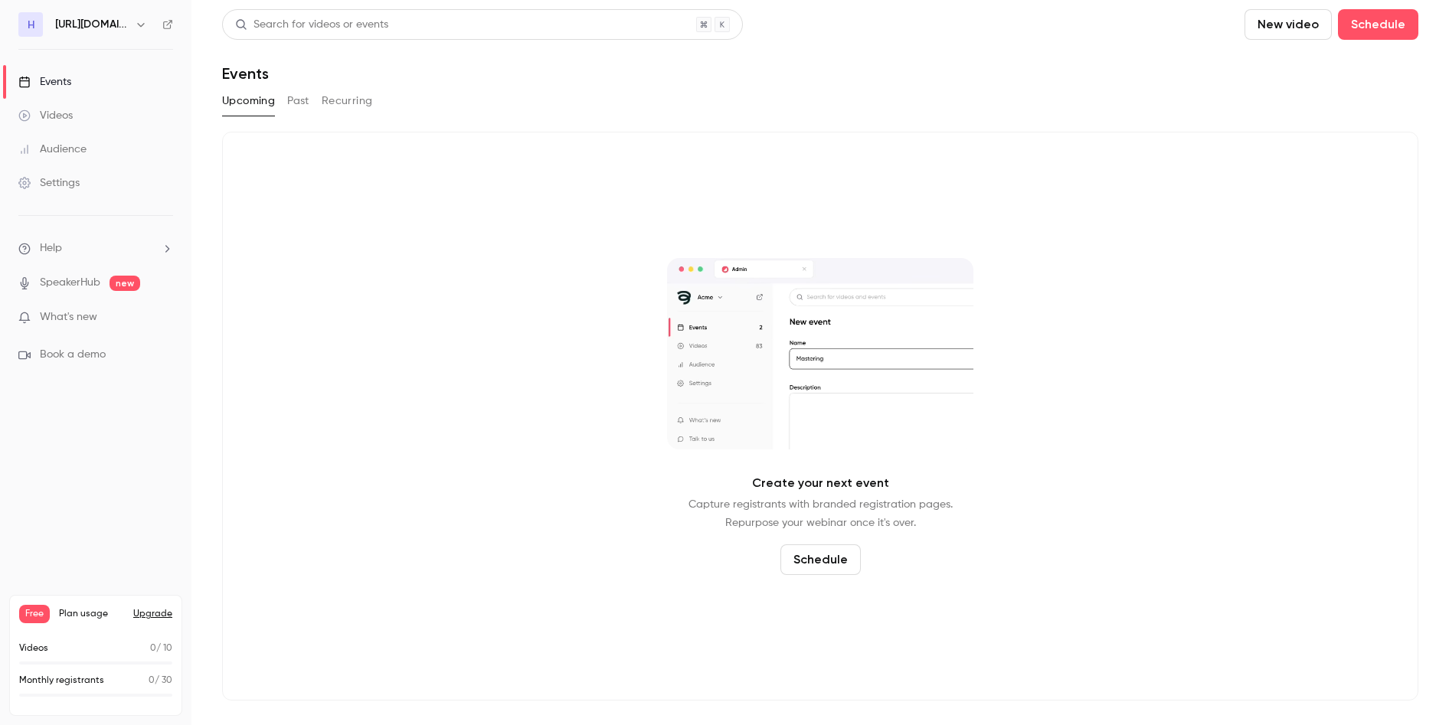
click at [131, 312] on p "What's new" at bounding box center [83, 317] width 130 height 16
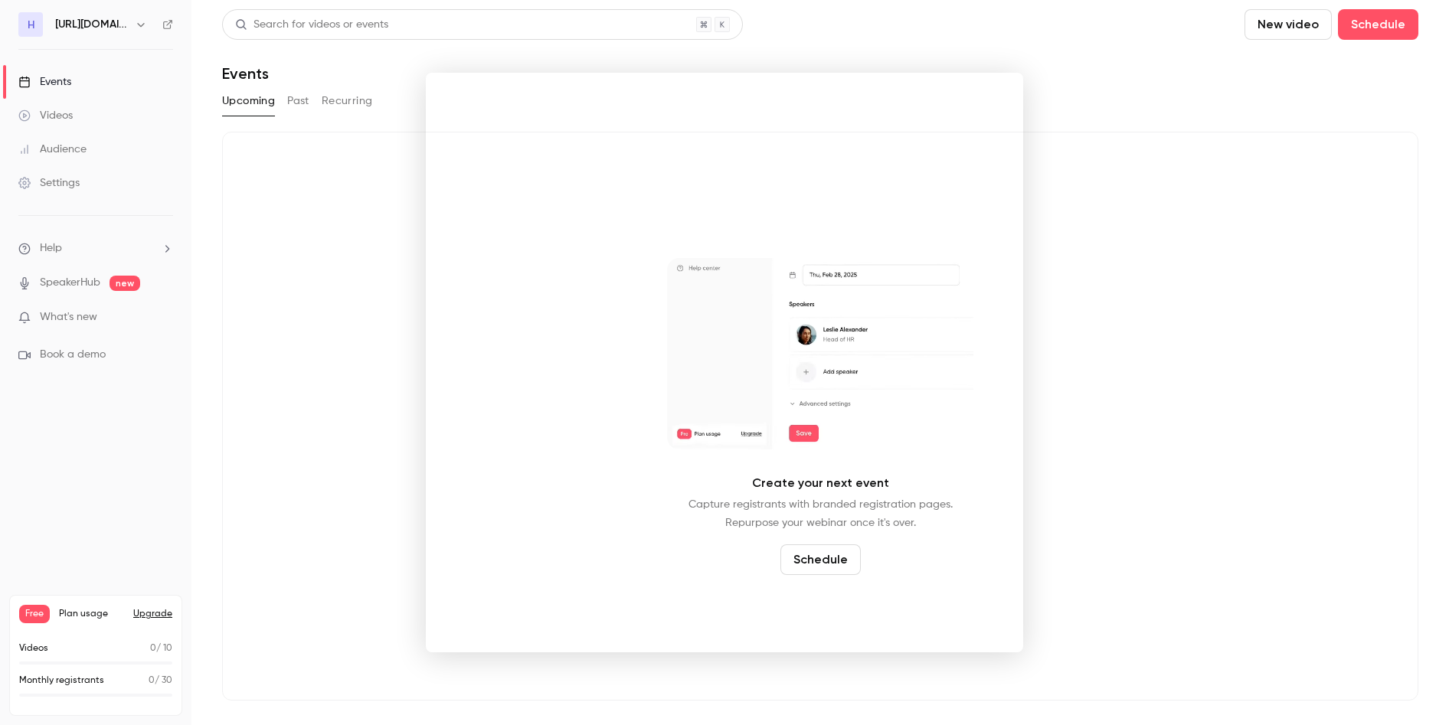
click at [353, 434] on div at bounding box center [724, 362] width 1449 height 725
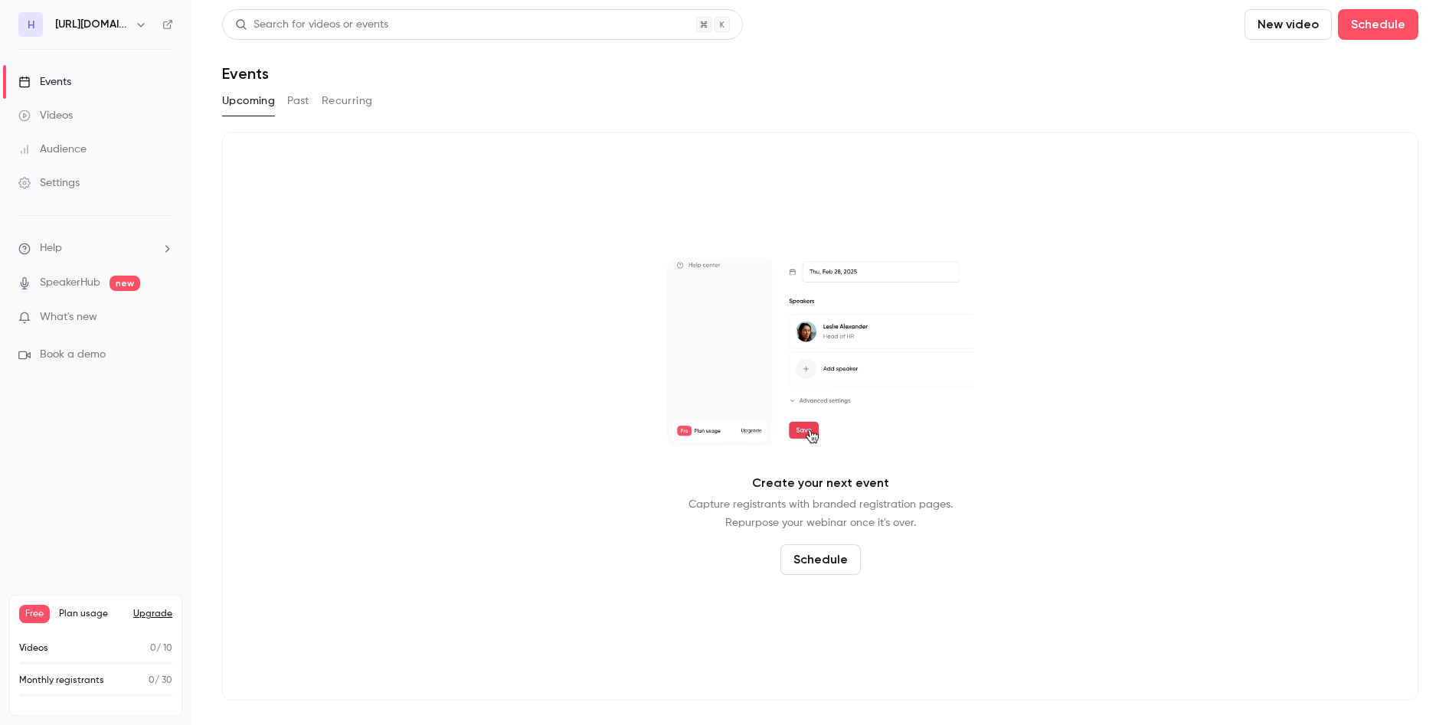
click at [65, 80] on div "Events" at bounding box center [44, 81] width 53 height 15
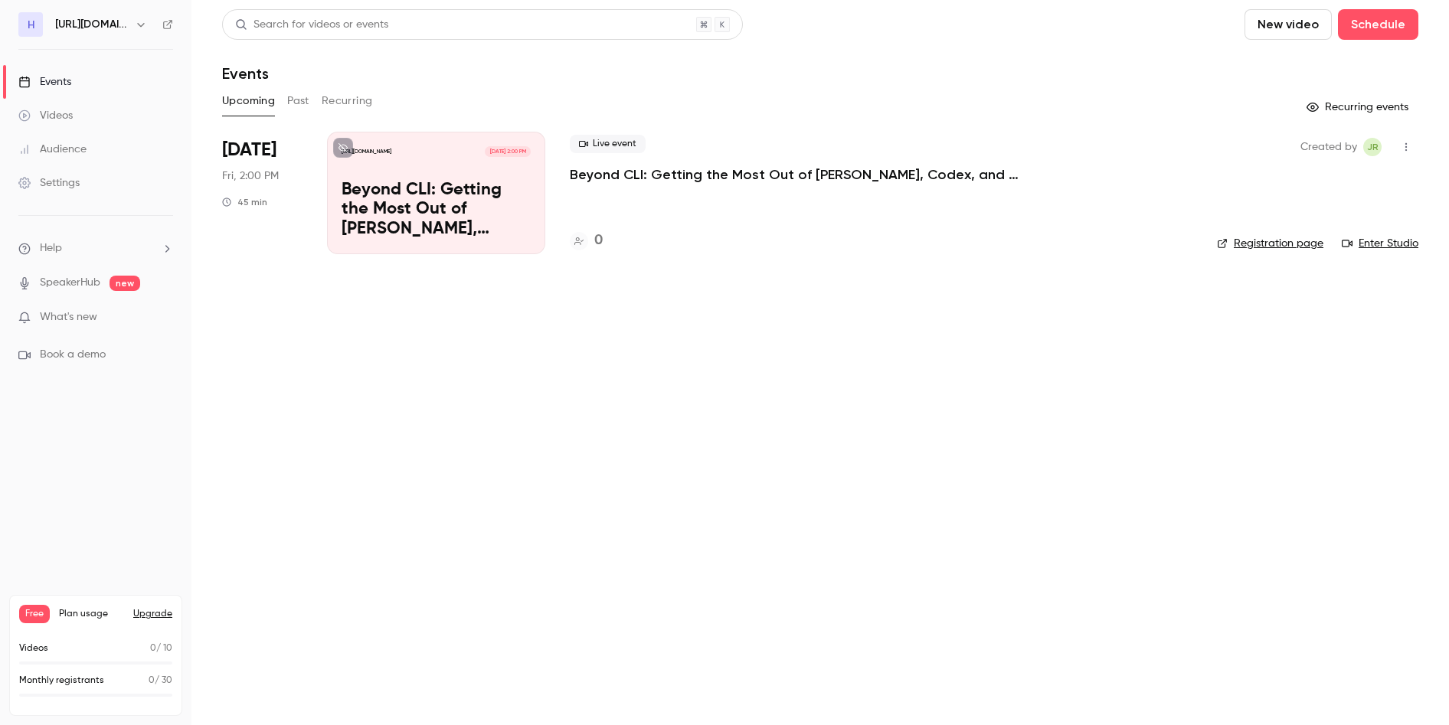
click at [449, 191] on p "Beyond CLI: Getting the Most Out of [PERSON_NAME], Codex, and Gemini" at bounding box center [436, 210] width 189 height 59
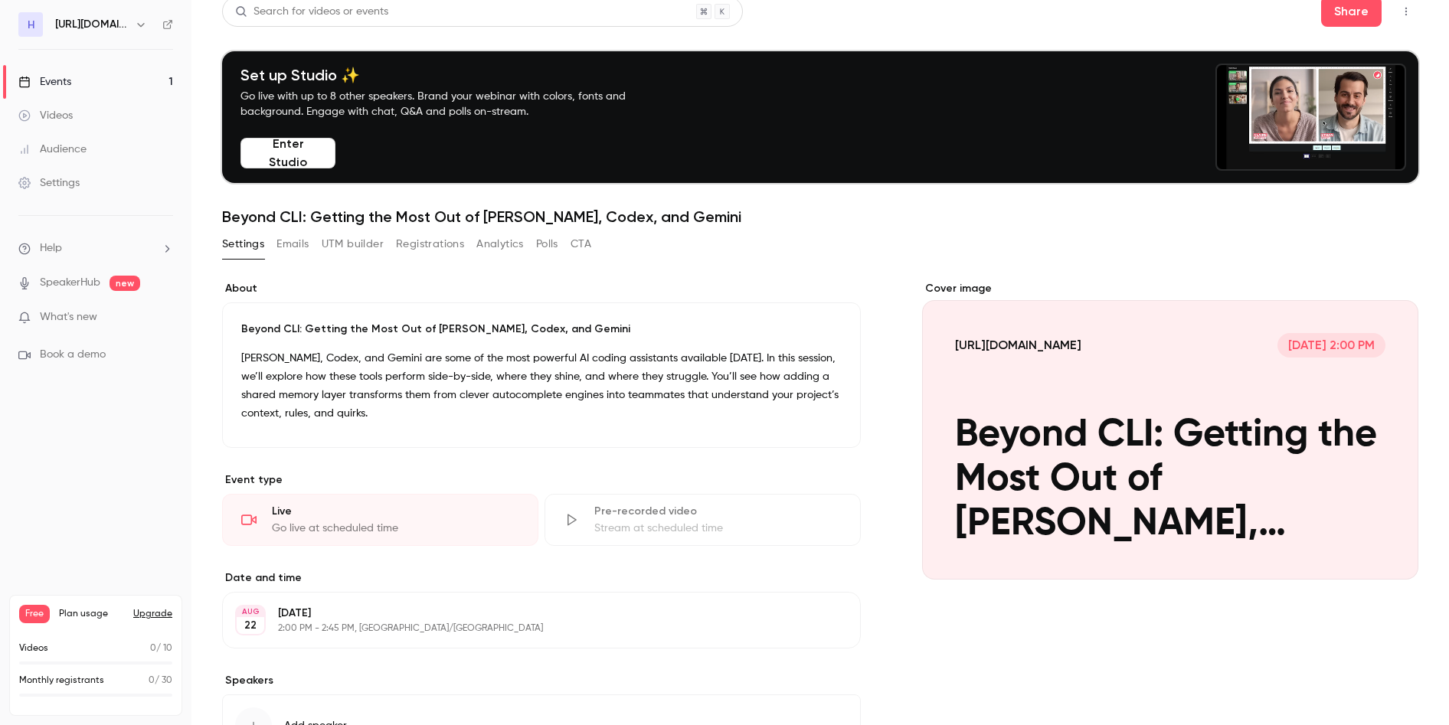
scroll to position [23, 0]
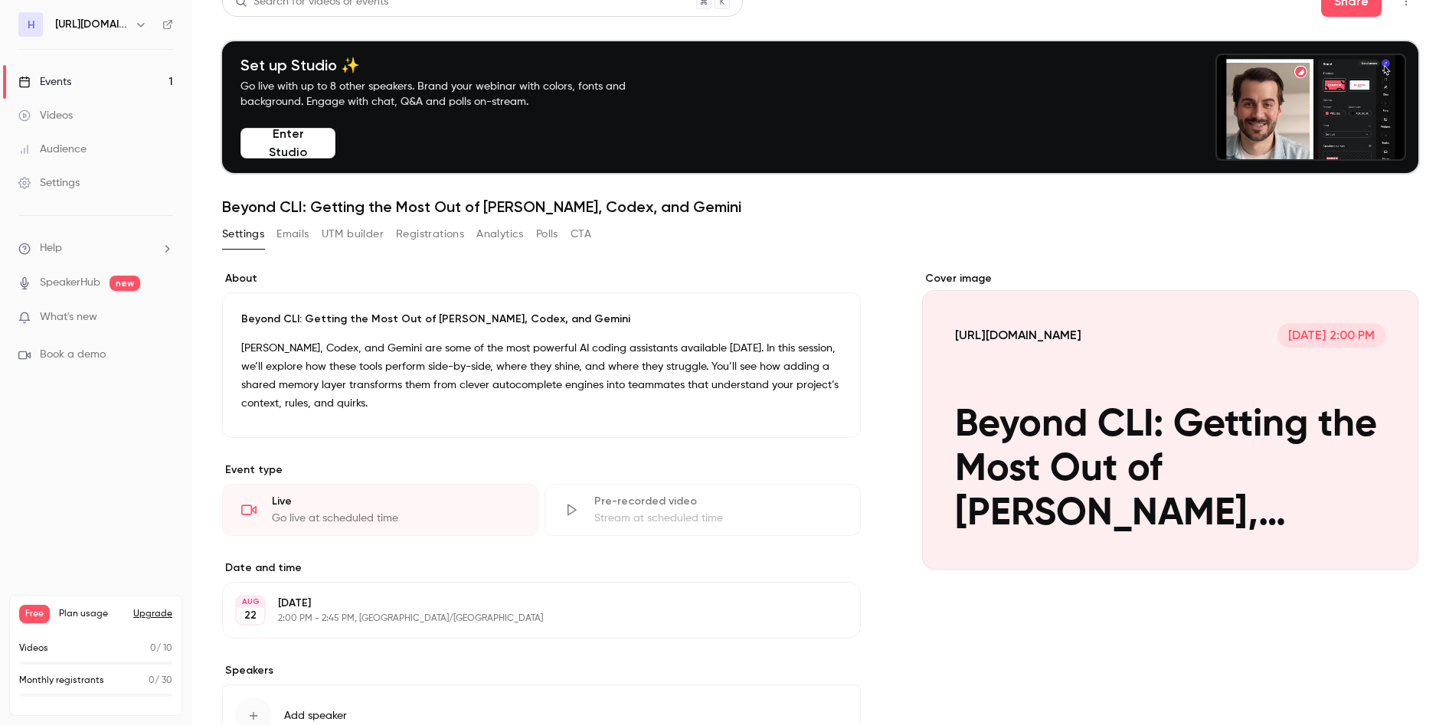
click at [807, 610] on button "Edit" at bounding box center [820, 610] width 56 height 25
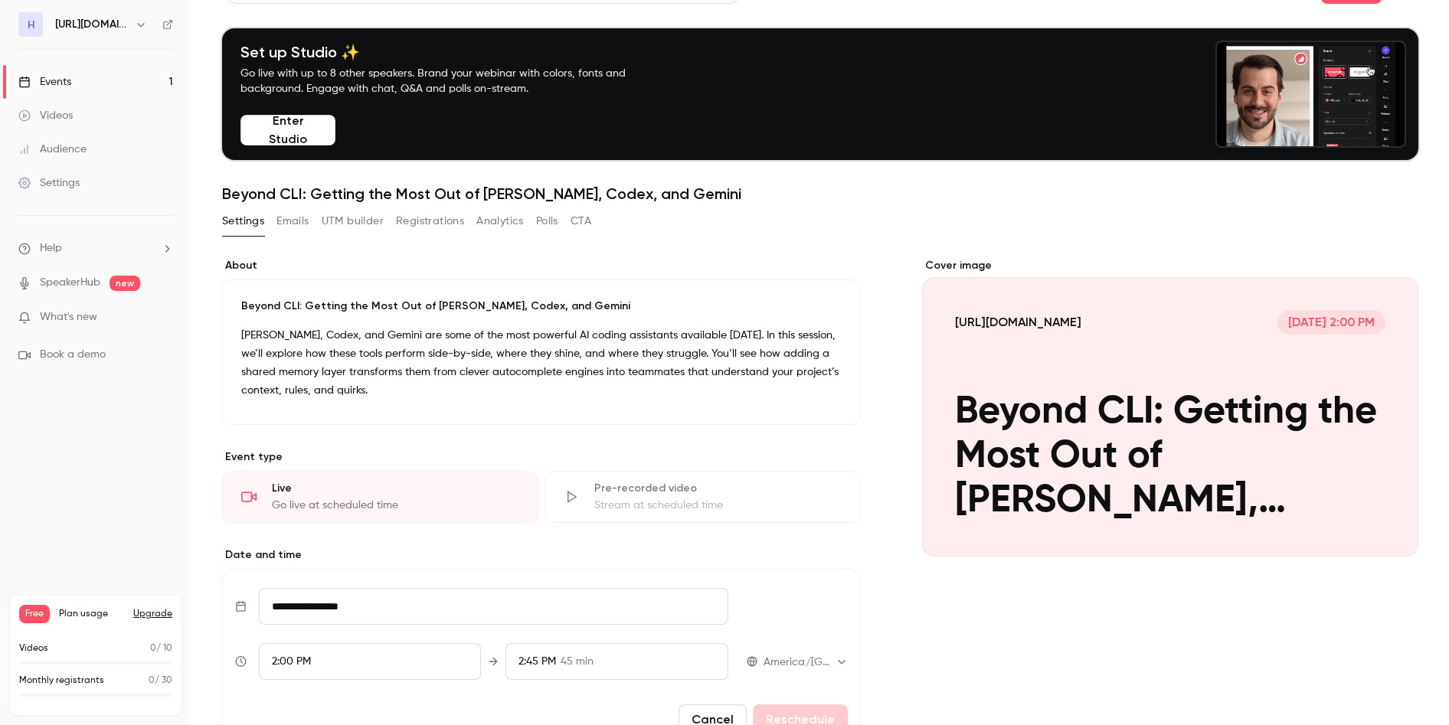
scroll to position [50, 0]
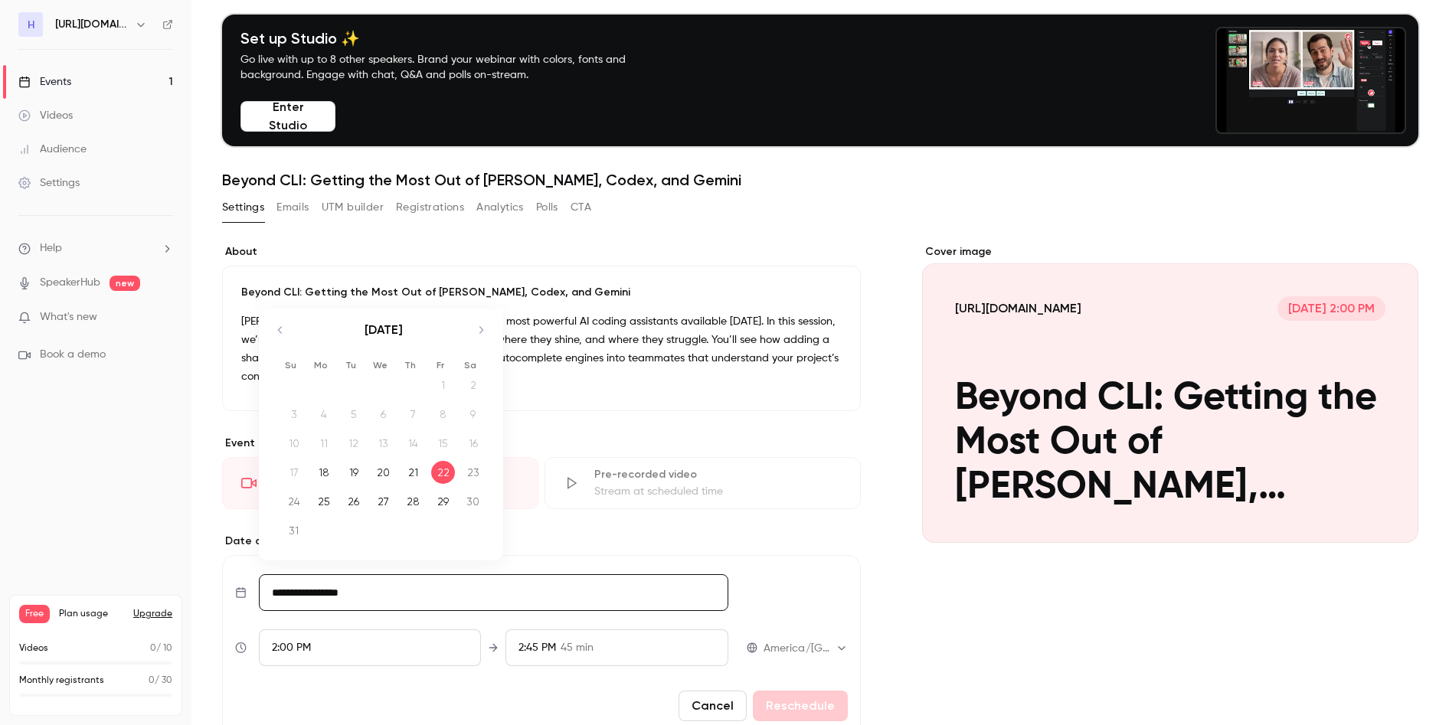
click at [360, 587] on input "**********" at bounding box center [493, 593] width 469 height 37
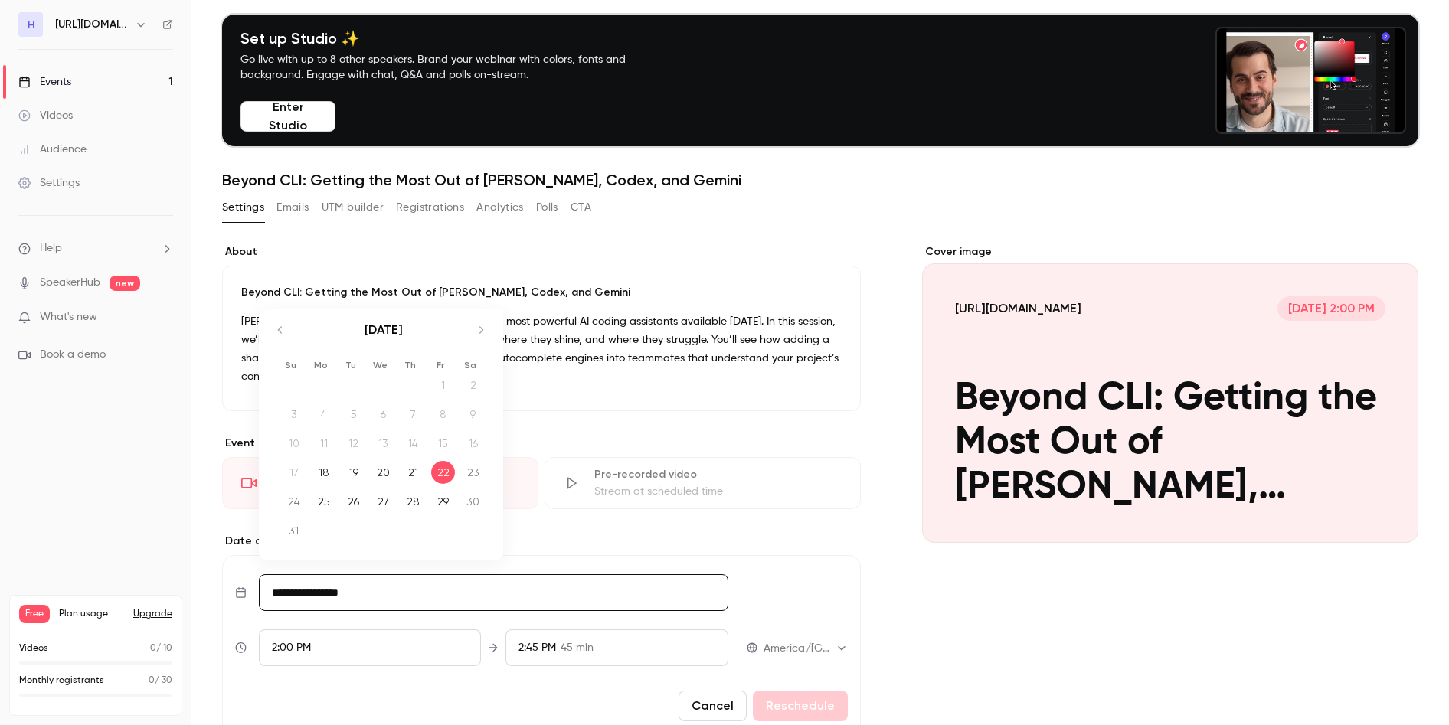
click at [414, 473] on div "21" at bounding box center [413, 472] width 24 height 23
type input "**********"
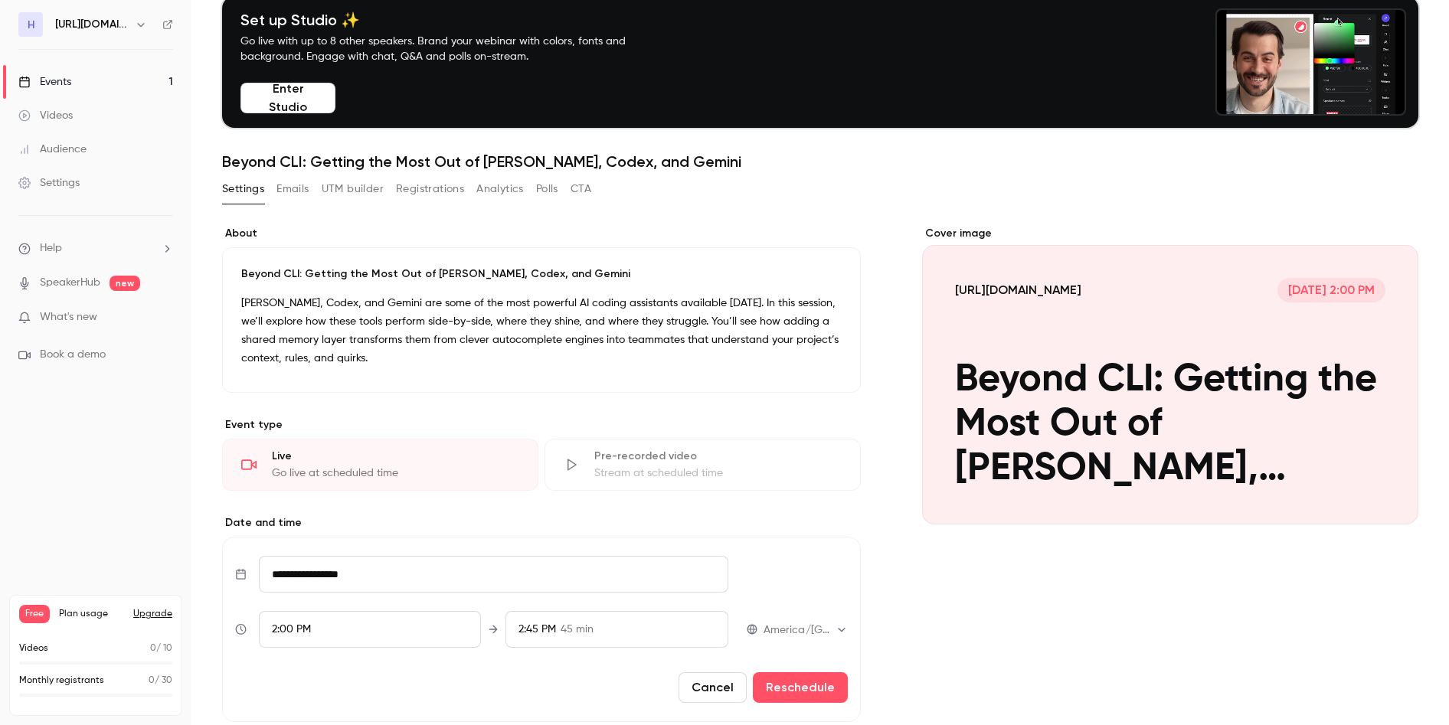
scroll to position [86, 0]
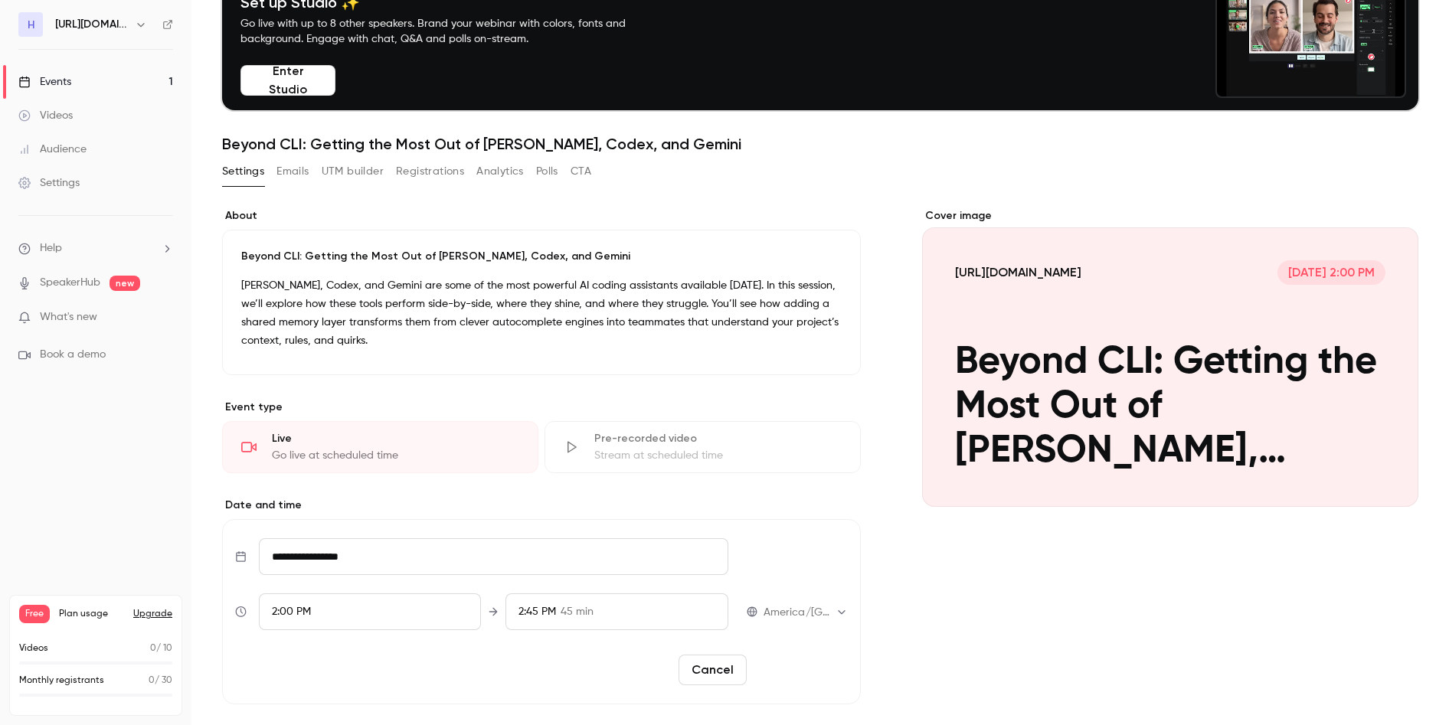
click at [791, 666] on button "Reschedule" at bounding box center [800, 670] width 95 height 31
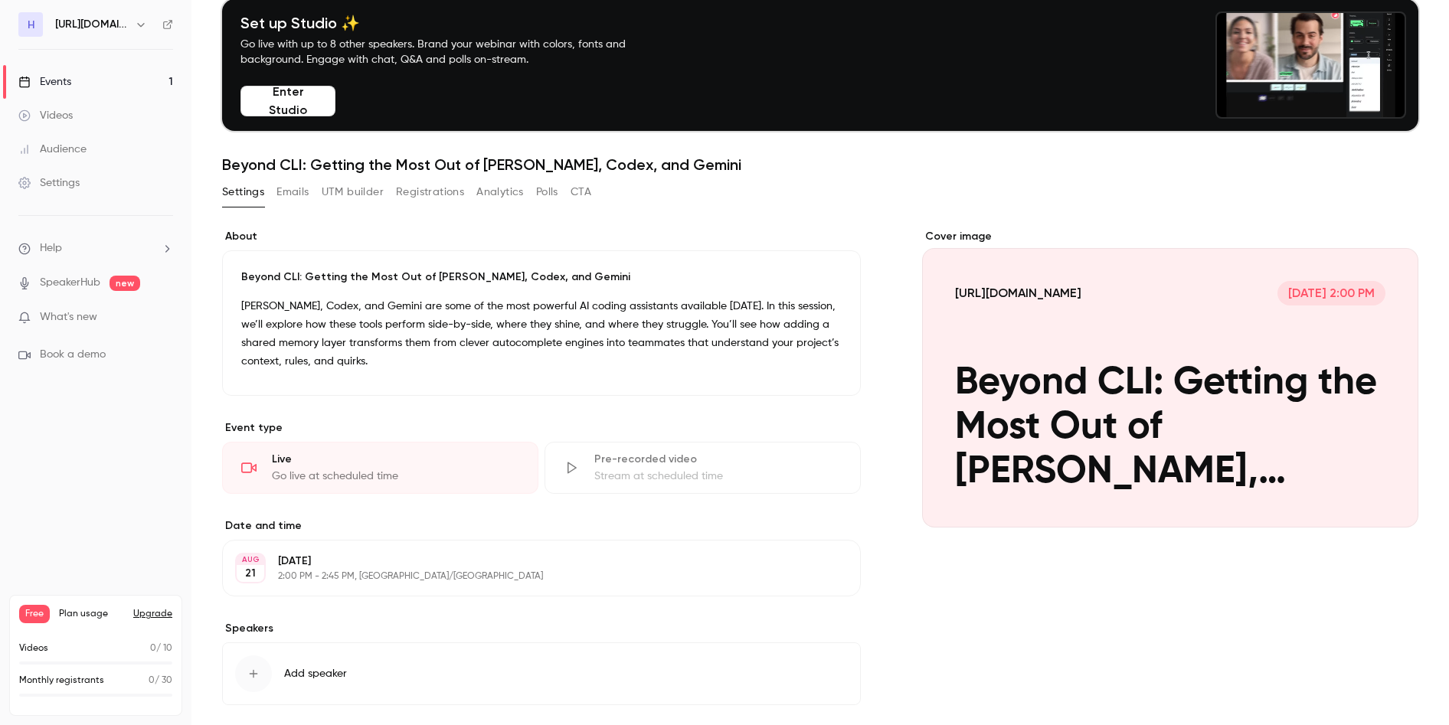
scroll to position [0, 0]
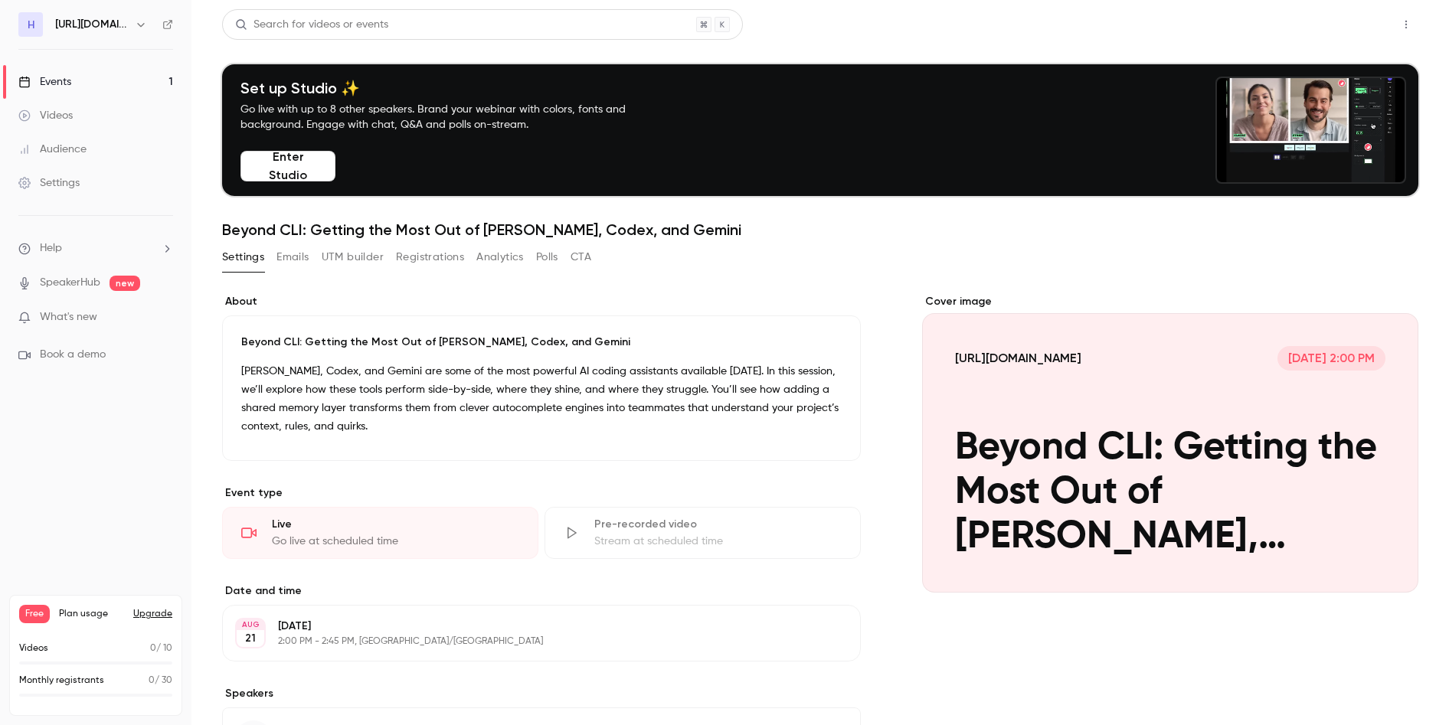
click at [1350, 31] on button "Share" at bounding box center [1351, 24] width 61 height 31
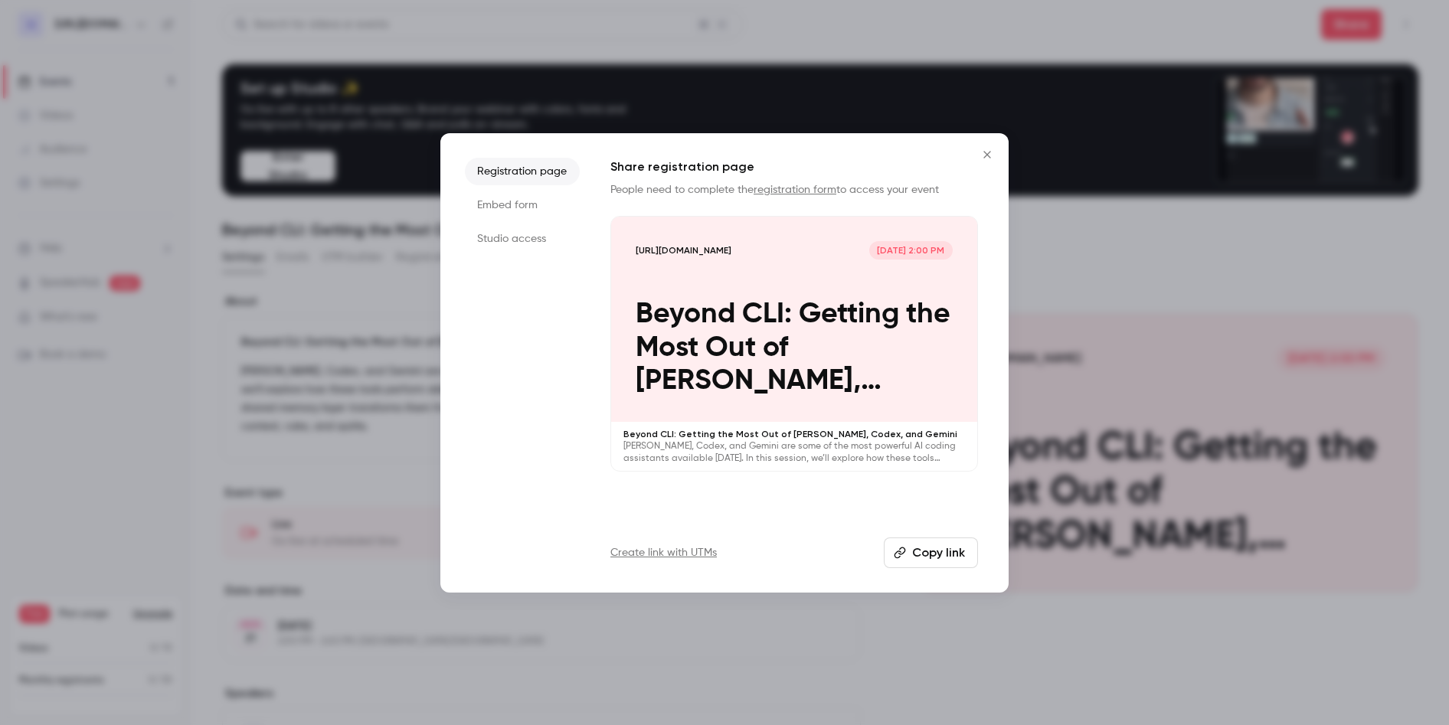
click at [645, 554] on link "Create link with UTMs" at bounding box center [664, 552] width 106 height 15
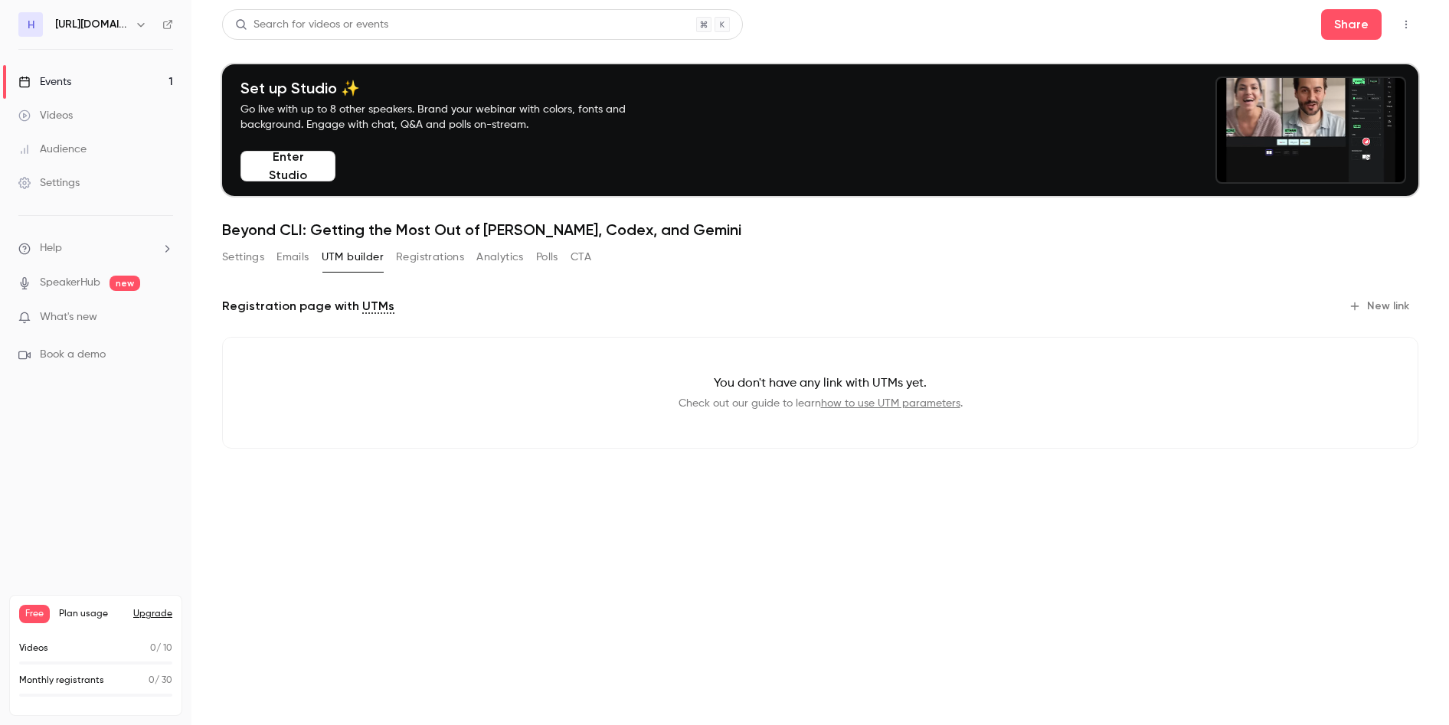
click at [288, 257] on button "Emails" at bounding box center [293, 257] width 32 height 25
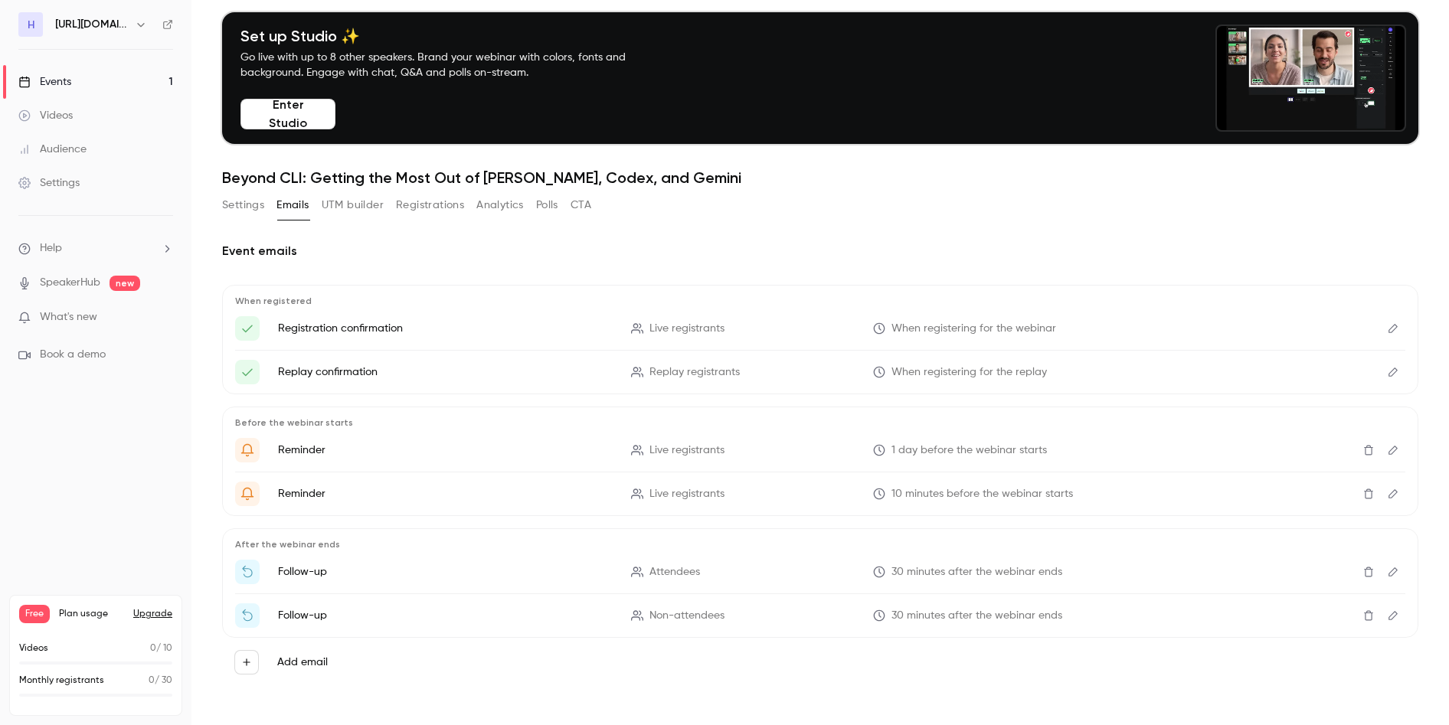
scroll to position [54, 0]
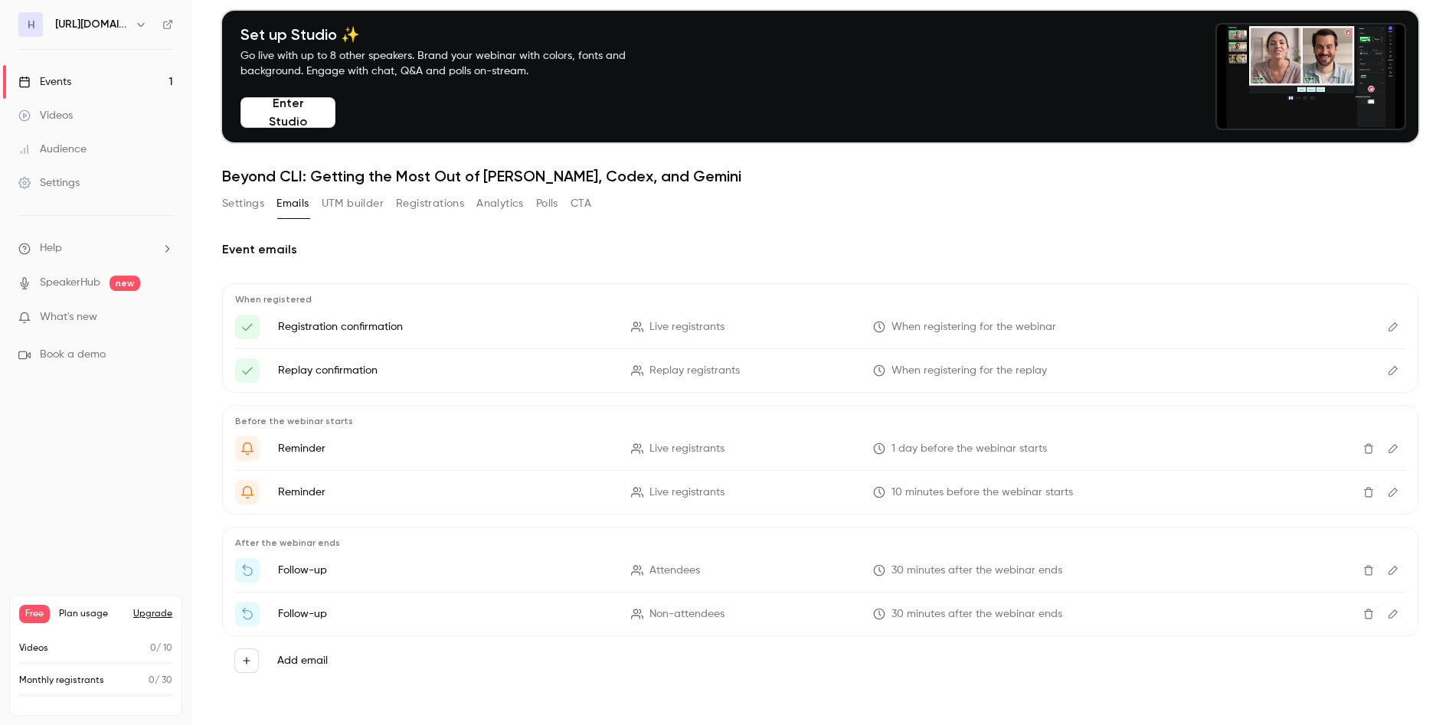
click at [358, 181] on h1 "Beyond CLI: Getting the Most Out of [PERSON_NAME], Codex, and Gemini" at bounding box center [820, 176] width 1197 height 18
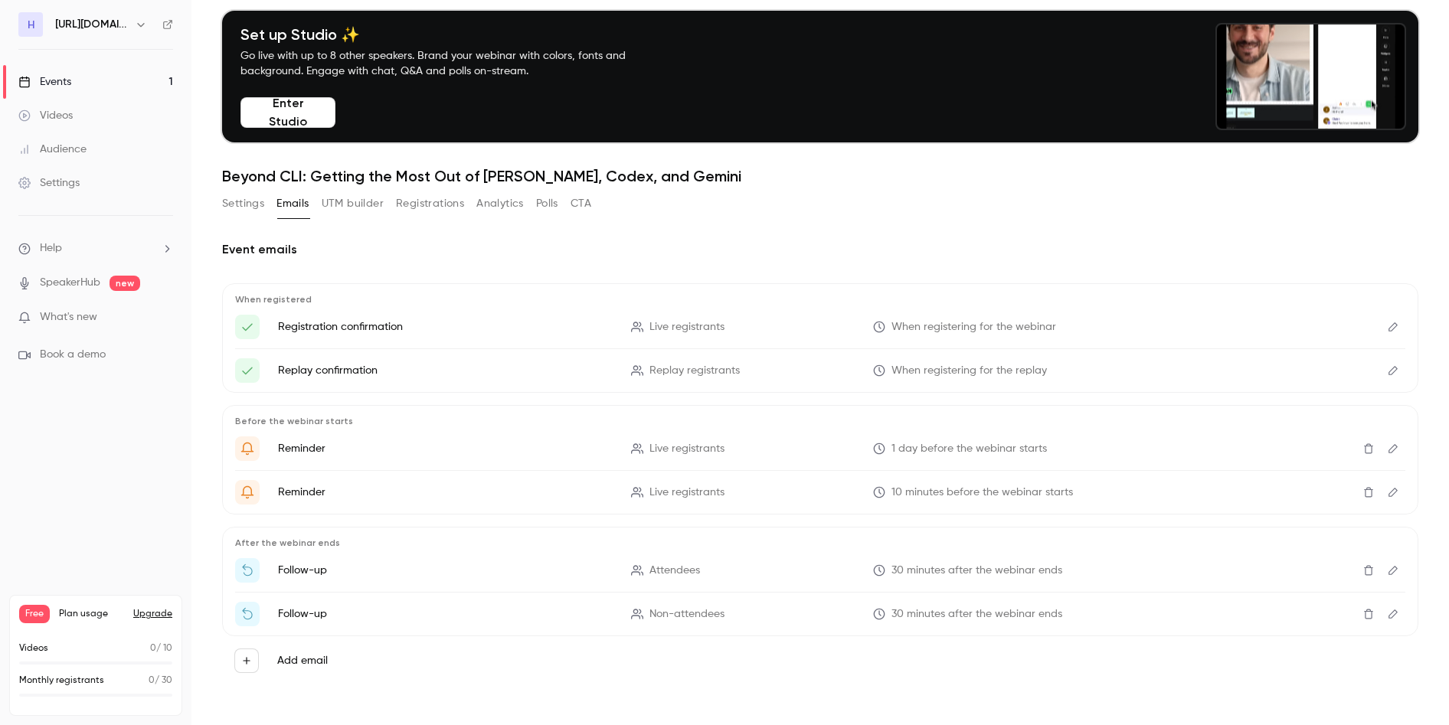
click at [360, 195] on button "UTM builder" at bounding box center [353, 204] width 62 height 25
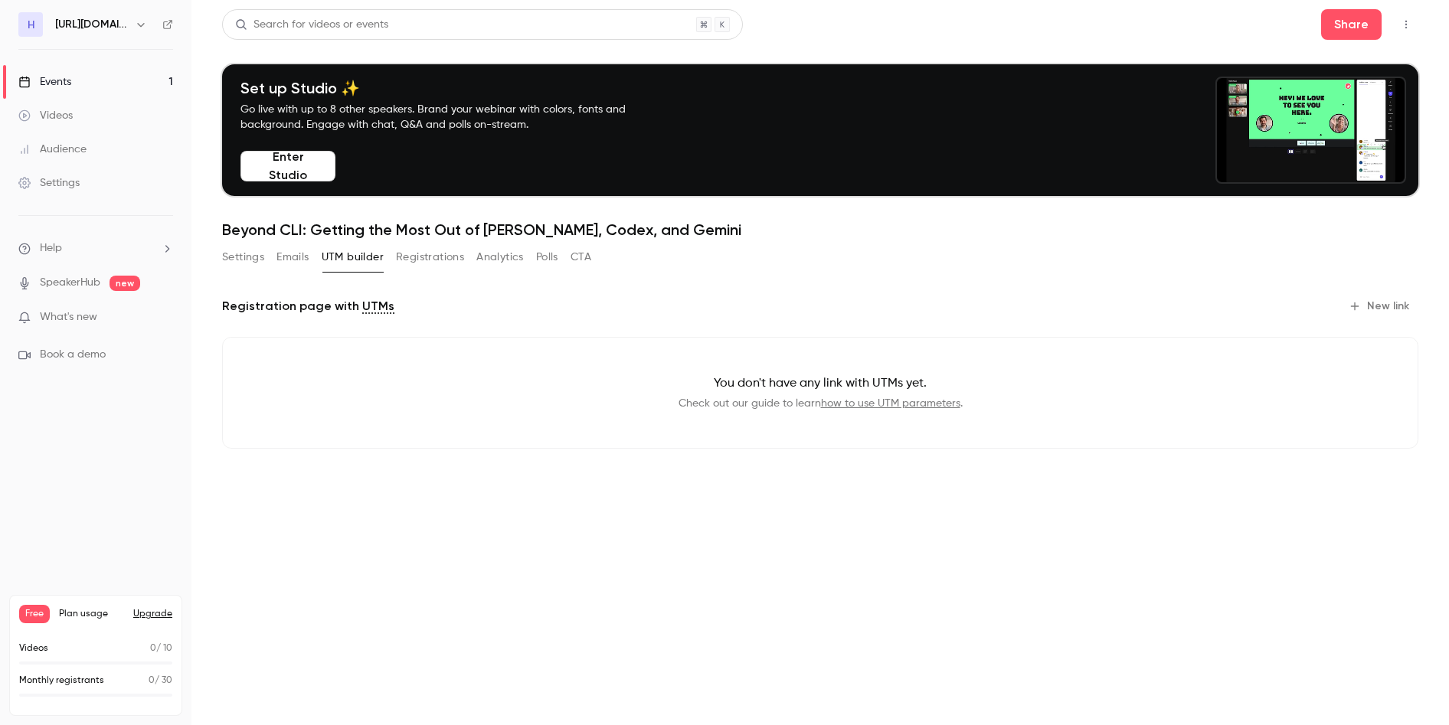
click at [437, 253] on button "Registrations" at bounding box center [430, 257] width 68 height 25
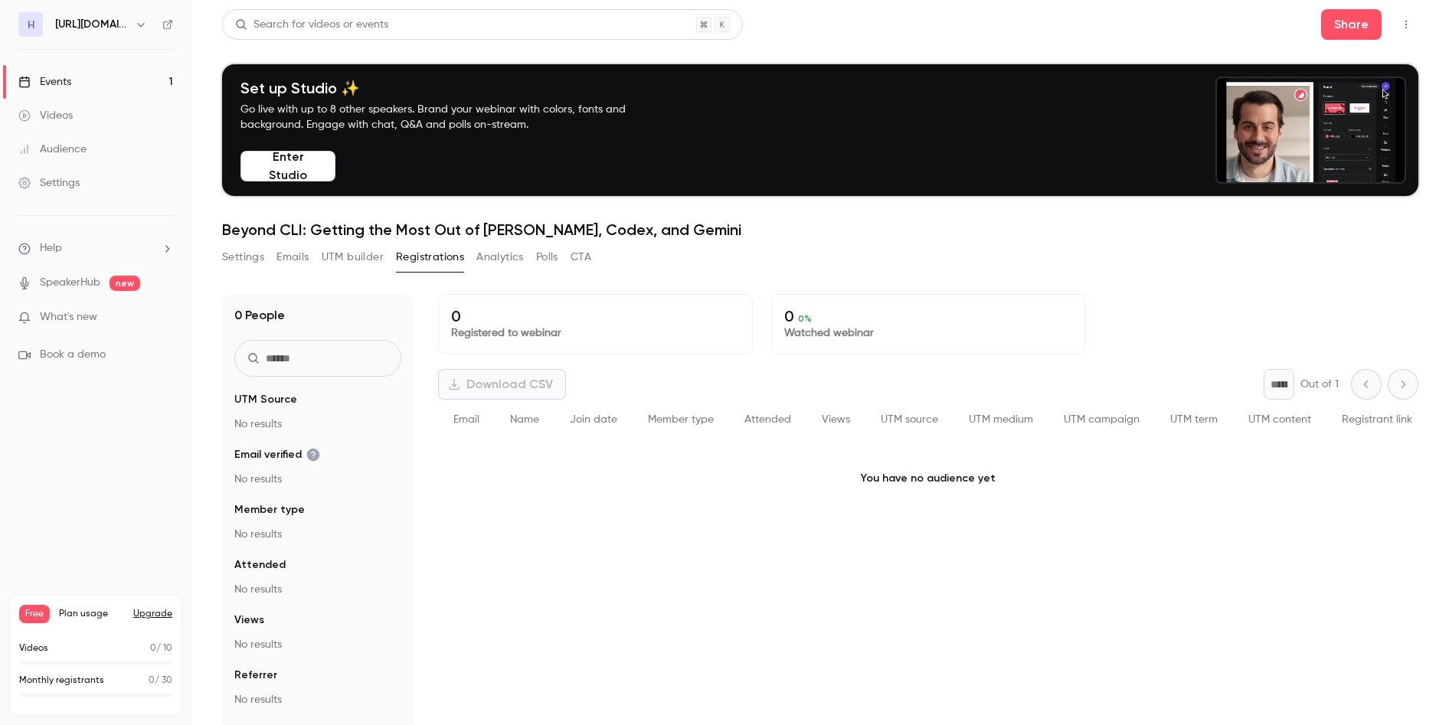
click at [512, 257] on button "Analytics" at bounding box center [499, 257] width 47 height 25
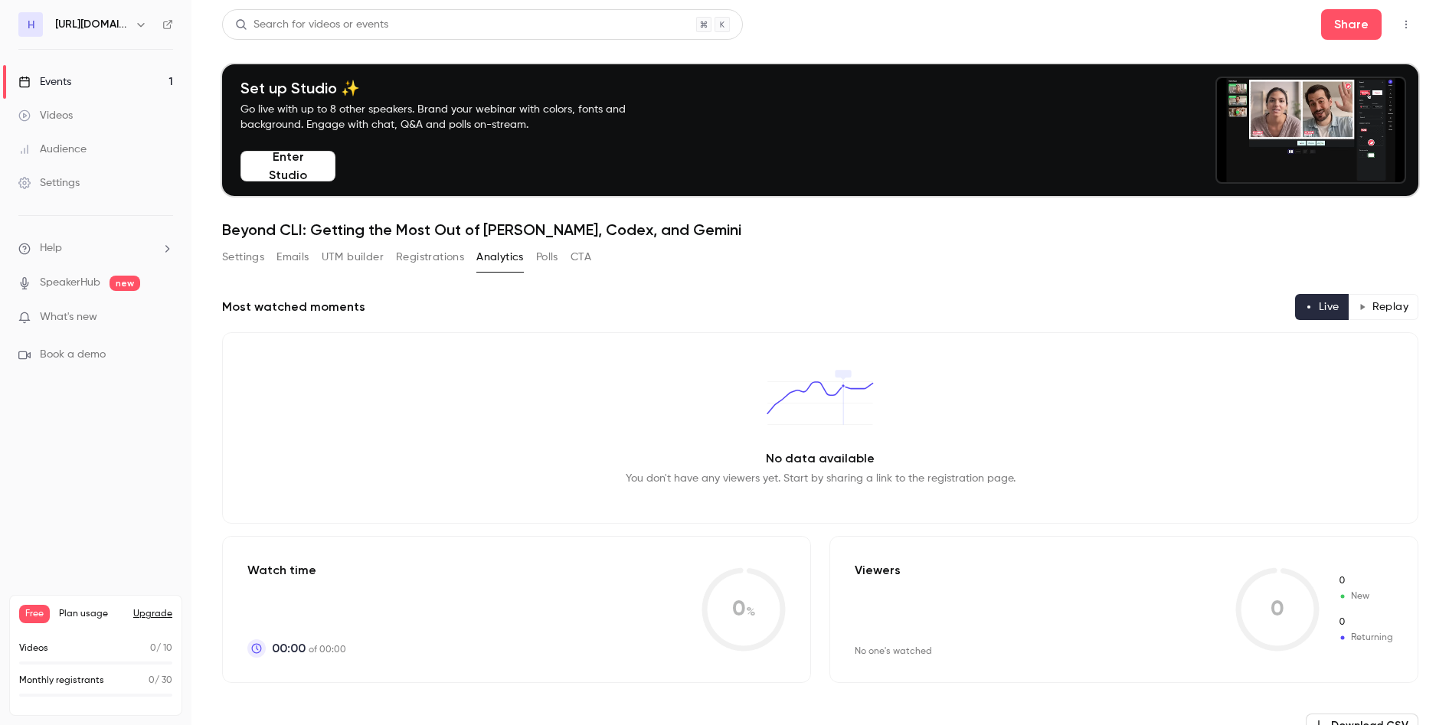
click at [551, 256] on button "Polls" at bounding box center [547, 257] width 22 height 25
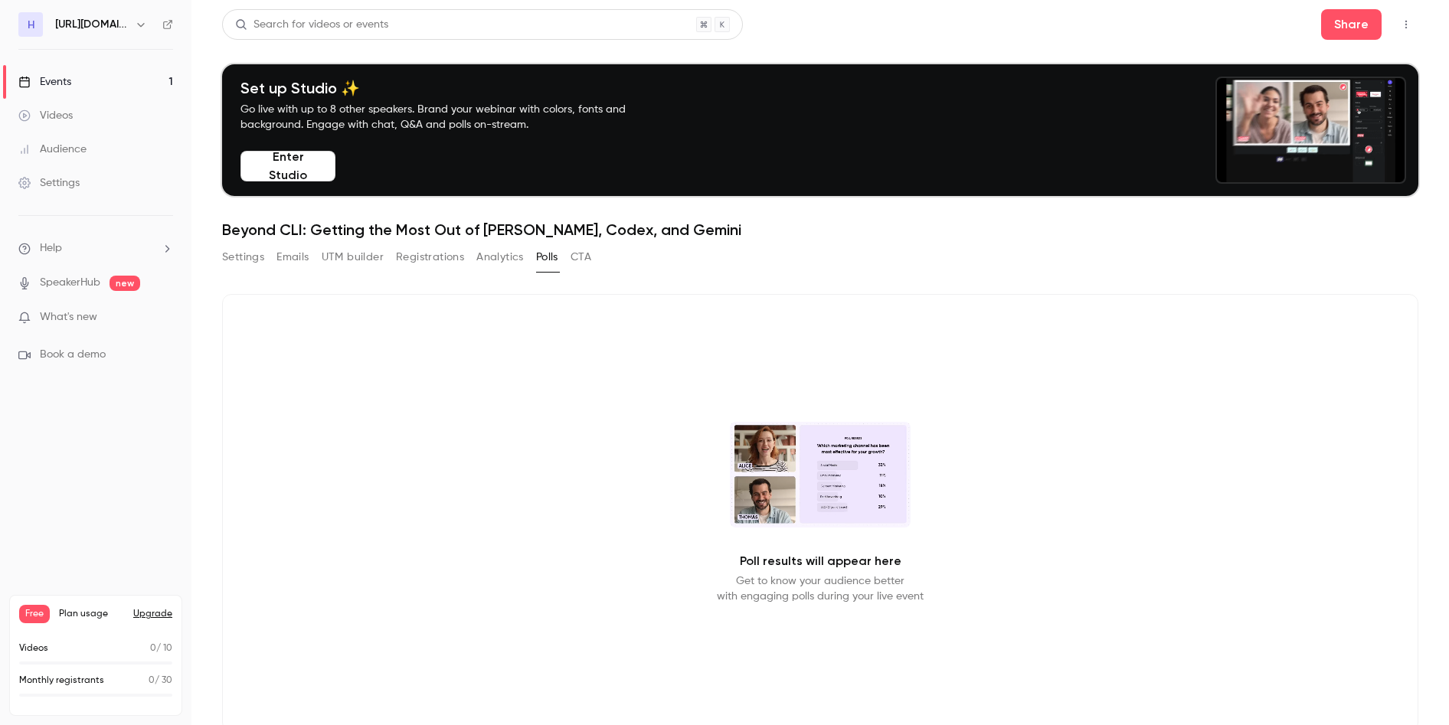
click at [587, 257] on button "CTA" at bounding box center [581, 257] width 21 height 25
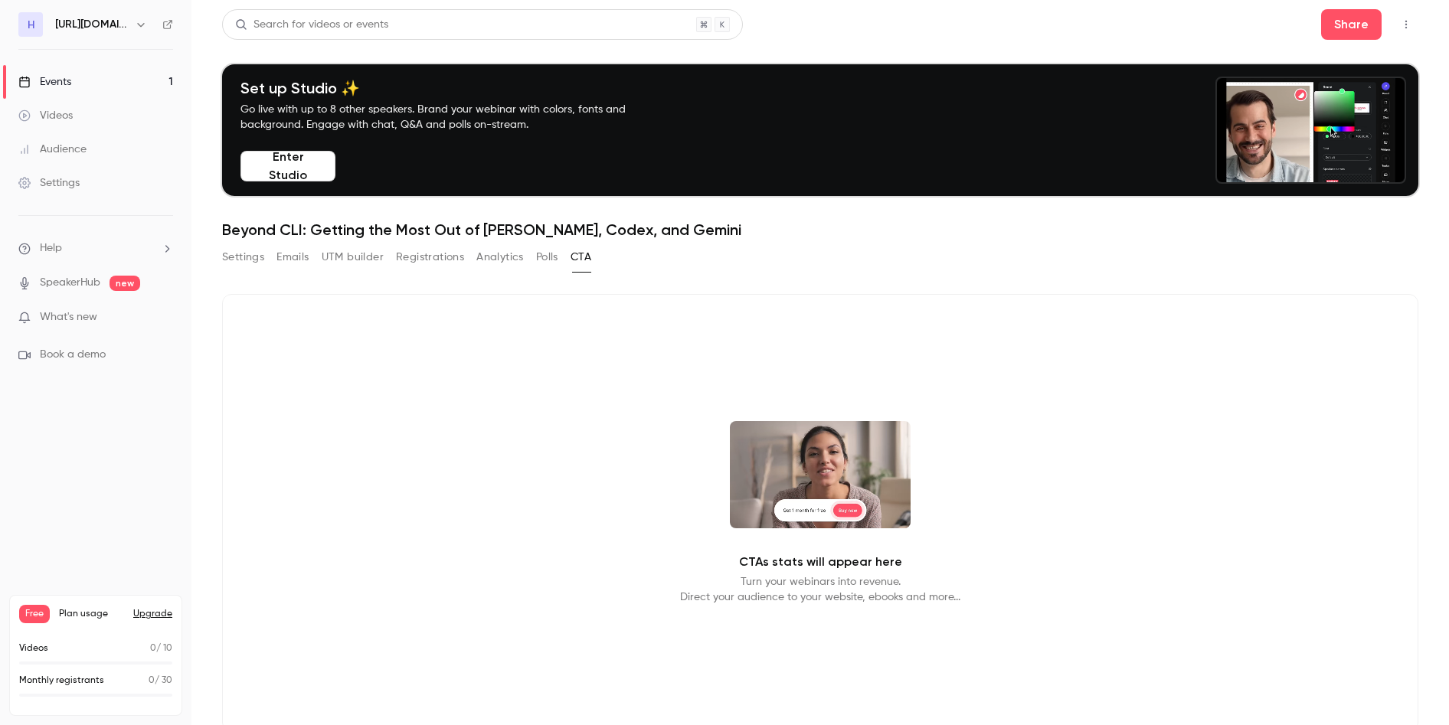
click at [237, 256] on button "Settings" at bounding box center [243, 257] width 42 height 25
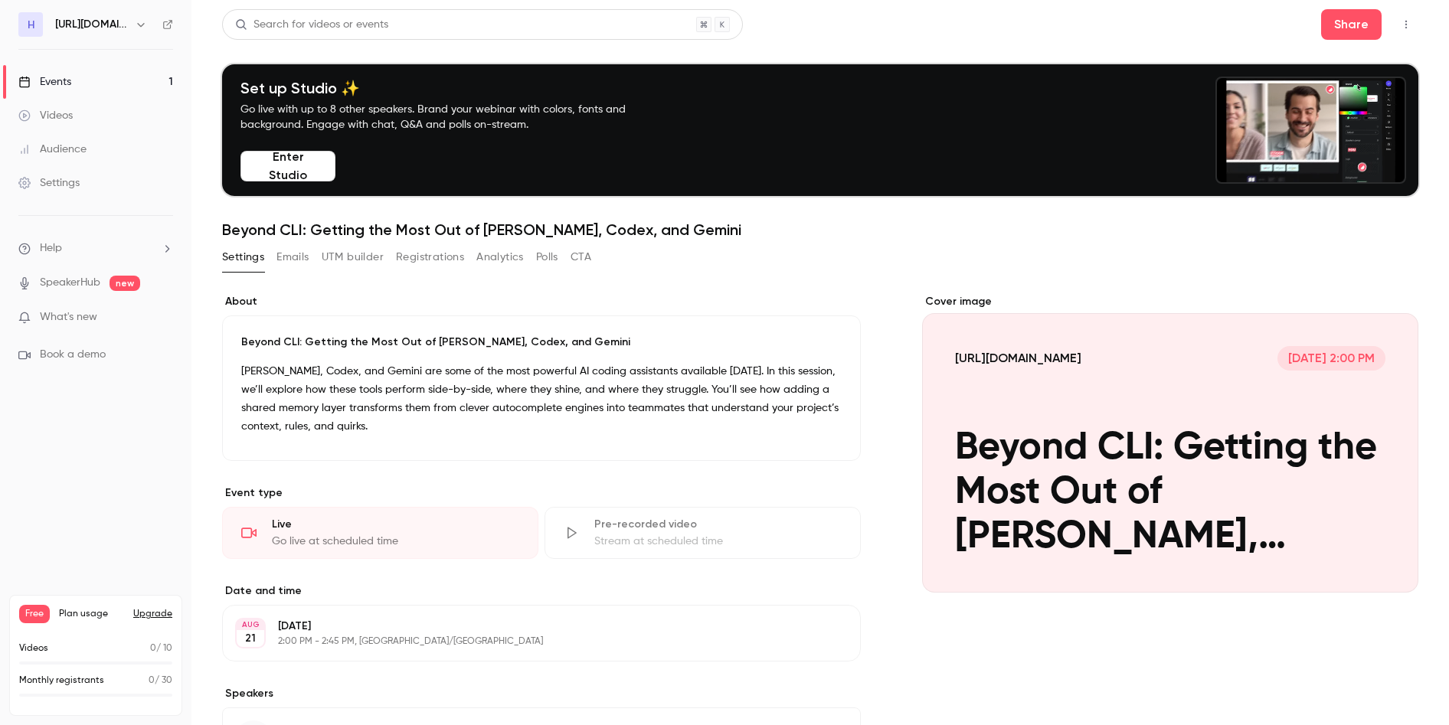
click at [1093, 511] on div "Cover image" at bounding box center [1170, 443] width 496 height 299
click at [0, 0] on input "https://handrails.dev Aug 21, 2:00 PM Beyond CLI: Getting the Most Out of Claud…" at bounding box center [0, 0] width 0 height 0
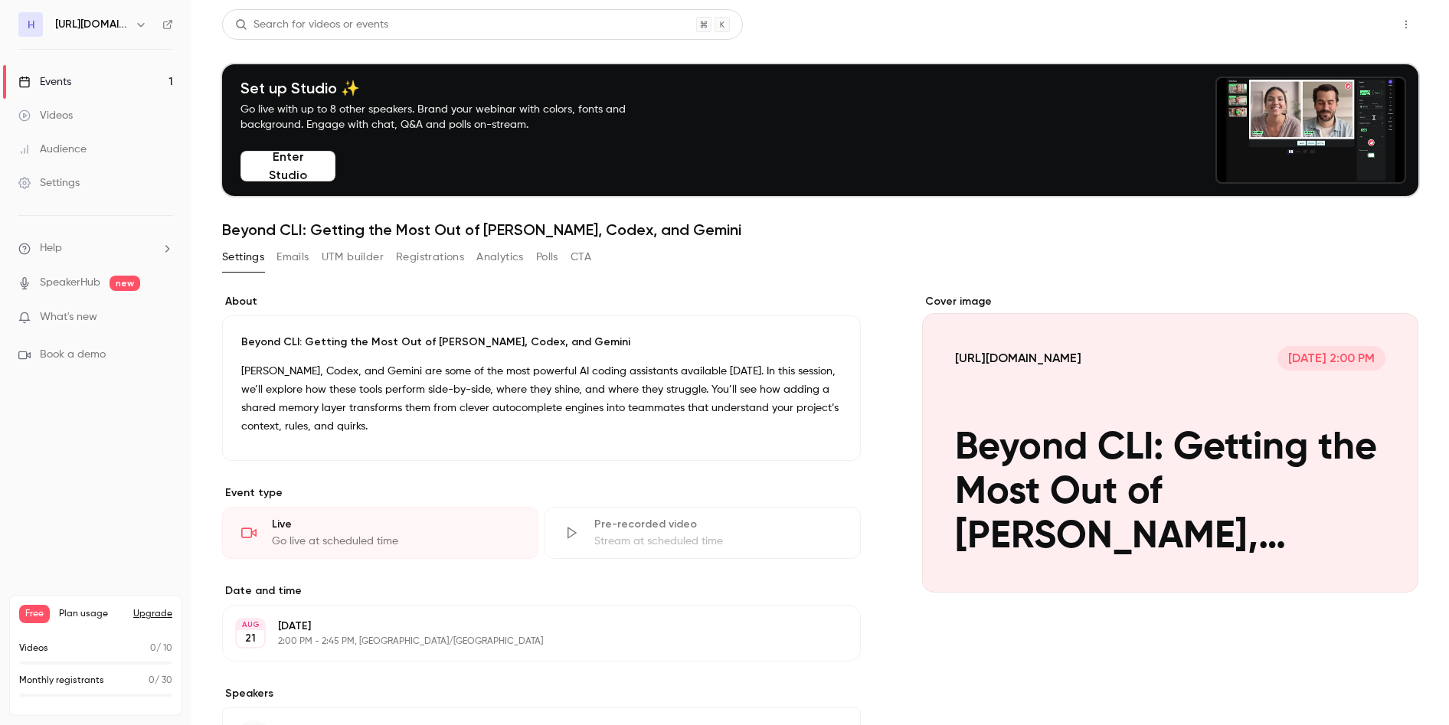
click at [1344, 14] on button "Share" at bounding box center [1351, 24] width 61 height 31
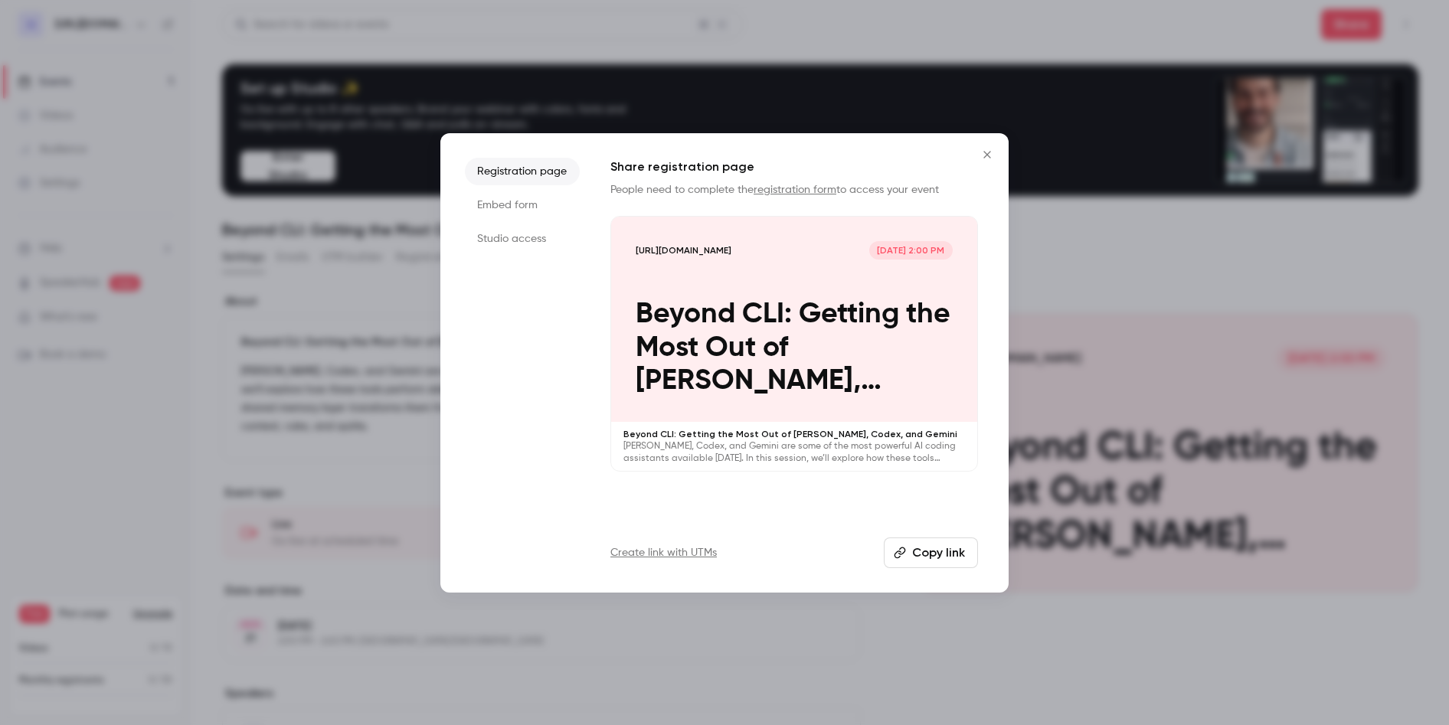
click at [928, 556] on button "Copy link" at bounding box center [931, 553] width 94 height 31
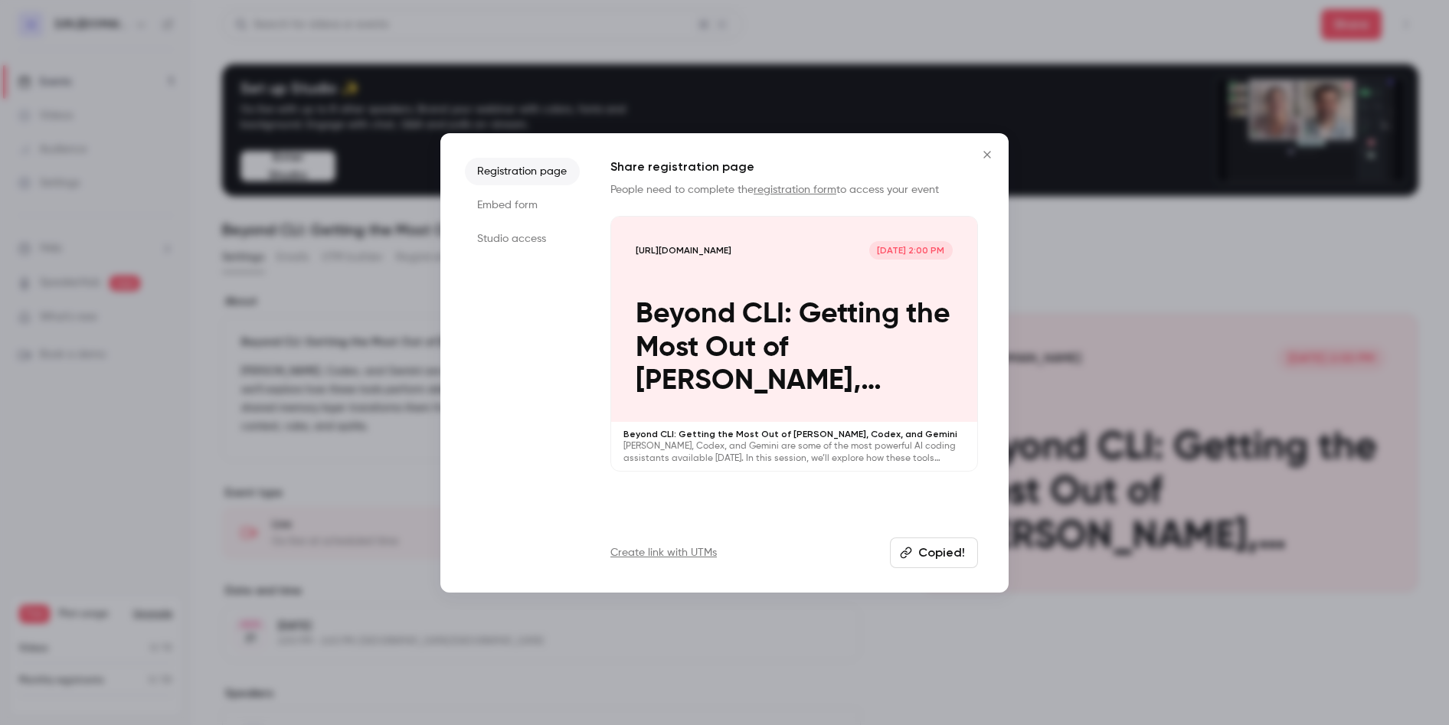
click at [514, 242] on li "Studio access" at bounding box center [522, 239] width 115 height 28
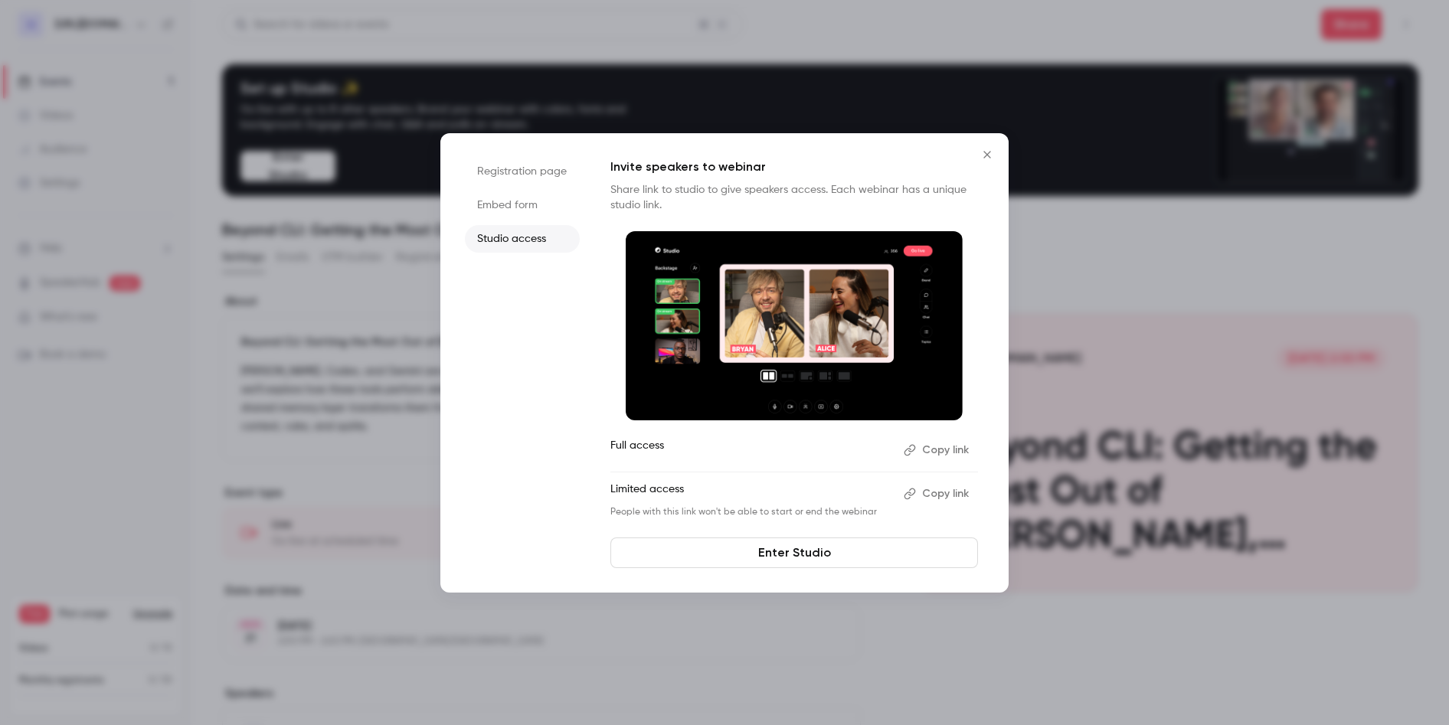
click at [497, 195] on li "Embed form" at bounding box center [522, 206] width 115 height 28
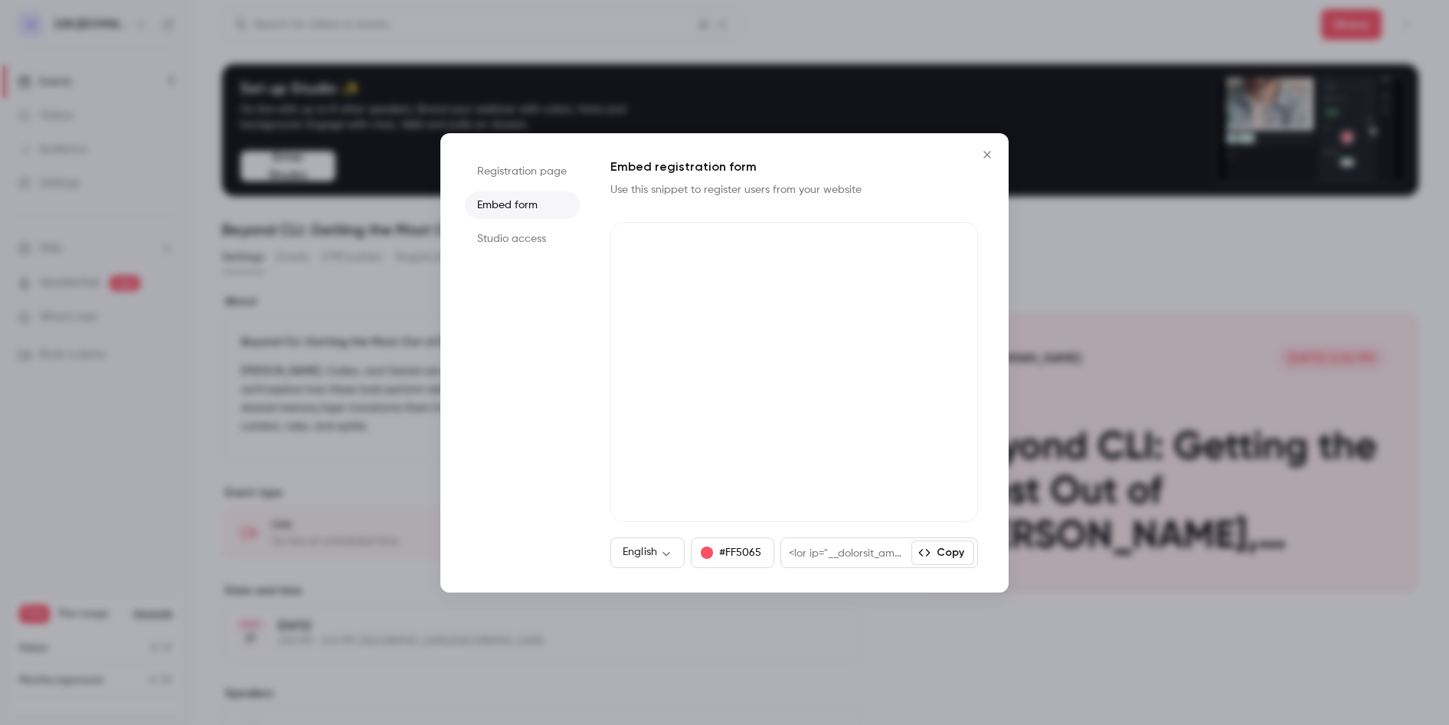
click at [985, 143] on button "Close" at bounding box center [987, 154] width 31 height 31
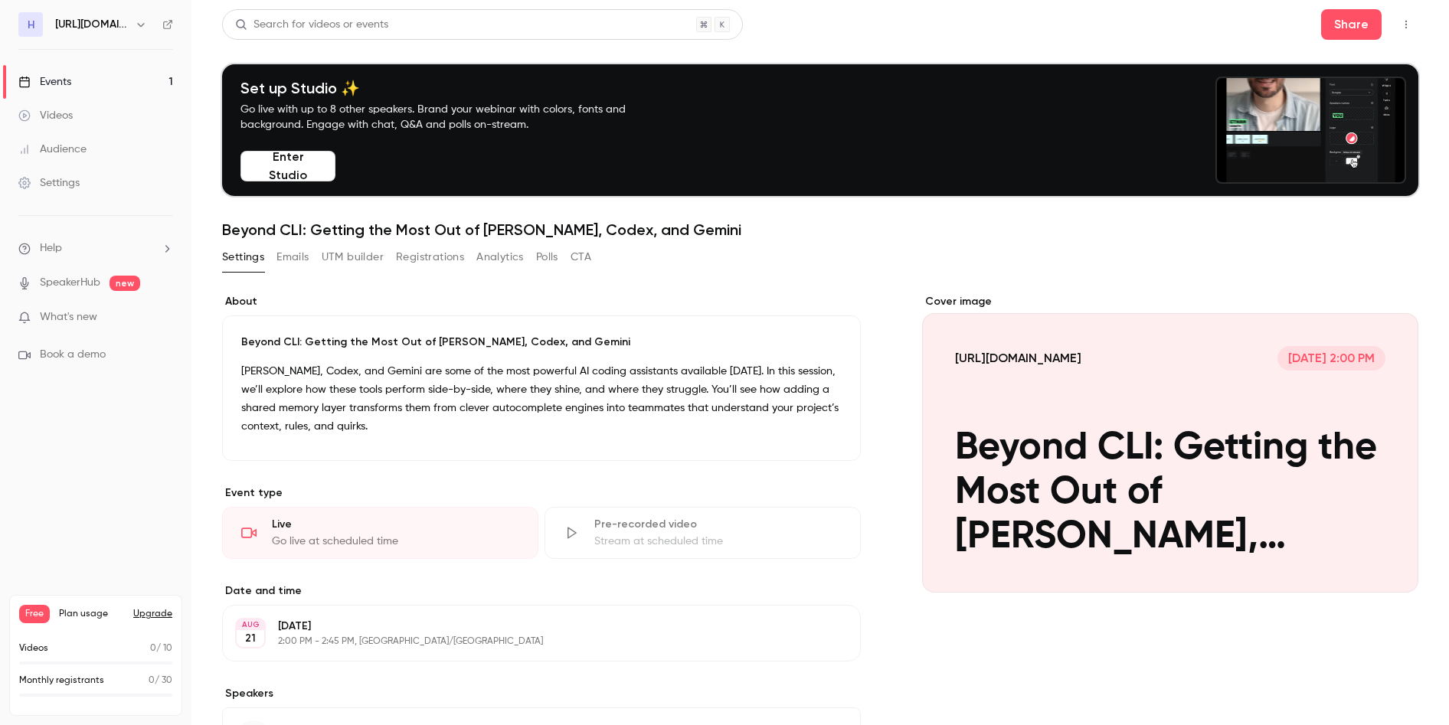
click at [110, 506] on nav "h https://handrails.dev Events 1 Videos Audience Settings Help SpeakerHub new W…" at bounding box center [96, 362] width 192 height 725
